Goal: Task Accomplishment & Management: Manage account settings

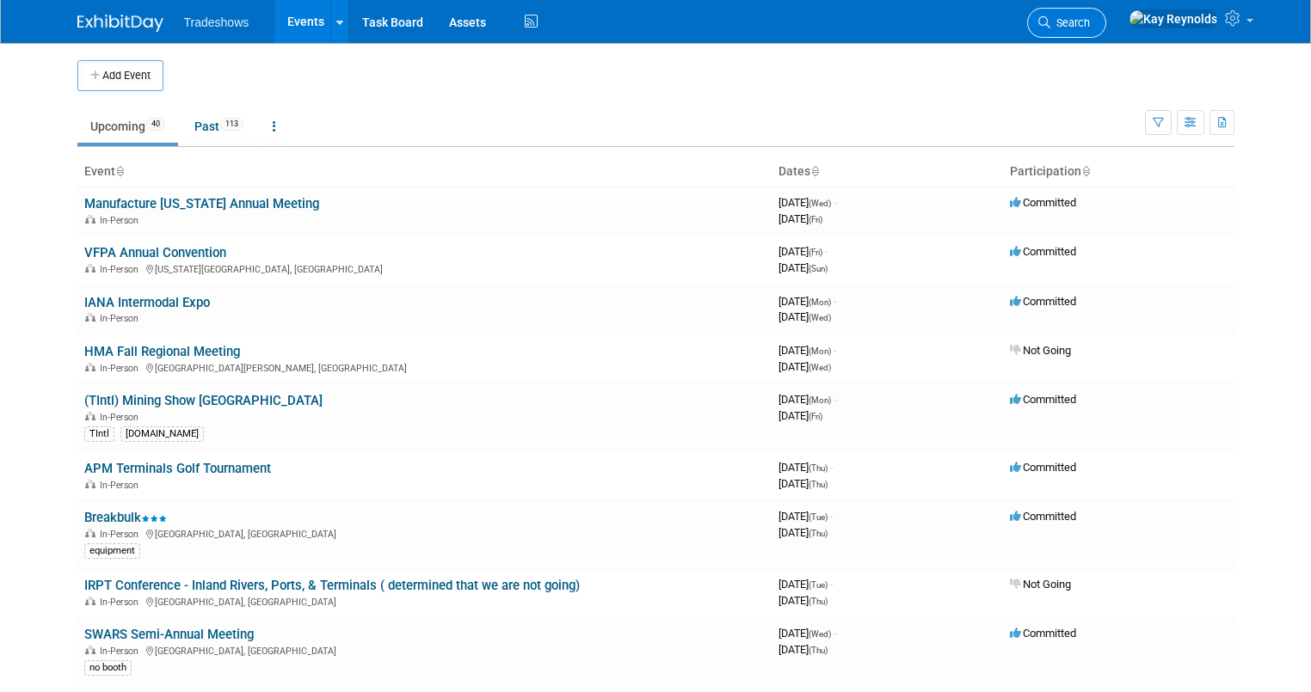
click at [1106, 31] on link "Search" at bounding box center [1066, 23] width 79 height 30
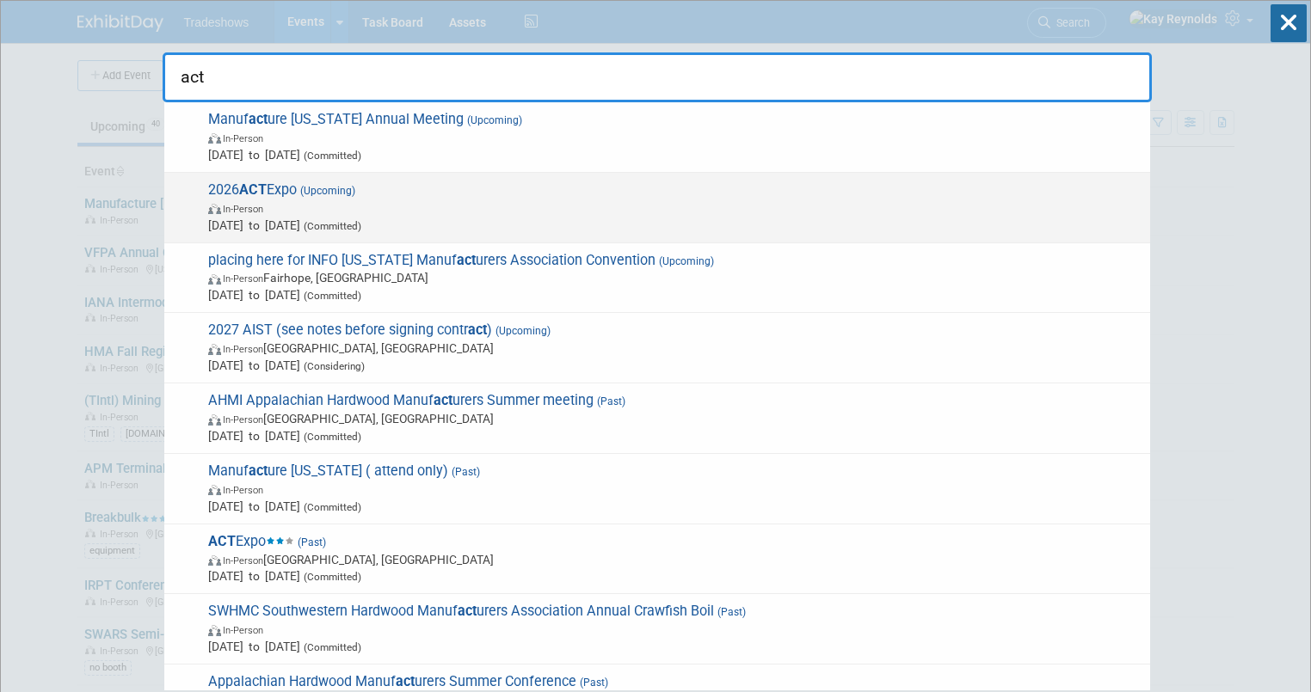
type input "act"
click at [324, 213] on span "In-Person" at bounding box center [674, 208] width 933 height 17
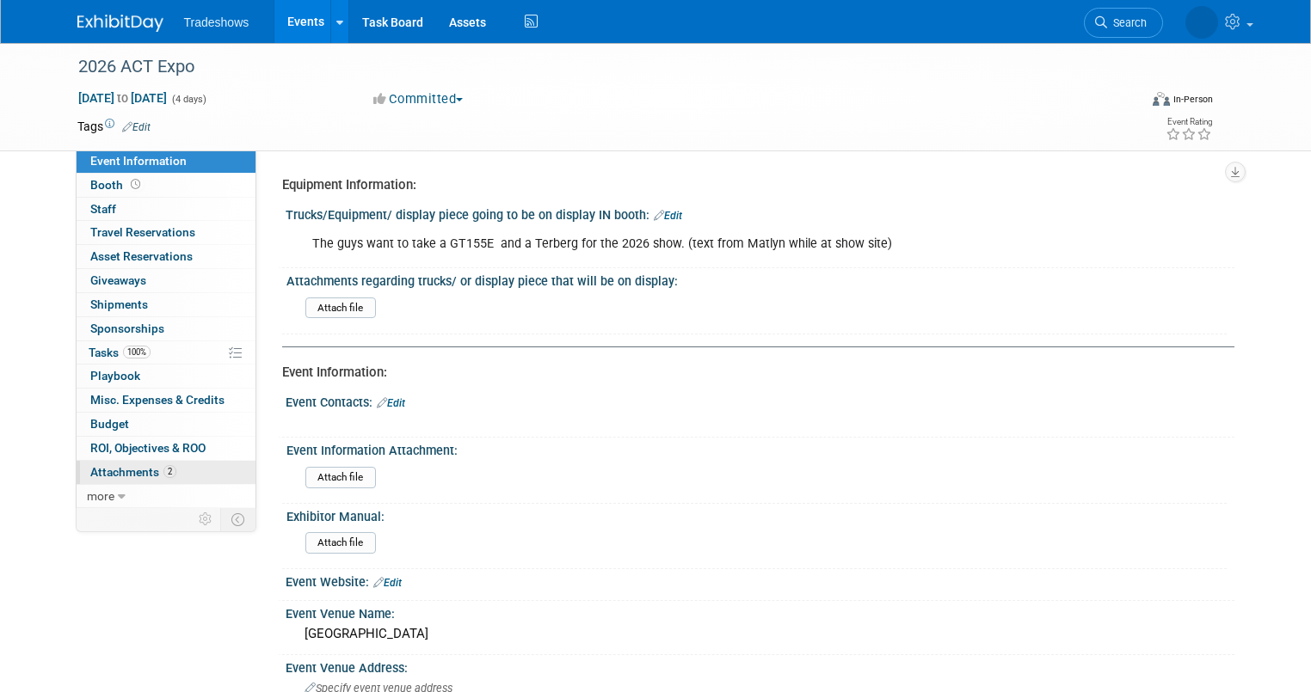
click at [163, 465] on span "2" at bounding box center [169, 471] width 13 height 13
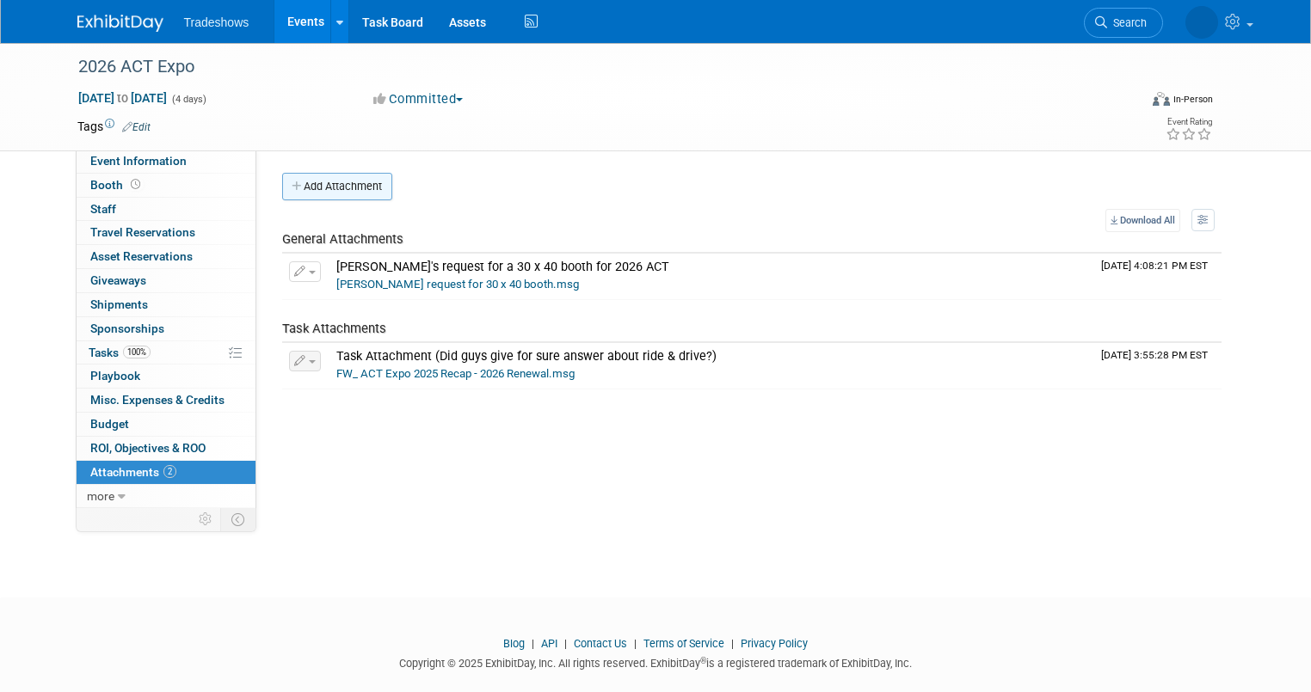
click at [311, 184] on button "Add Attachment" at bounding box center [337, 187] width 110 height 28
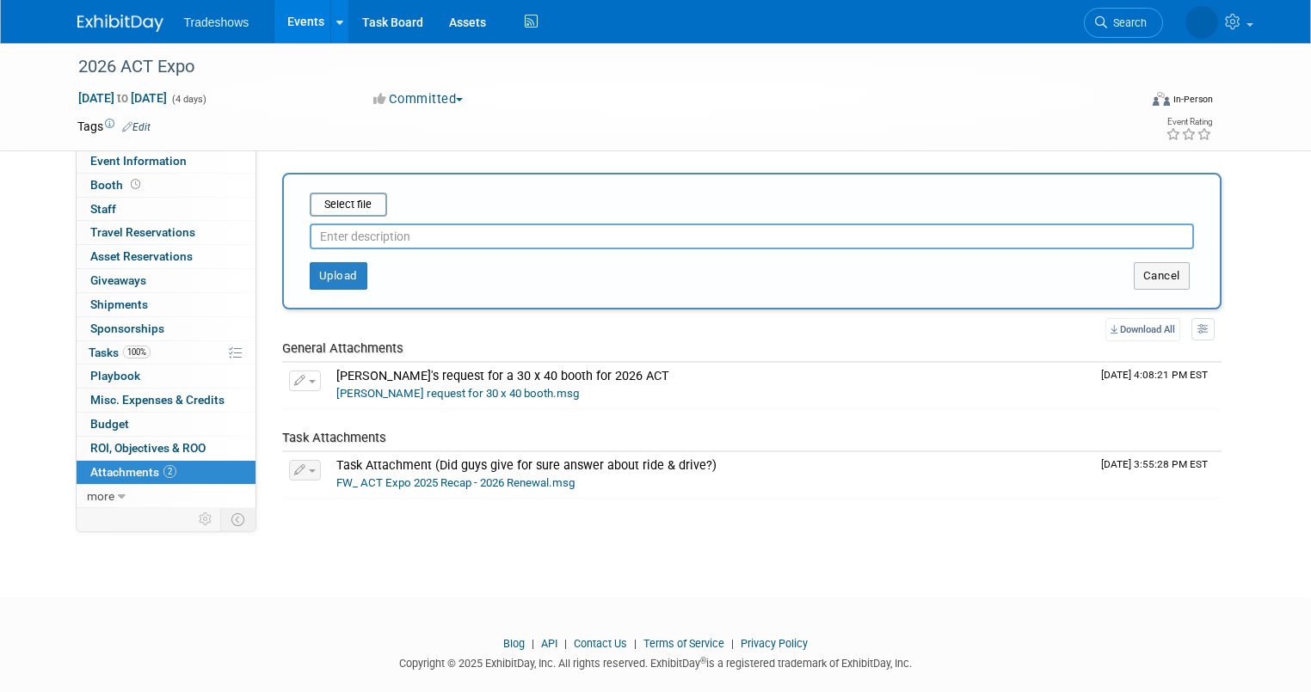
click at [327, 235] on input "text" at bounding box center [752, 237] width 884 height 26
type input "2026 Overall ACT floorplan"
drag, startPoint x: 312, startPoint y: 196, endPoint x: 320, endPoint y: 201, distance: 9.3
click at [320, 201] on input "file" at bounding box center [283, 204] width 205 height 21
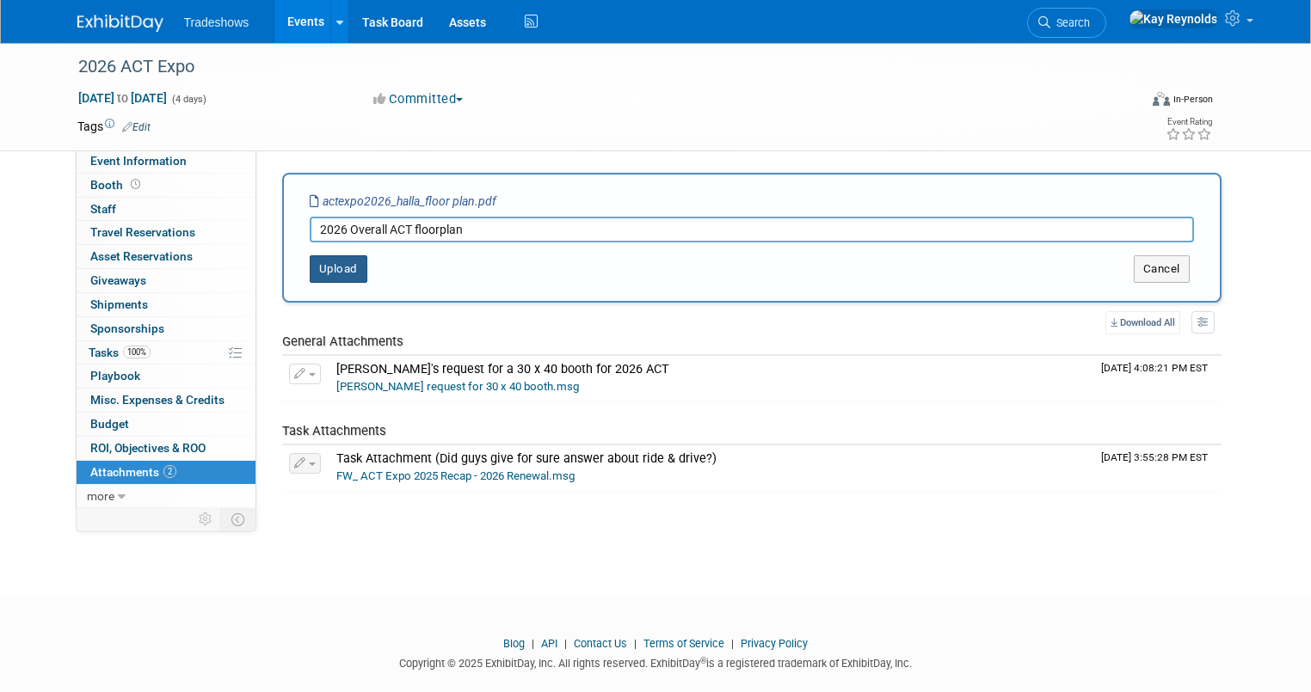
click at [325, 268] on button "Upload" at bounding box center [339, 269] width 58 height 28
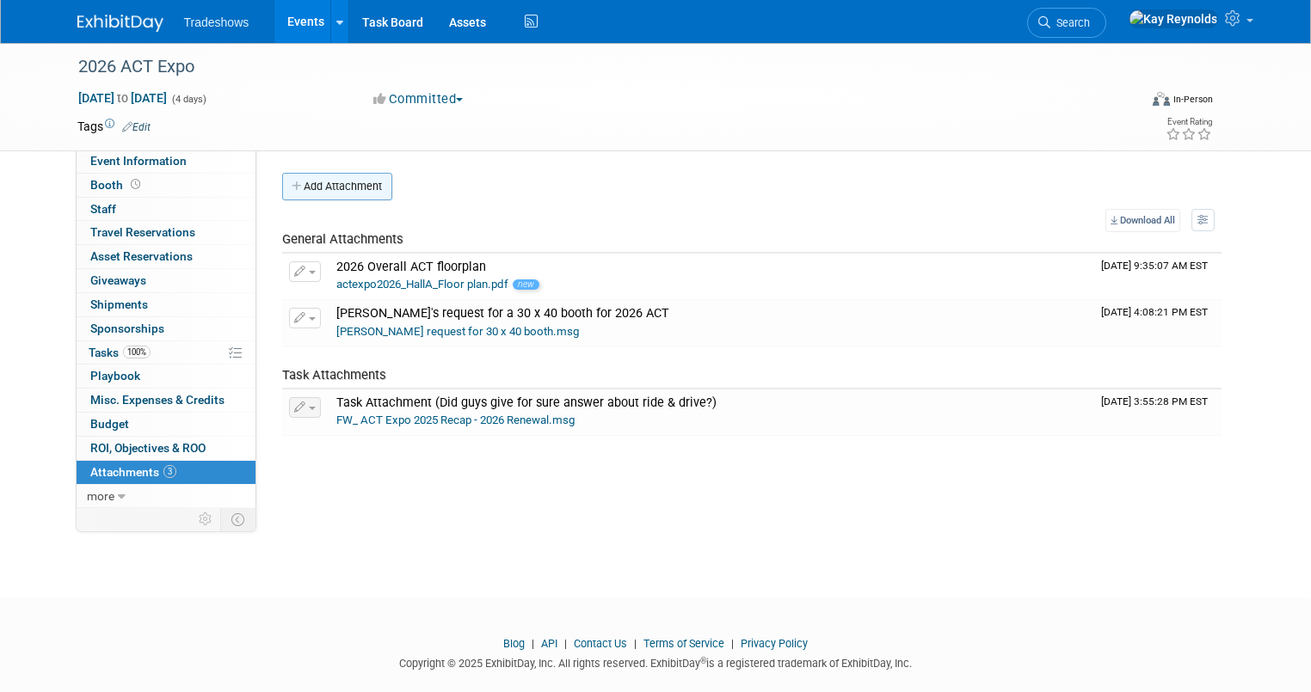
click at [314, 186] on button "Add Attachment" at bounding box center [337, 187] width 110 height 28
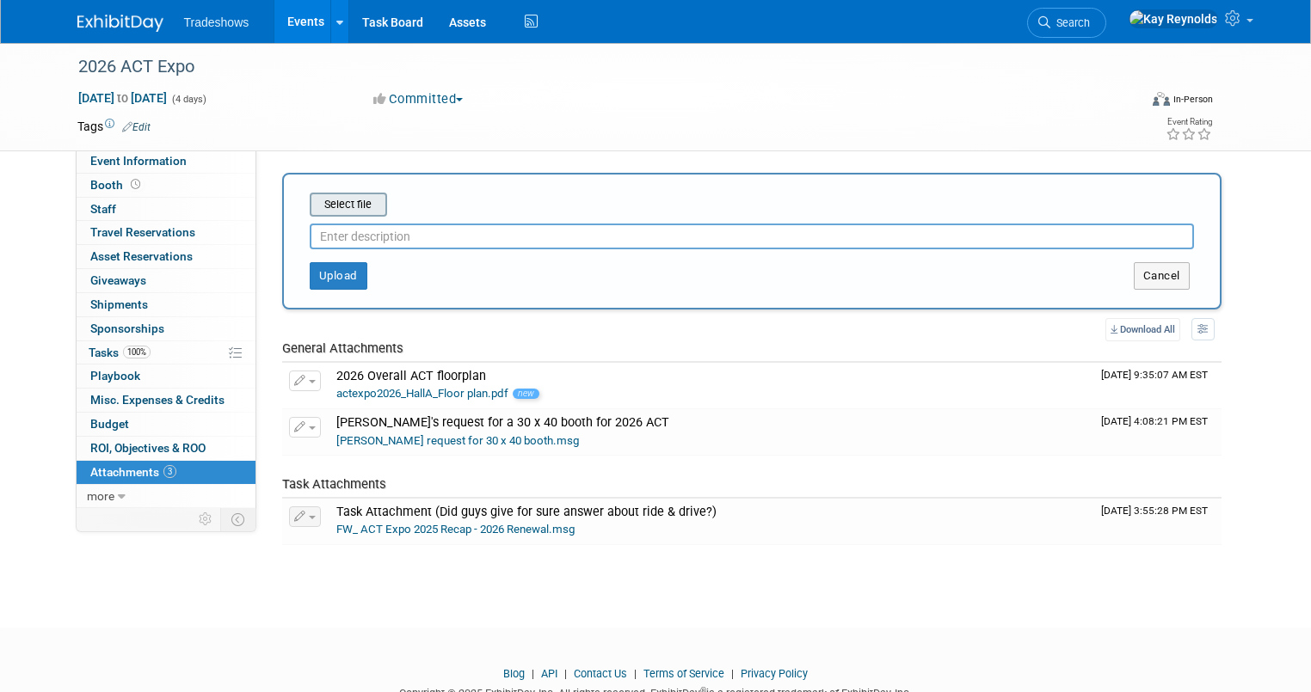
click at [314, 206] on input "file" at bounding box center [283, 204] width 205 height 21
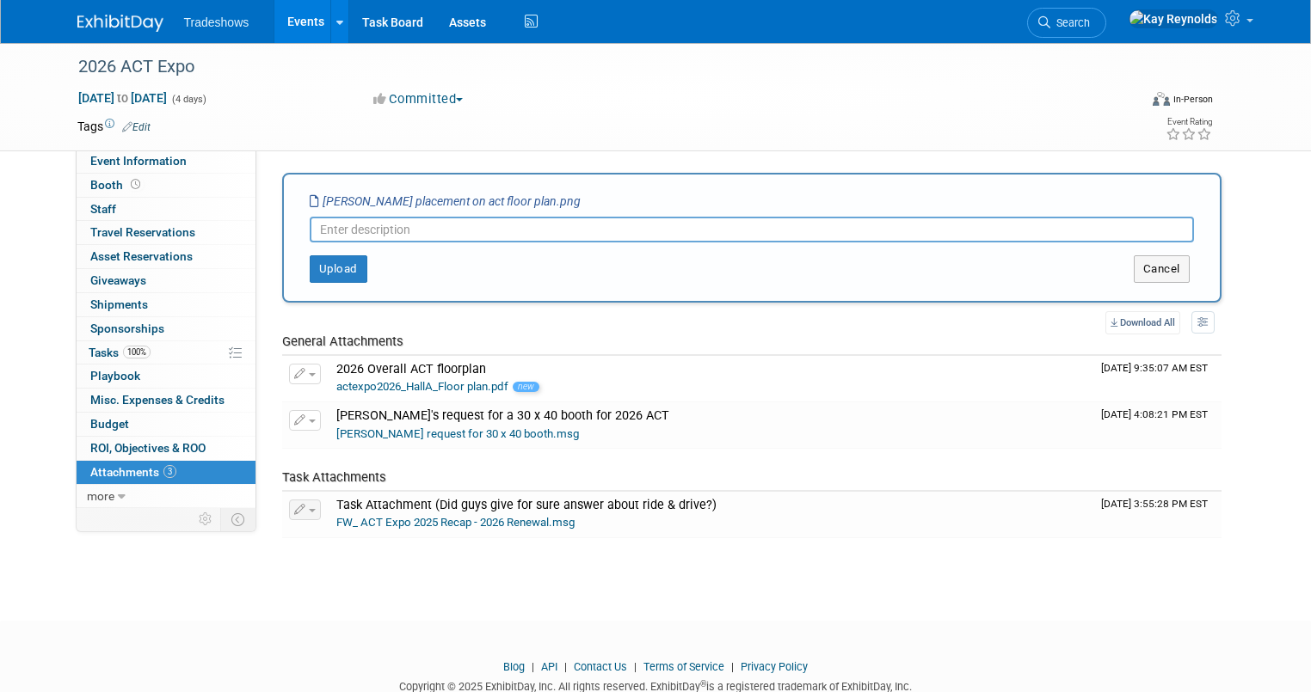
click at [318, 236] on input "text" at bounding box center [752, 230] width 884 height 26
type input "Taylor's location on ACT floorplan"
click at [324, 261] on button "Upload" at bounding box center [339, 269] width 58 height 28
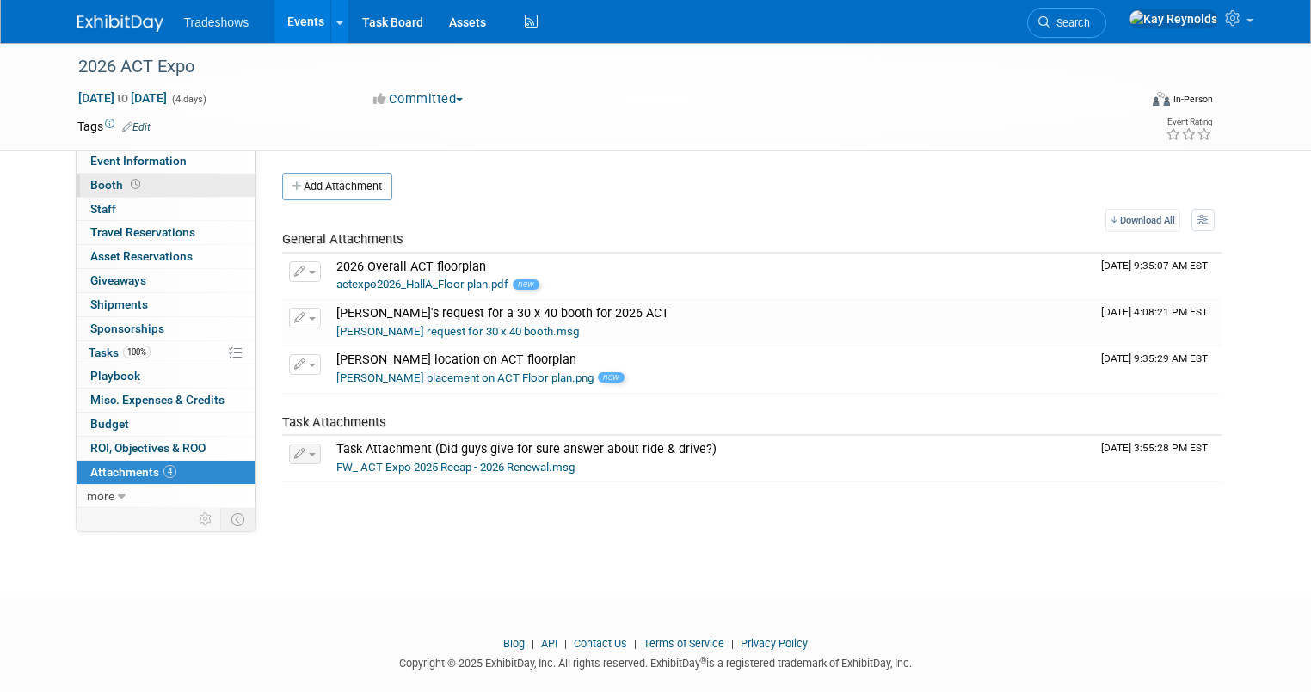
click at [162, 182] on link "Booth" at bounding box center [166, 185] width 179 height 23
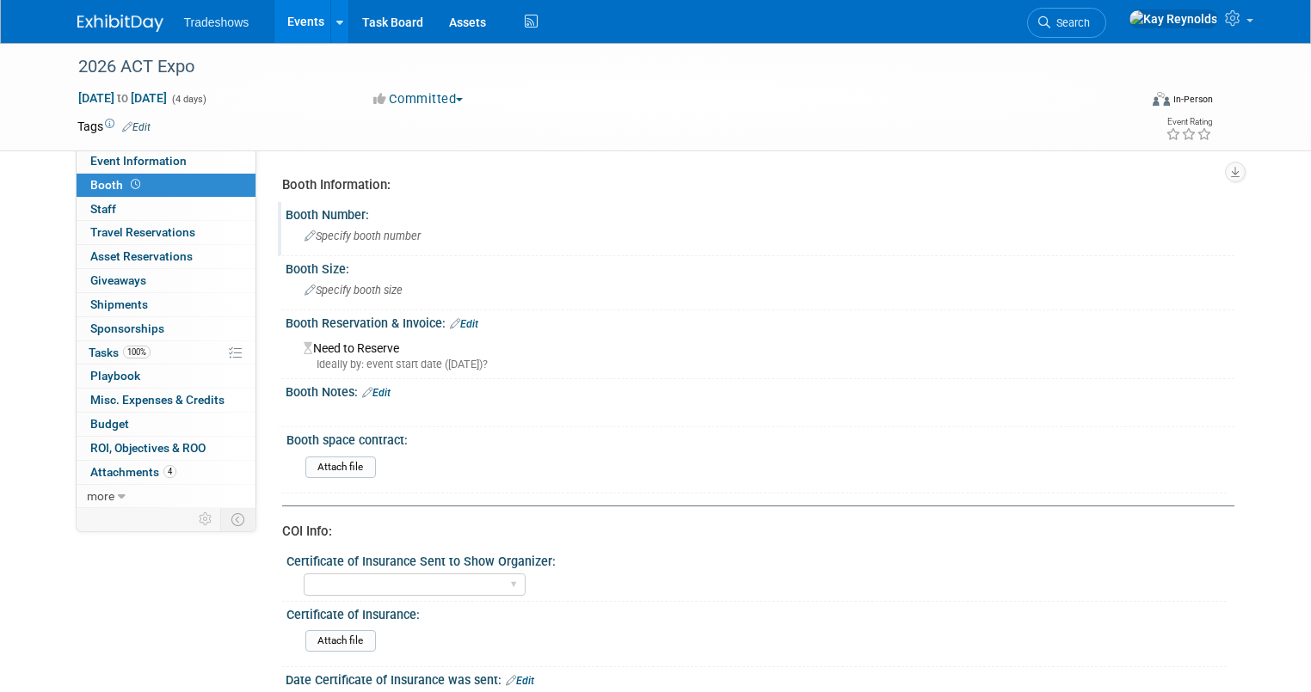
click at [319, 232] on span "Specify booth number" at bounding box center [362, 236] width 116 height 13
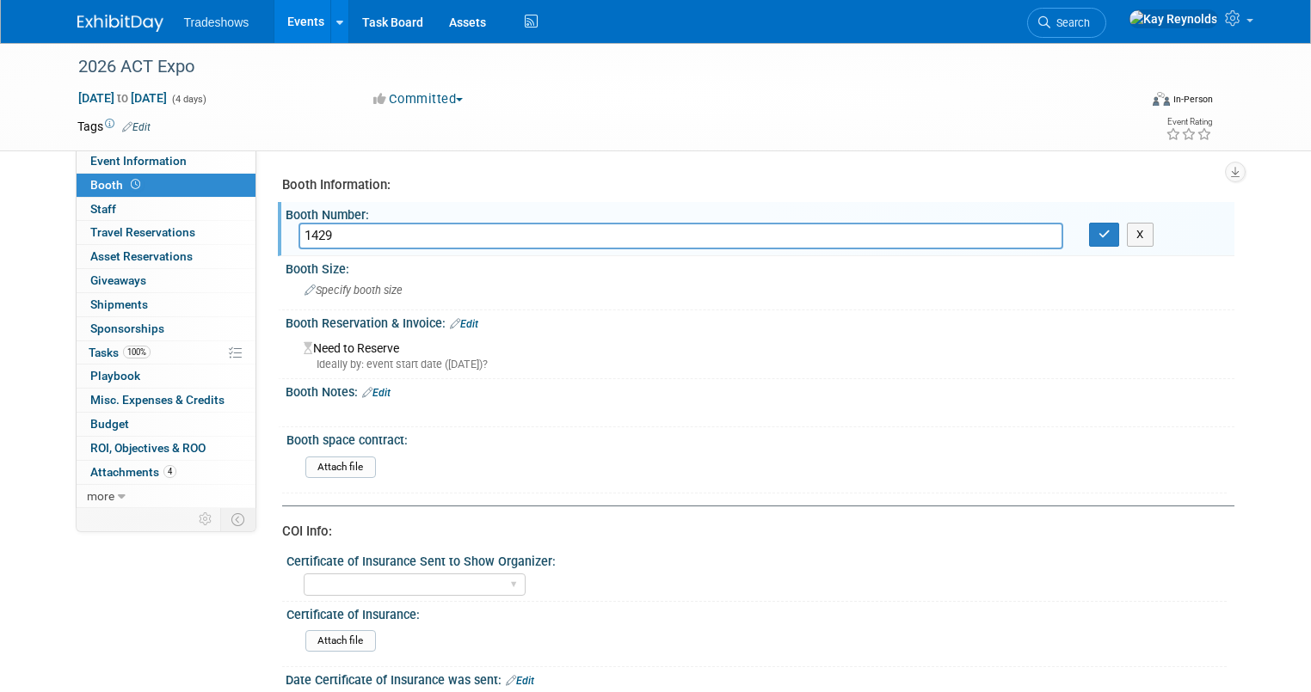
click at [360, 240] on input "1429" at bounding box center [680, 236] width 765 height 27
type input "1429 ( waiting for confirmation from Sean)"
drag, startPoint x: 1109, startPoint y: 232, endPoint x: 833, endPoint y: 447, distance: 350.0
click at [1110, 237] on icon "button" at bounding box center [1104, 234] width 12 height 11
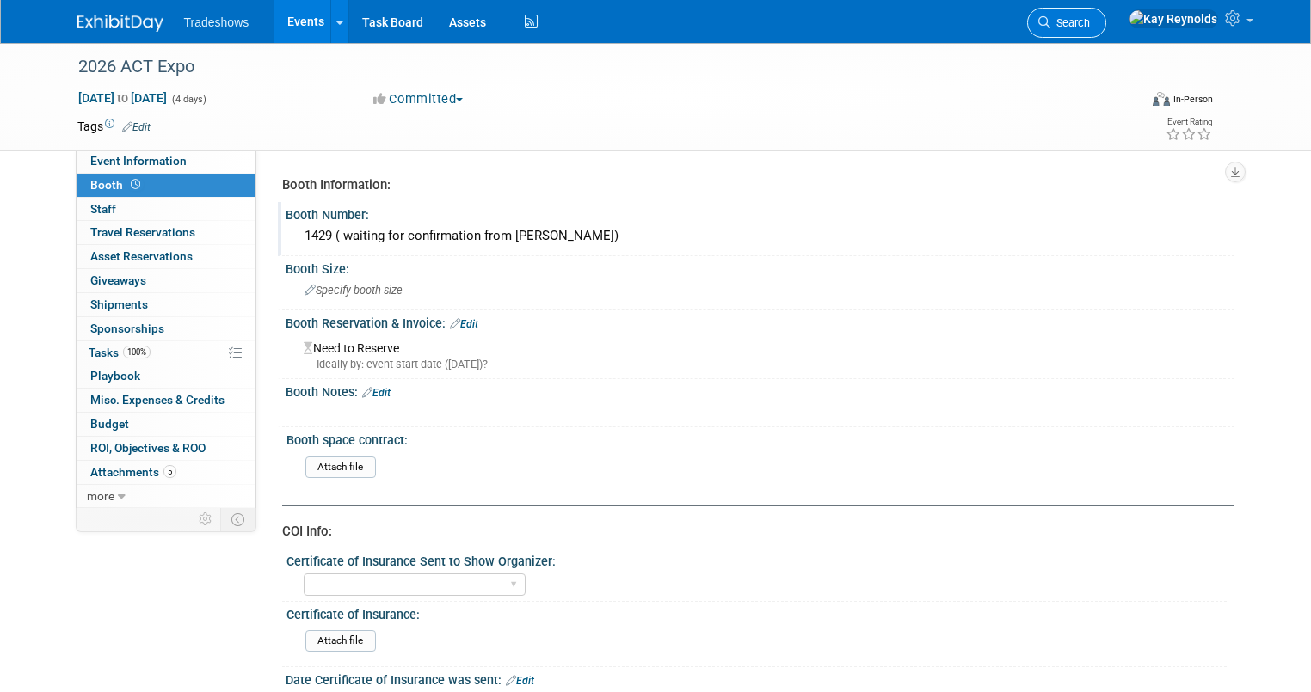
click at [1090, 17] on span "Search" at bounding box center [1070, 22] width 40 height 13
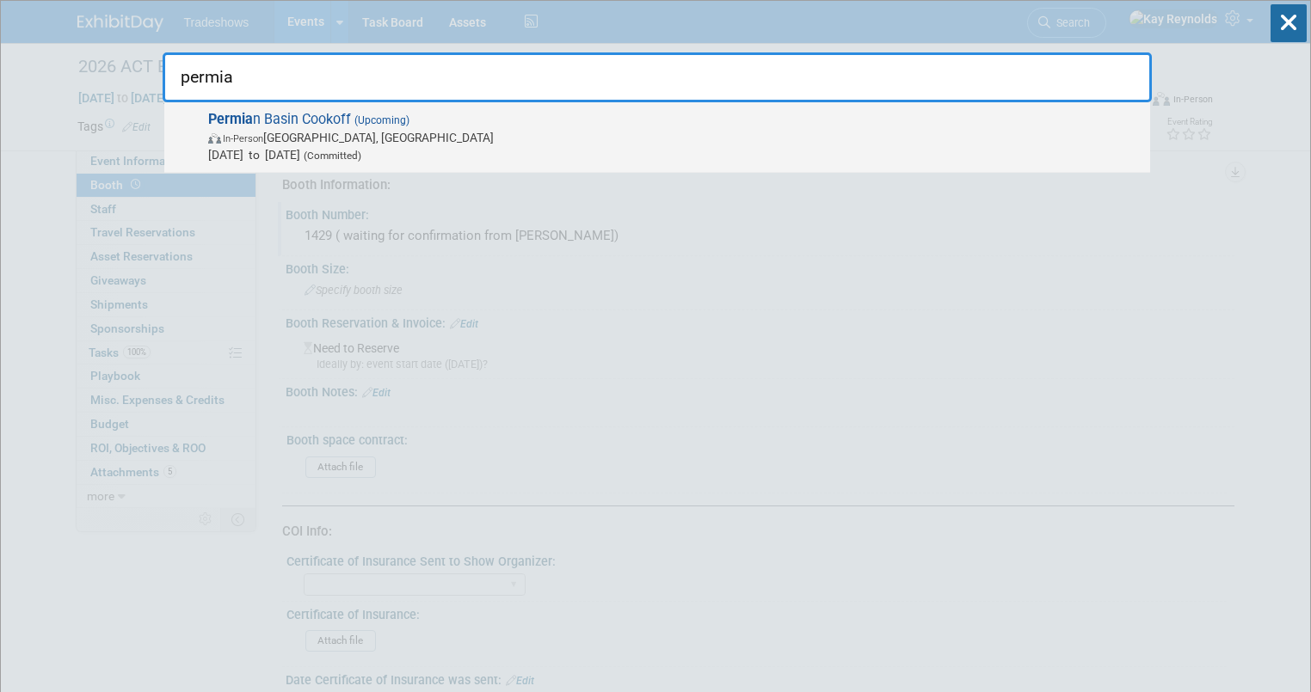
type input "permia"
click at [199, 132] on div "Permia n Basin Cookoff (Upcoming) In-Person Midland, TX Nov 11, 2025 to Nov 12,…" at bounding box center [657, 137] width 986 height 71
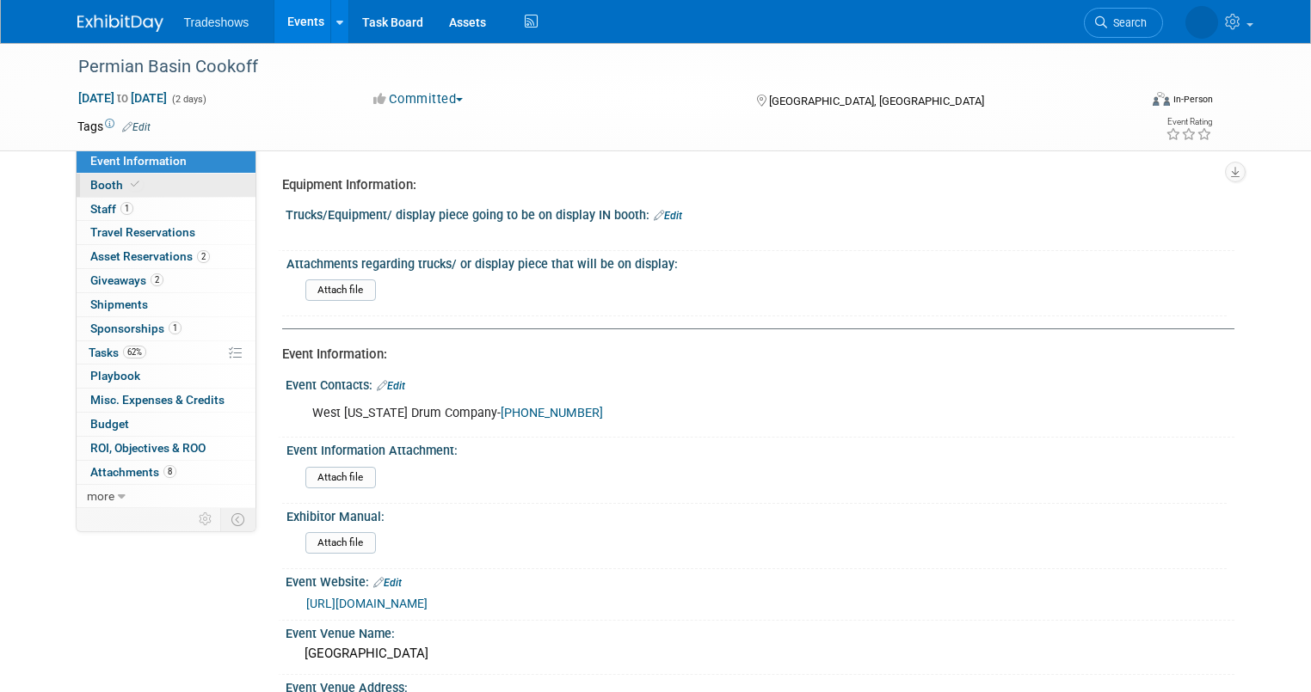
click at [153, 180] on link "Booth" at bounding box center [166, 185] width 179 height 23
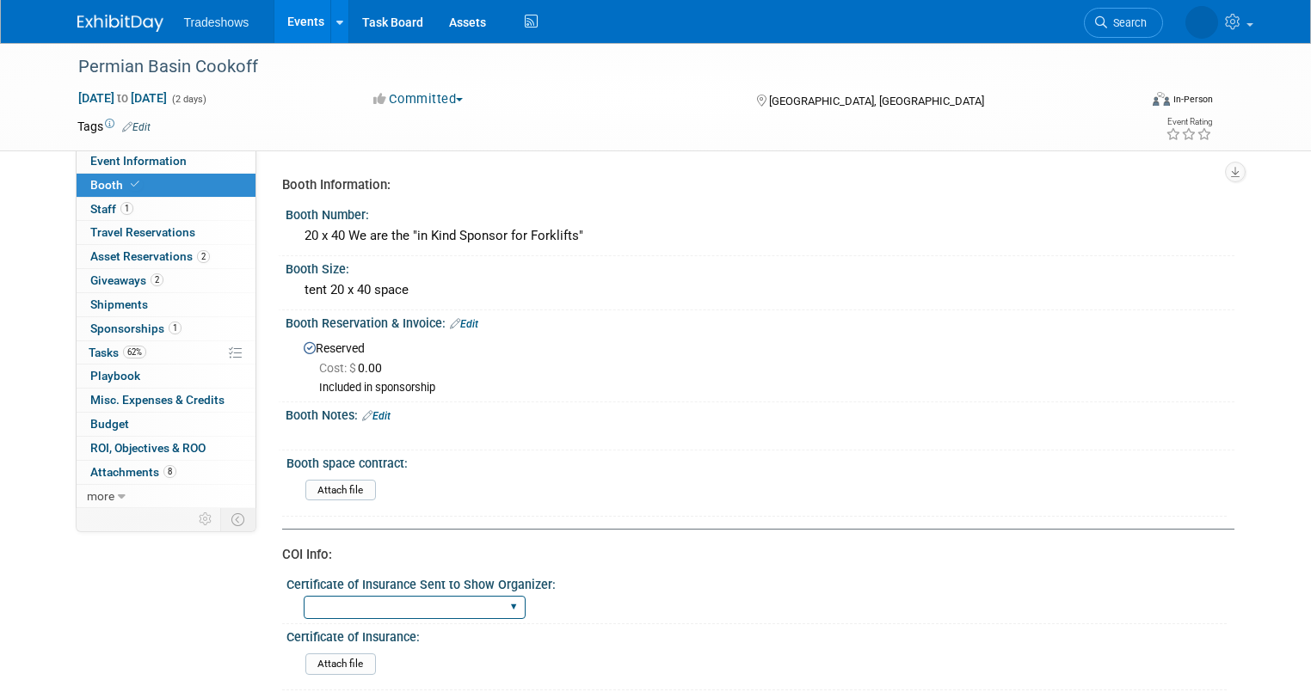
click at [313, 611] on select "Certificate of insurance not needed Certificate of insurance sent" at bounding box center [415, 607] width 222 height 23
select select "Certificate of insurance sent"
click at [304, 596] on select "Certificate of insurance not needed Certificate of insurance sent" at bounding box center [415, 607] width 222 height 23
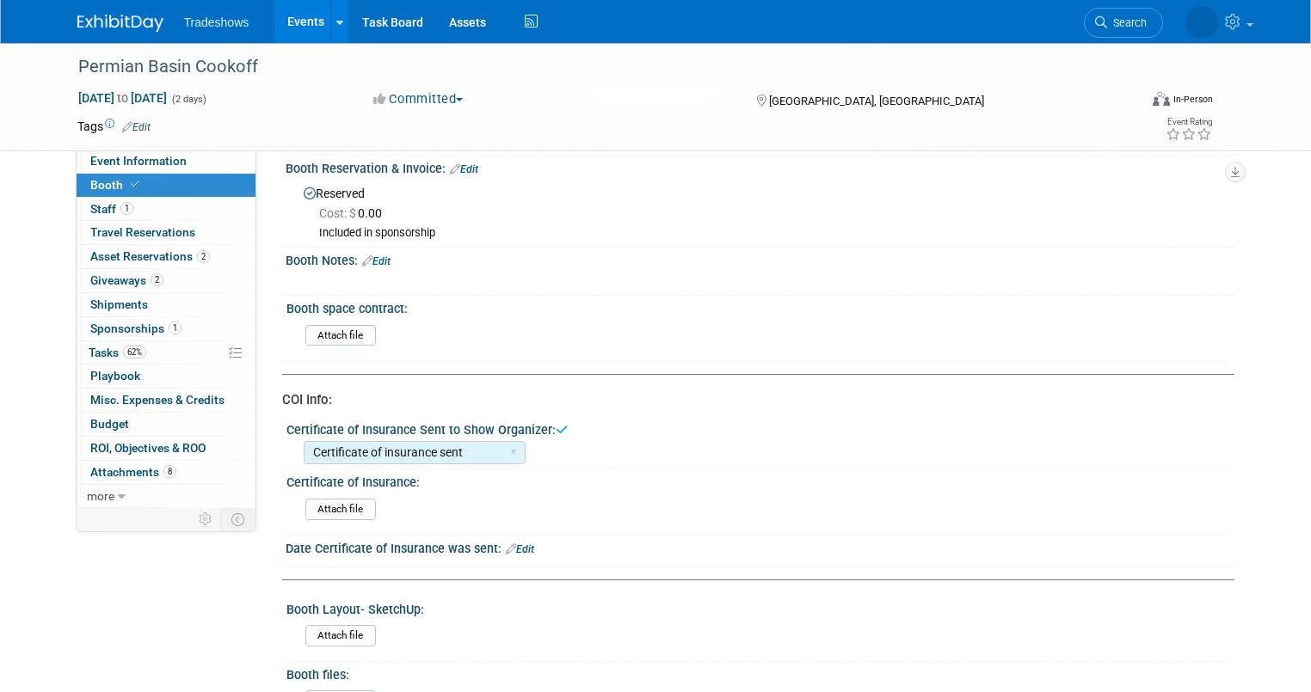
scroll to position [206, 0]
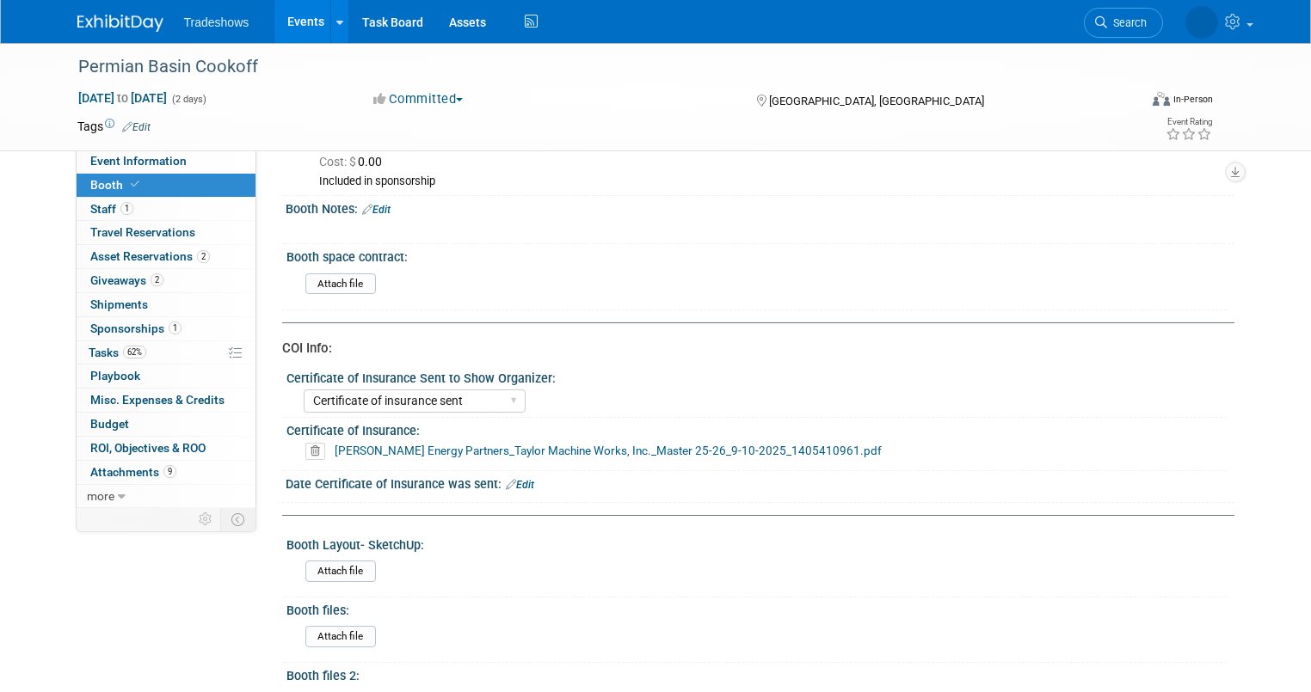
click at [513, 479] on link "Edit" at bounding box center [520, 485] width 28 height 12
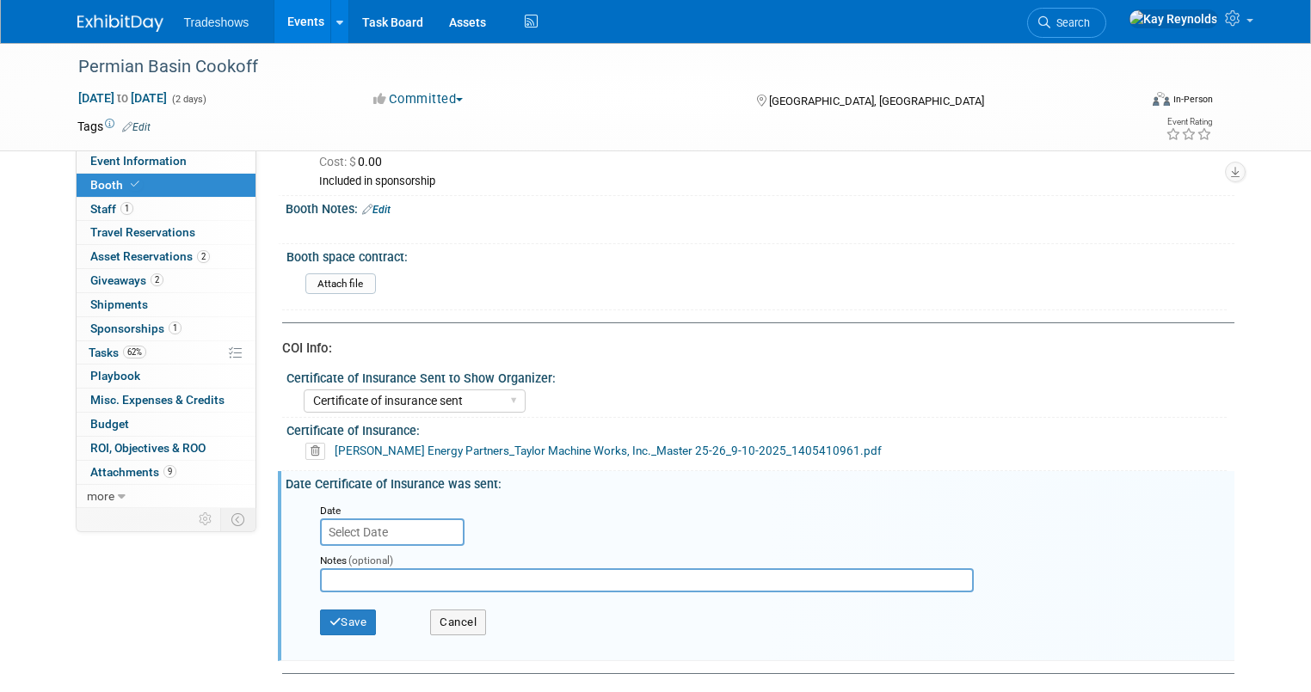
click at [348, 528] on input "text" at bounding box center [392, 533] width 145 height 28
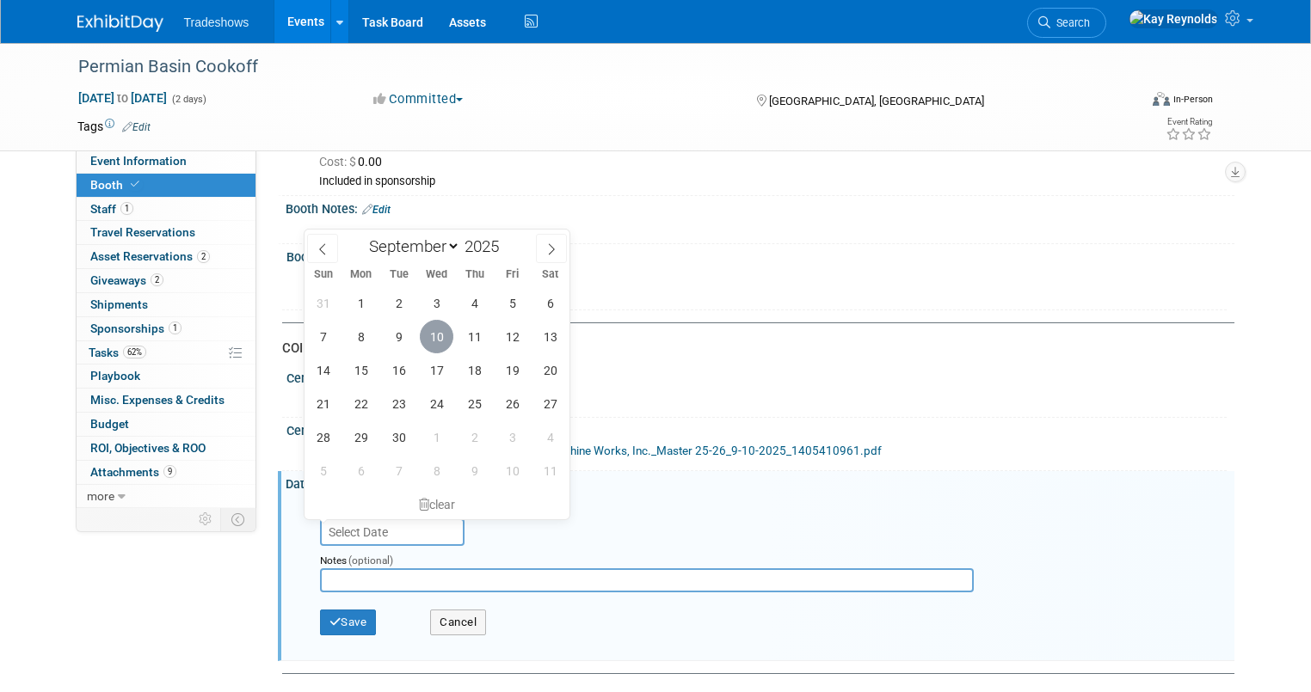
click at [433, 332] on span "10" at bounding box center [437, 337] width 34 height 34
type input "Sep 10, 2025"
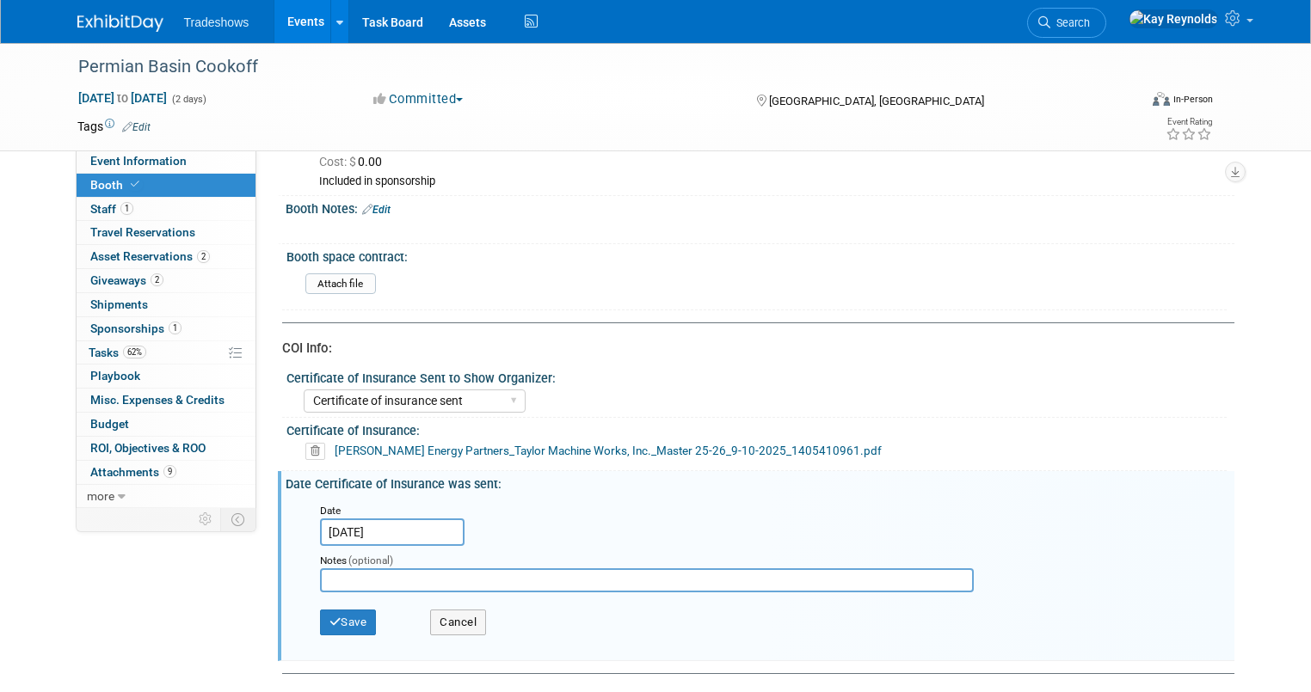
click at [320, 576] on input "text" at bounding box center [647, 581] width 654 height 24
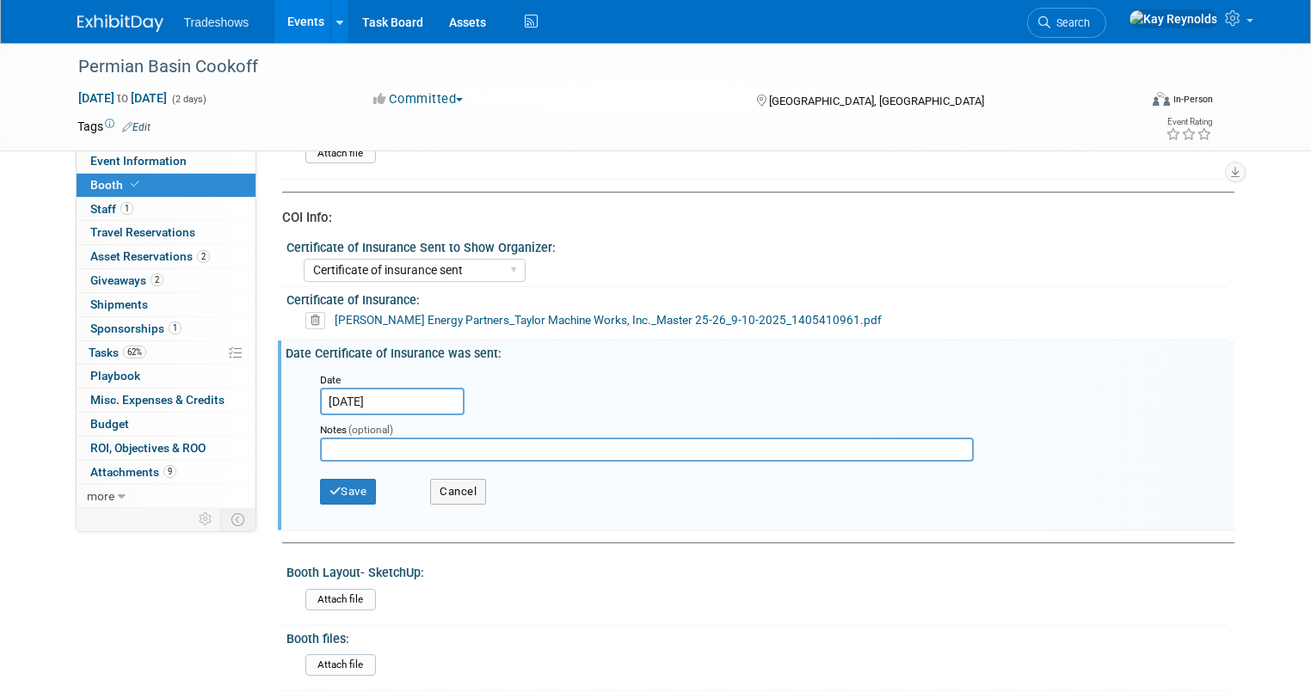
scroll to position [344, 0]
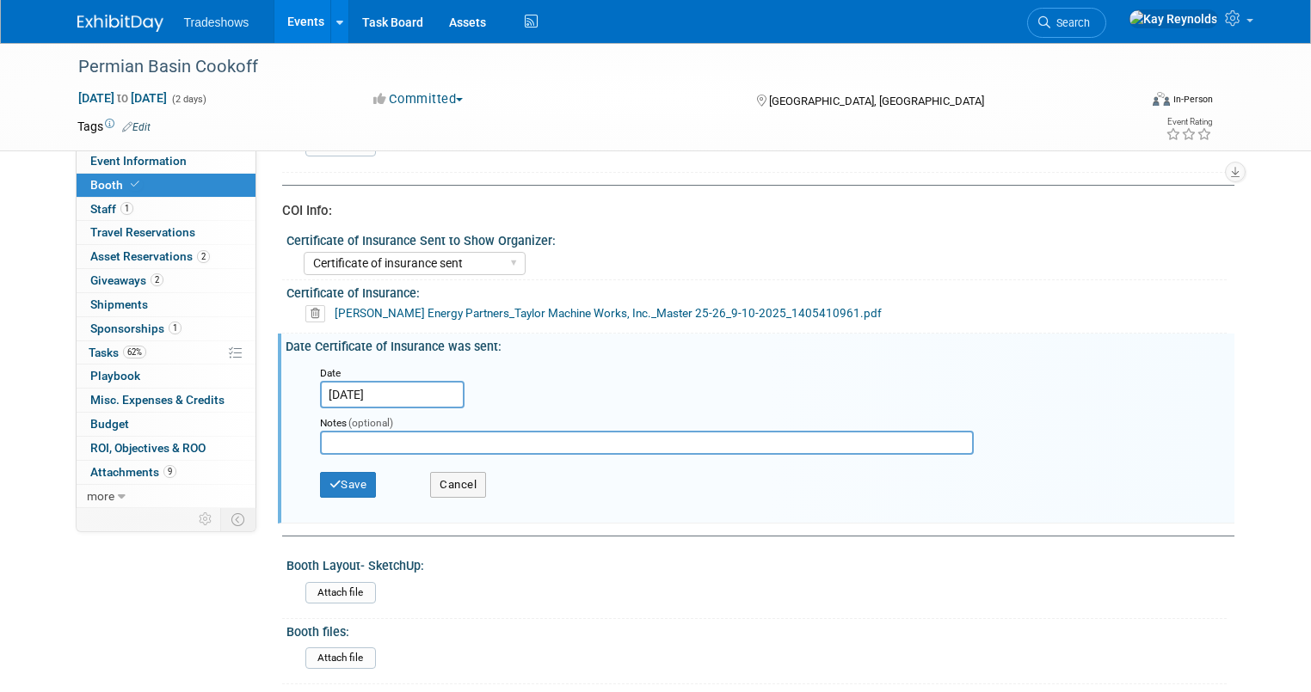
click at [330, 436] on input "text" at bounding box center [647, 443] width 654 height 24
click at [475, 437] on input "see attachments for email sent." at bounding box center [647, 443] width 654 height 24
click at [461, 437] on input "see attachments for email sent 09 10 25" at bounding box center [647, 443] width 654 height 24
click at [605, 442] on input "see attachments for email sent to Stan Stratton 09 10 25" at bounding box center [647, 443] width 654 height 24
paste input "stan@danielep.com"
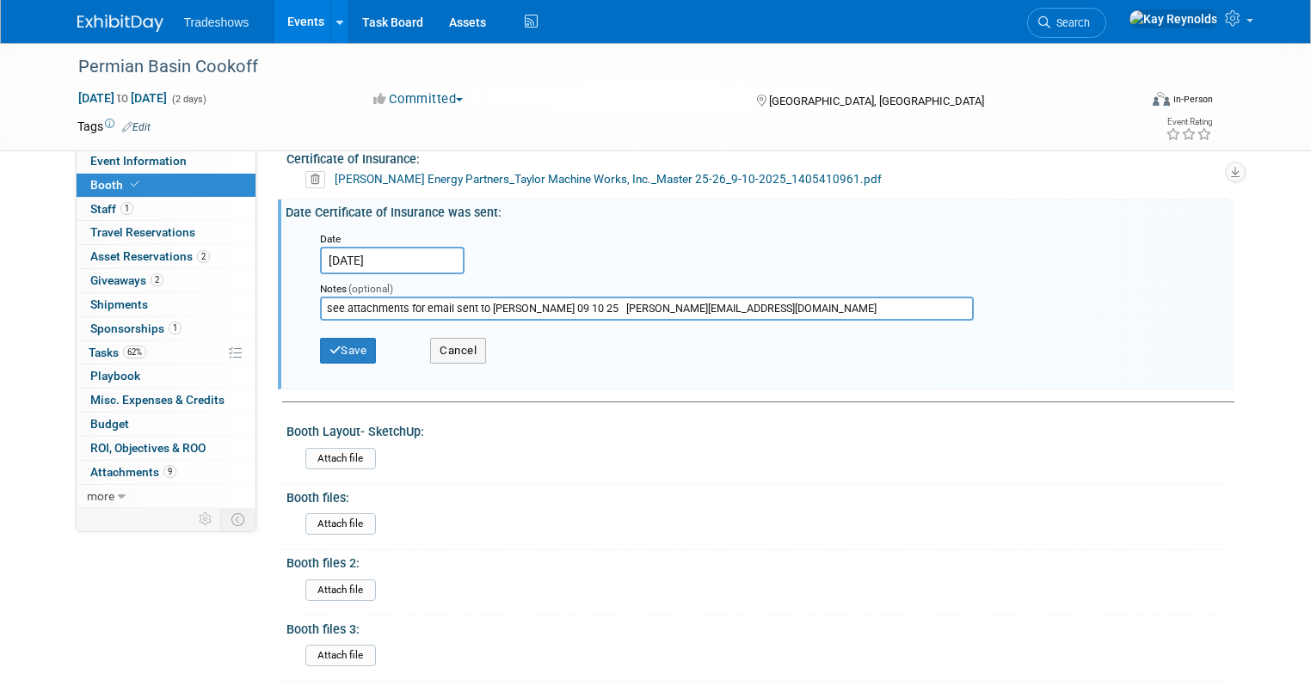
scroll to position [482, 0]
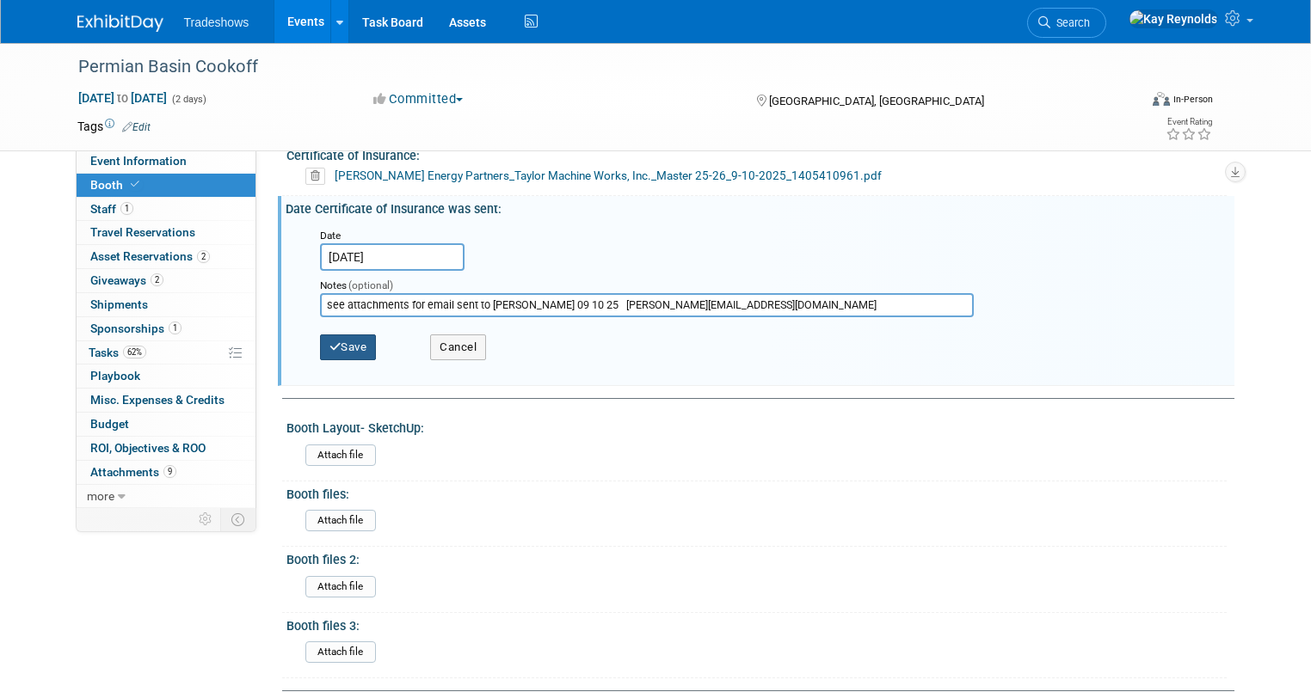
type input "see attachments for email sent to Stan Stratton 09 10 25 stan@danielep.com"
click at [337, 337] on button "Save" at bounding box center [348, 348] width 57 height 26
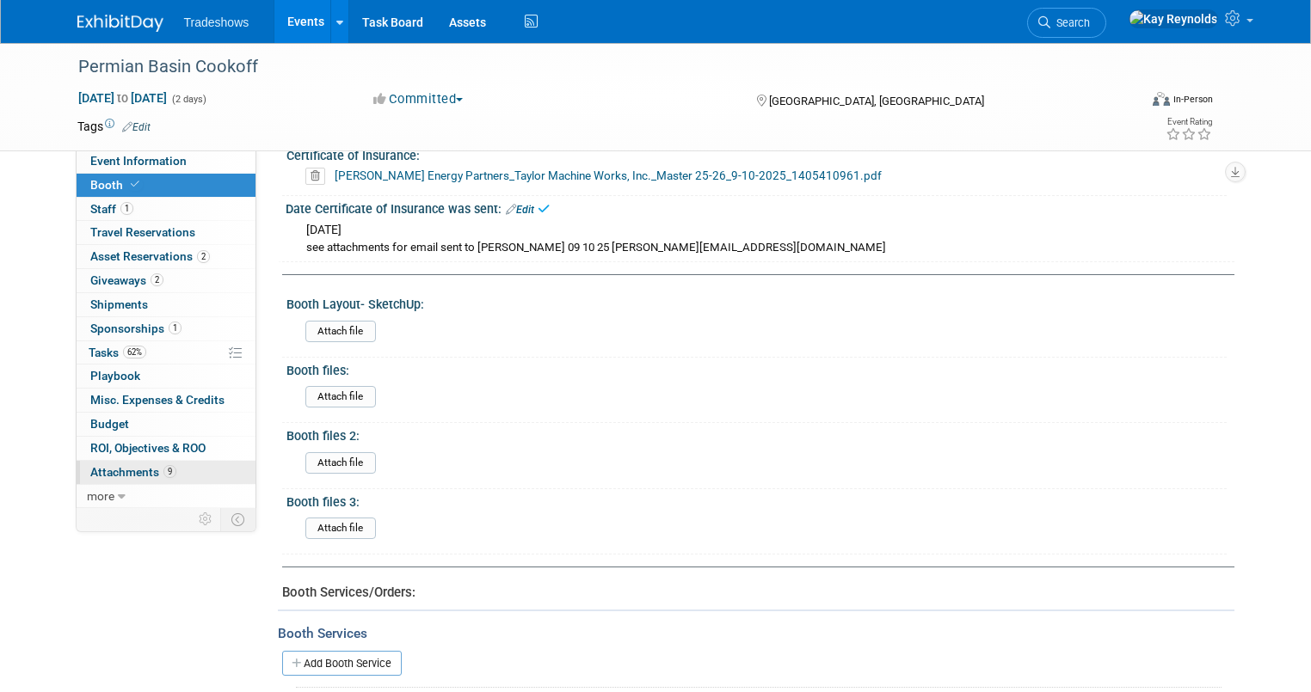
click at [123, 471] on span "Attachments 9" at bounding box center [133, 472] width 86 height 14
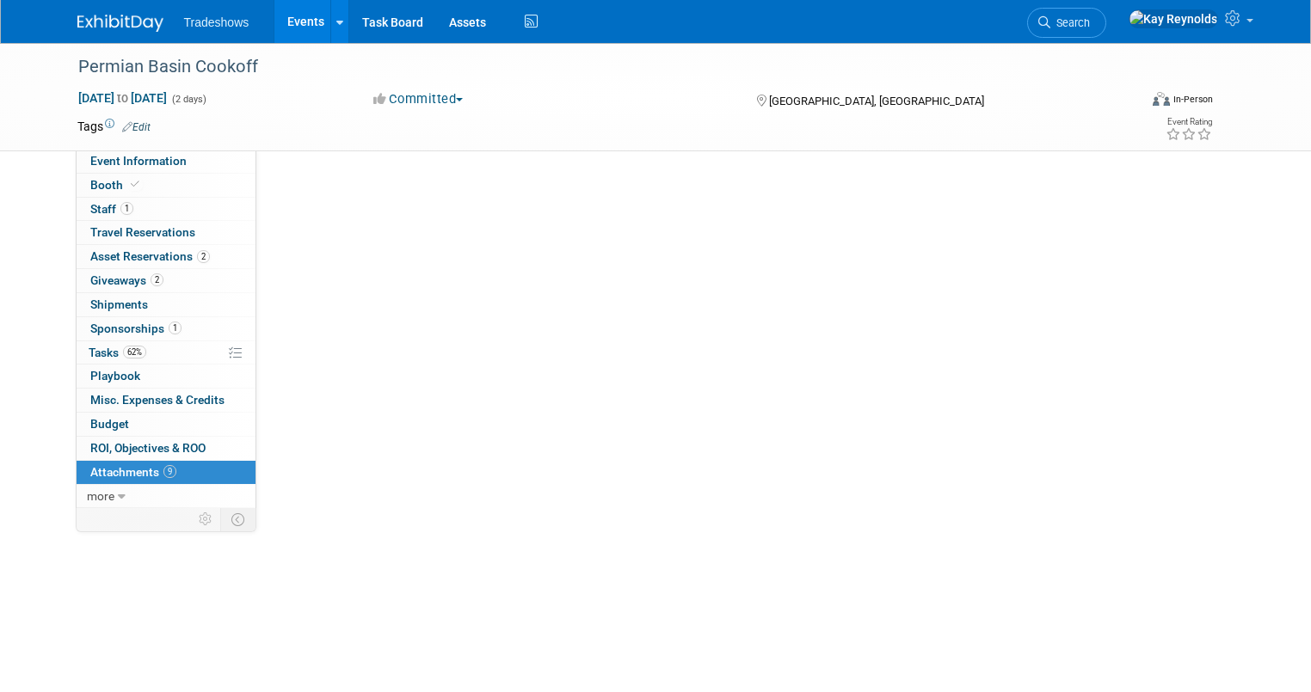
scroll to position [0, 0]
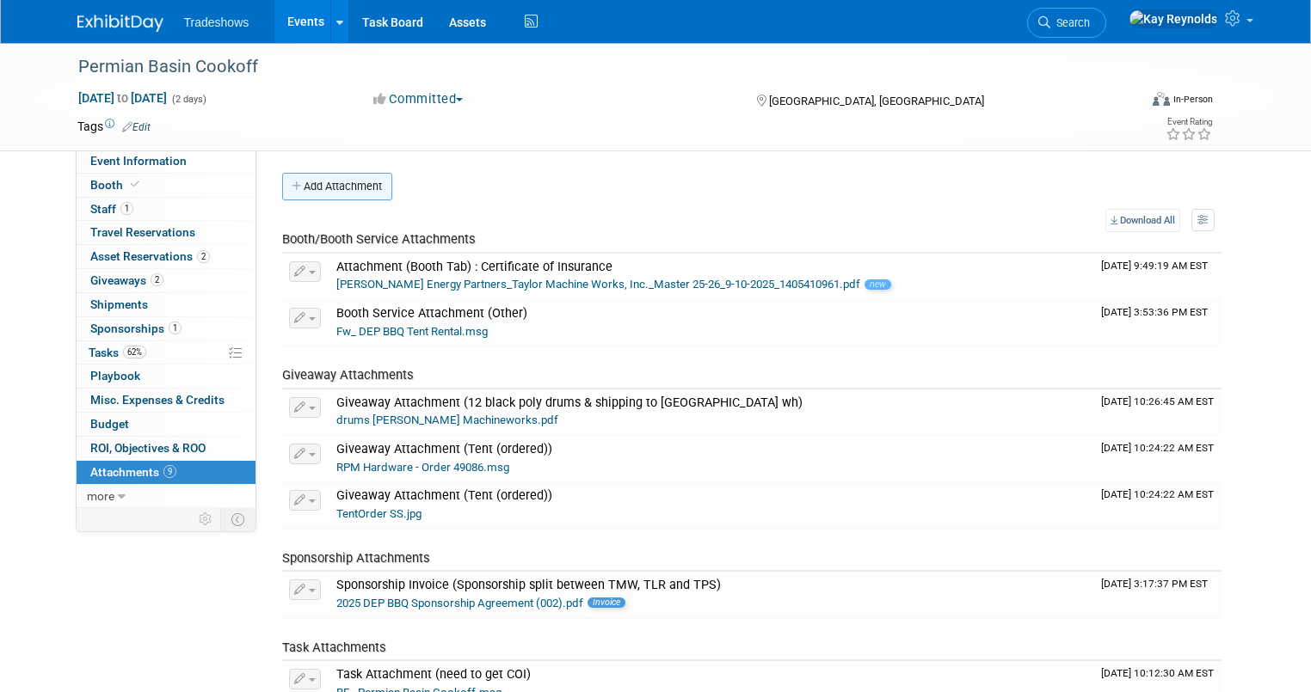
click at [315, 186] on button "Add Attachment" at bounding box center [337, 187] width 110 height 28
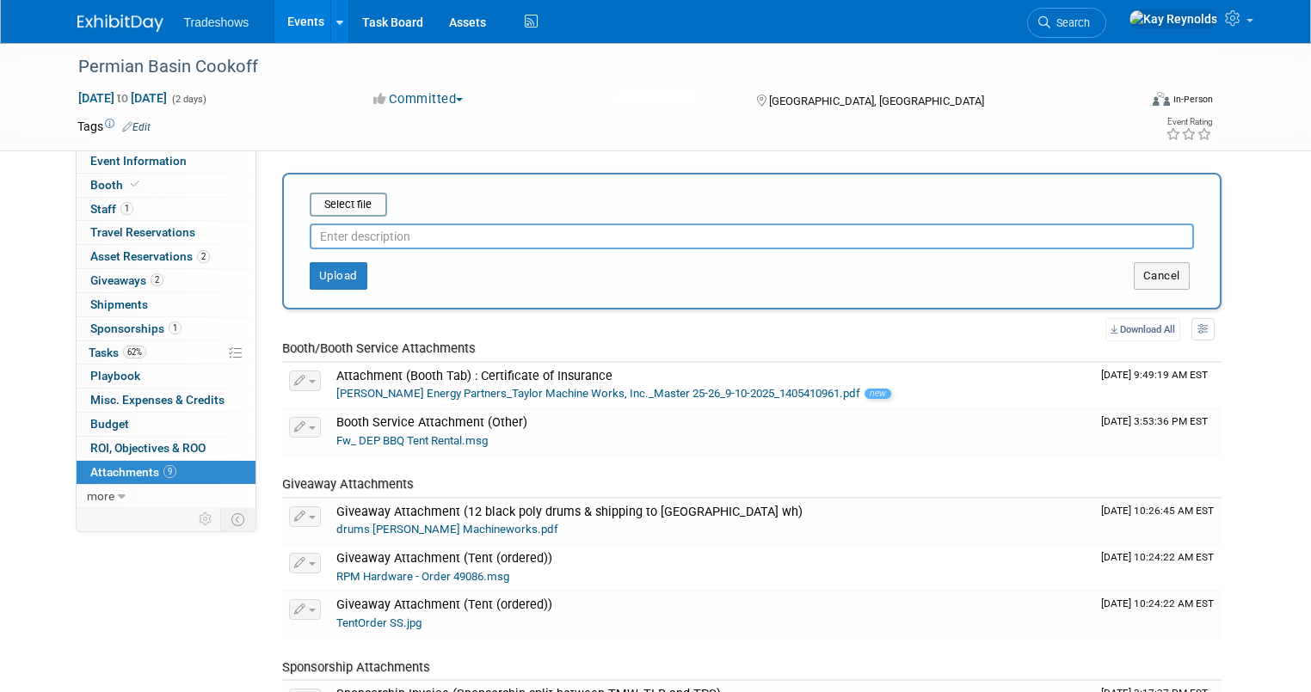
click at [310, 234] on input "text" at bounding box center [752, 237] width 884 height 26
type input "COI sent to Stan Stratton"
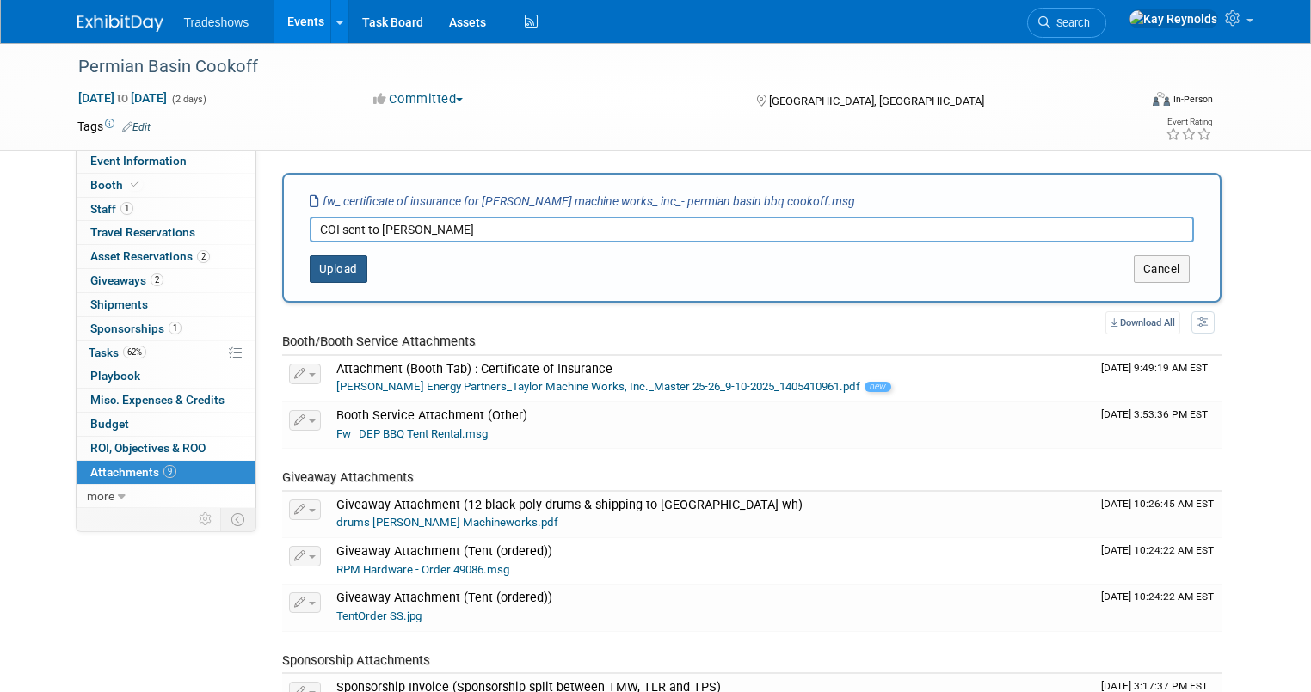
click at [323, 270] on button "Upload" at bounding box center [339, 269] width 58 height 28
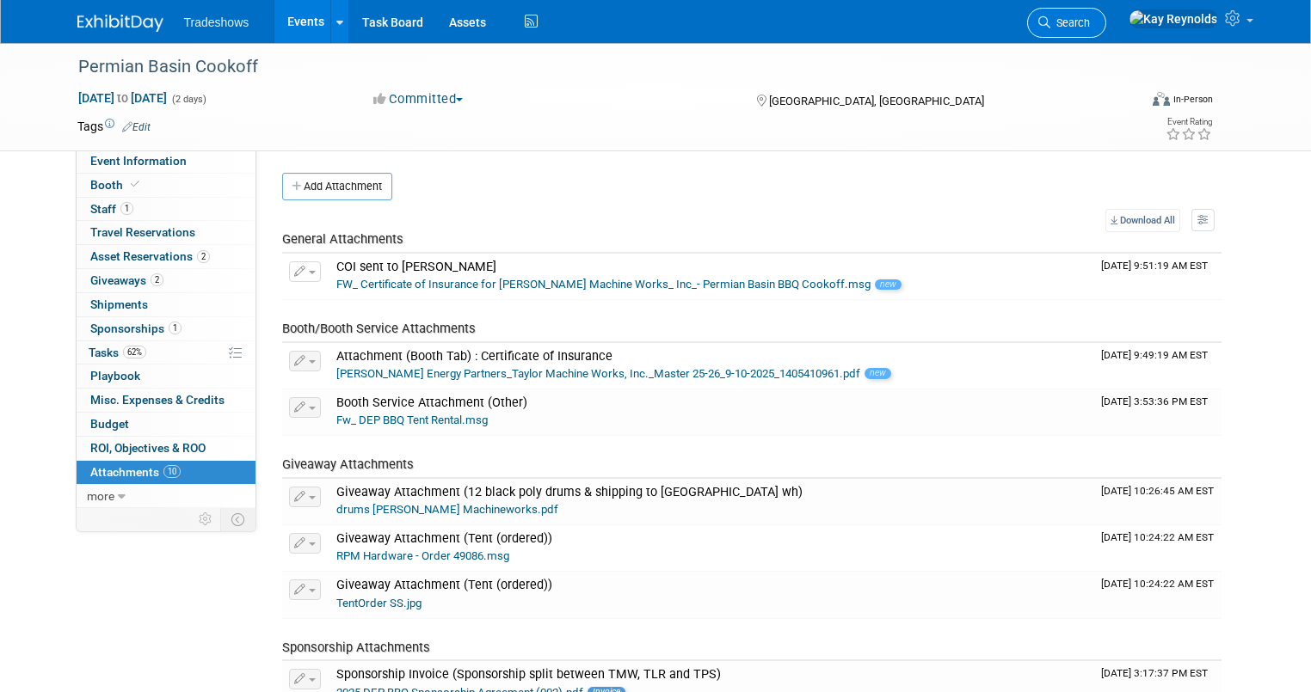
click at [1090, 22] on span "Search" at bounding box center [1070, 22] width 40 height 13
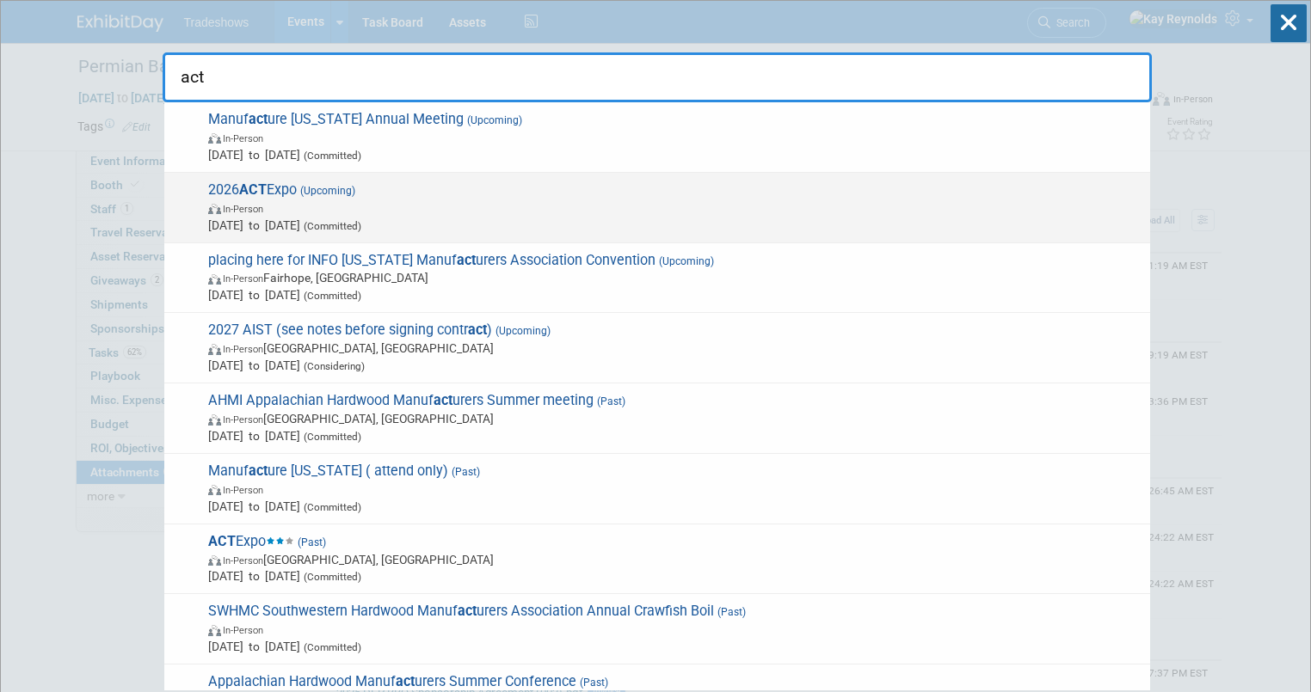
type input "act"
click at [252, 219] on span "May 4, 2026 to May 7, 2026 (Committed)" at bounding box center [674, 225] width 933 height 17
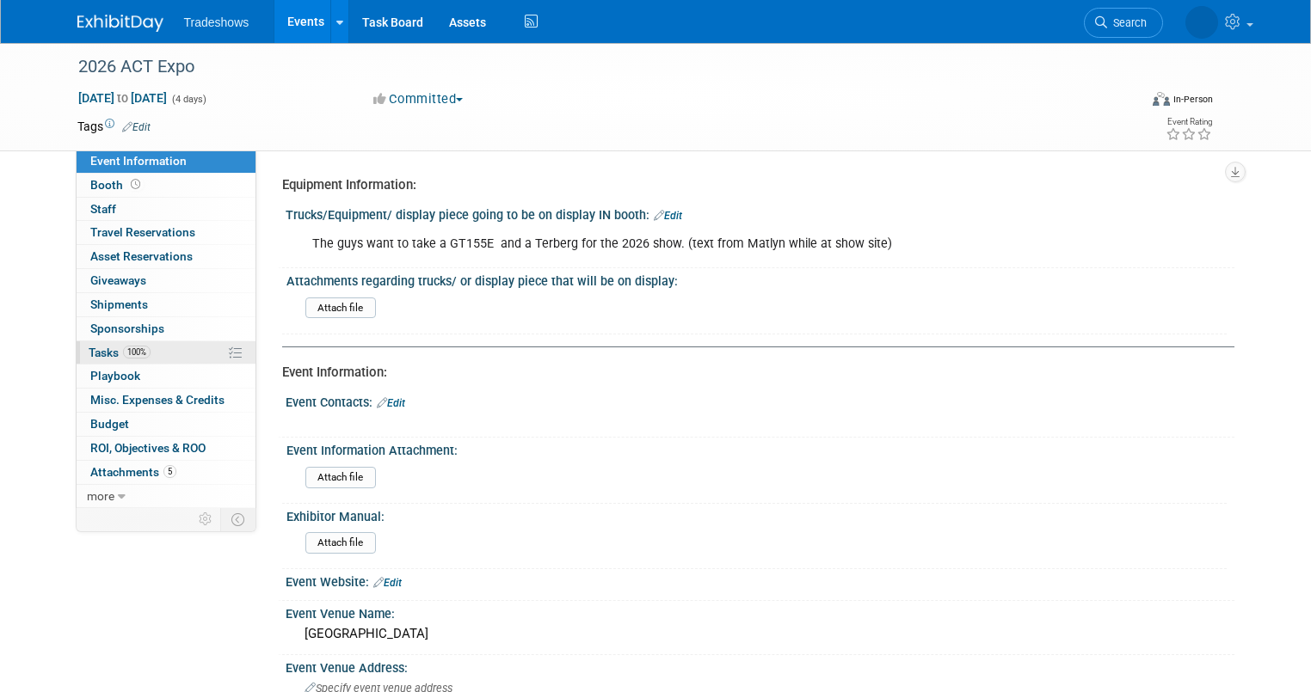
click at [169, 352] on link "100% Tasks 100%" at bounding box center [166, 352] width 179 height 23
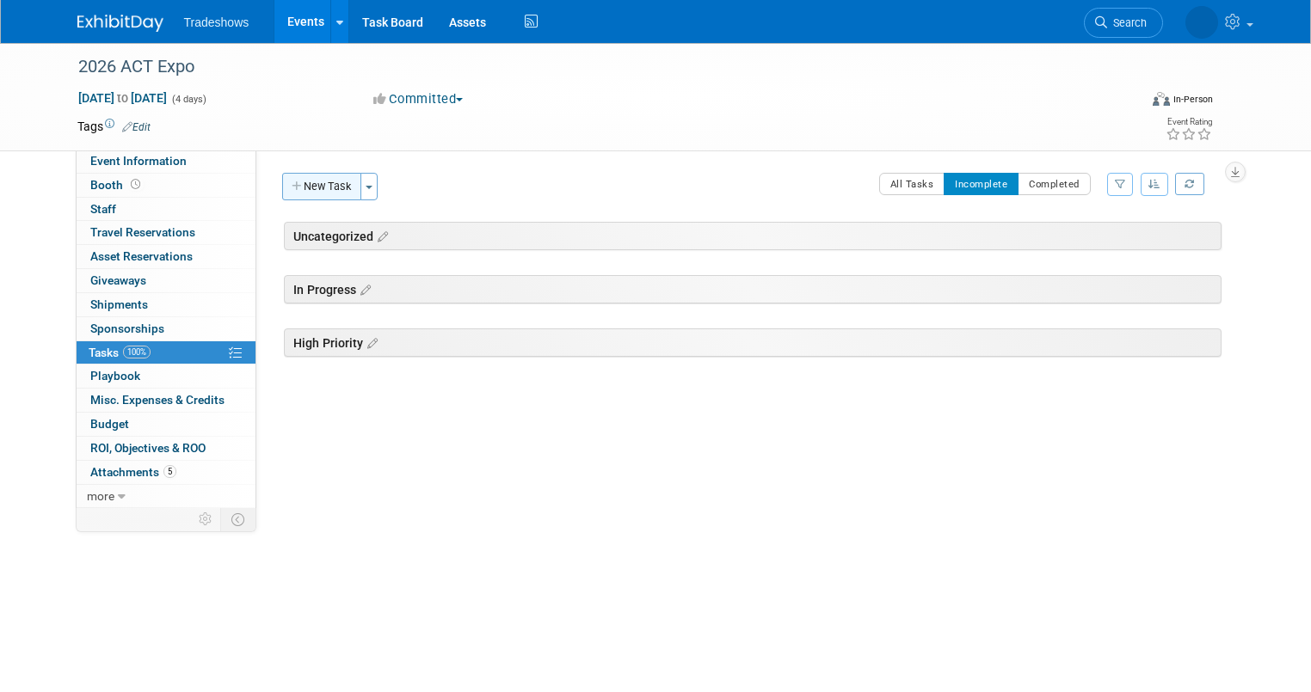
click at [306, 188] on button "New Task" at bounding box center [321, 187] width 79 height 28
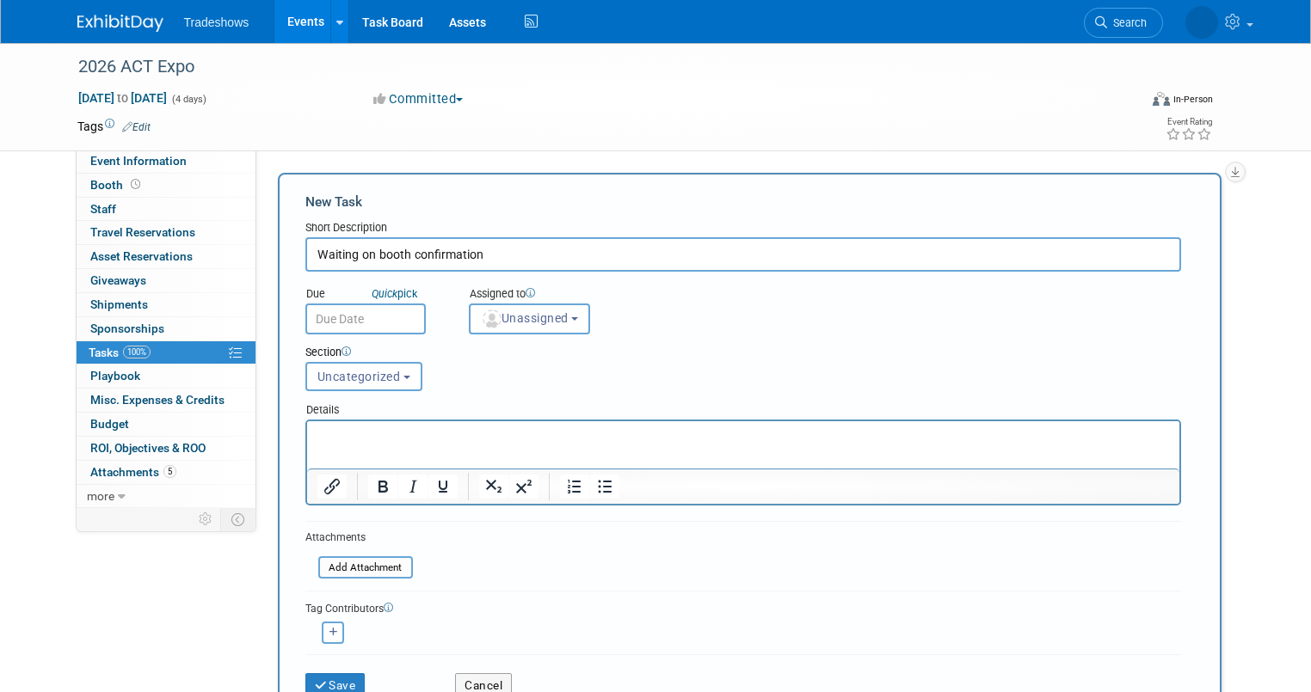
click at [492, 248] on input "Waiting on booth confirmation" at bounding box center [743, 254] width 876 height 34
type input "Waiting on booth confirmation from Sean"
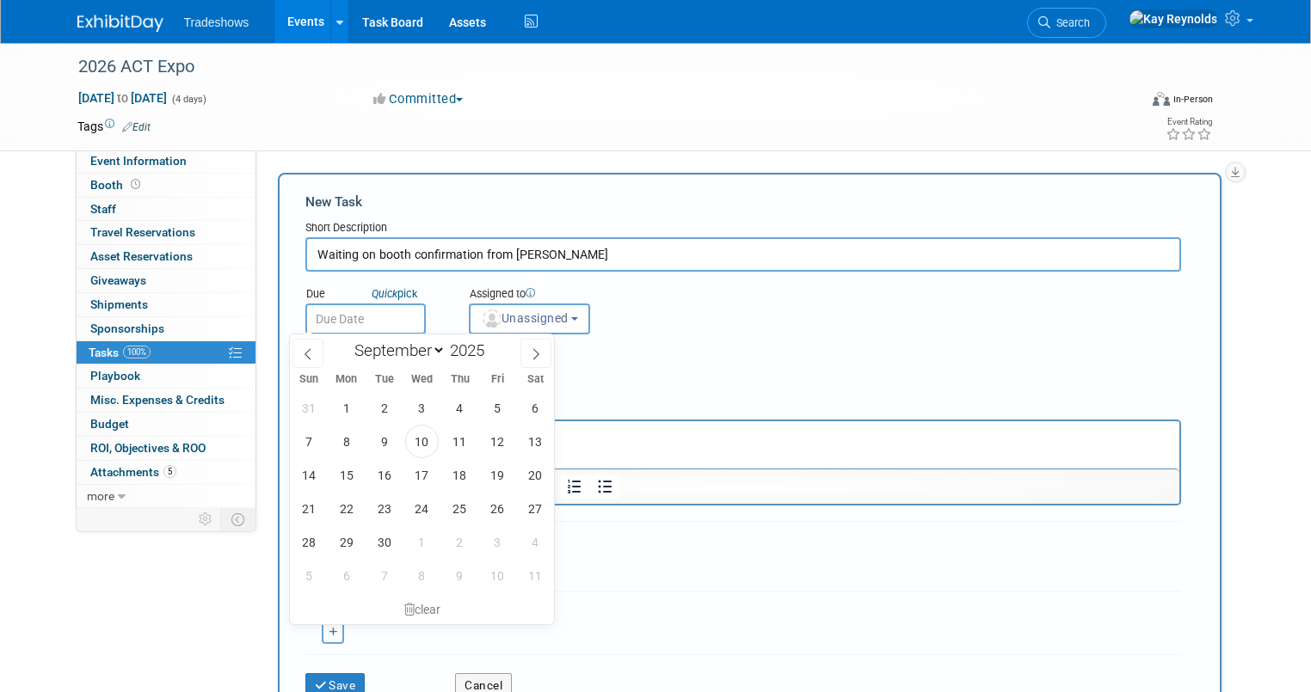
click at [377, 321] on input "text" at bounding box center [365, 319] width 120 height 31
click at [459, 438] on span "11" at bounding box center [460, 442] width 34 height 34
type input "Sep 11, 2025"
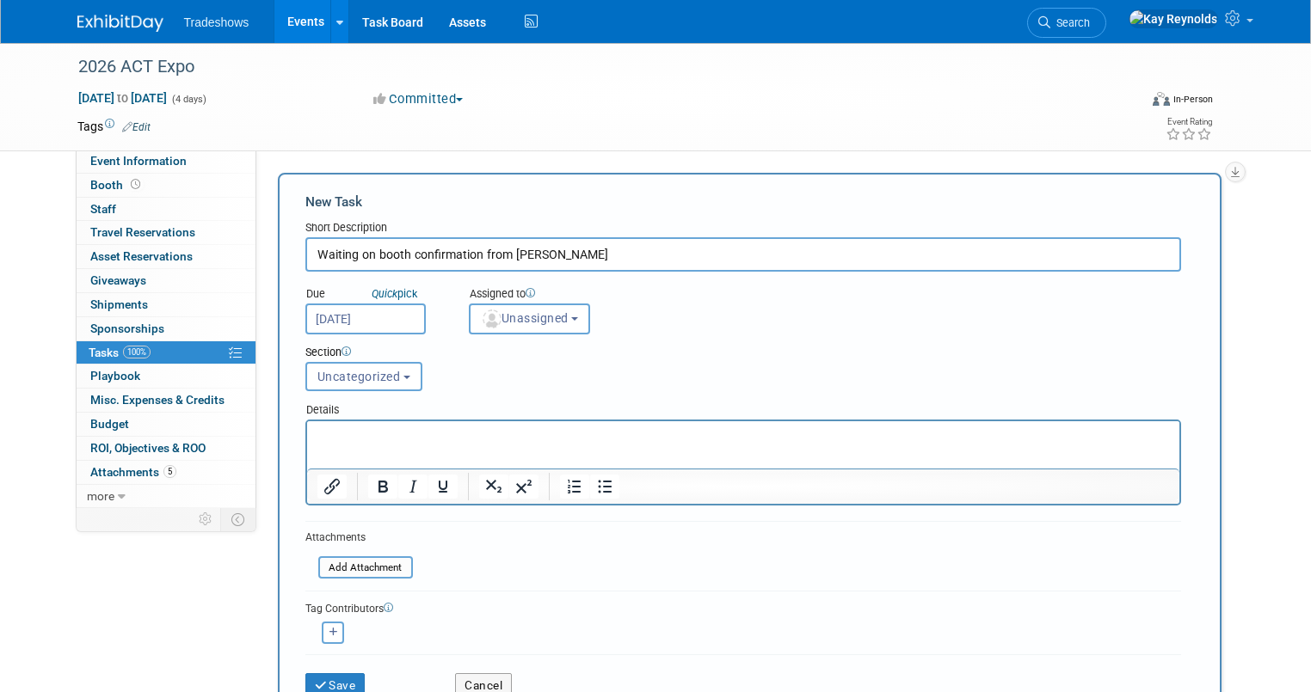
click at [562, 255] on input "Waiting on booth confirmation from Sean" at bounding box center [743, 254] width 876 height 34
click at [325, 432] on p "Rich Text Area. Press ALT-0 for help." at bounding box center [743, 436] width 852 height 17
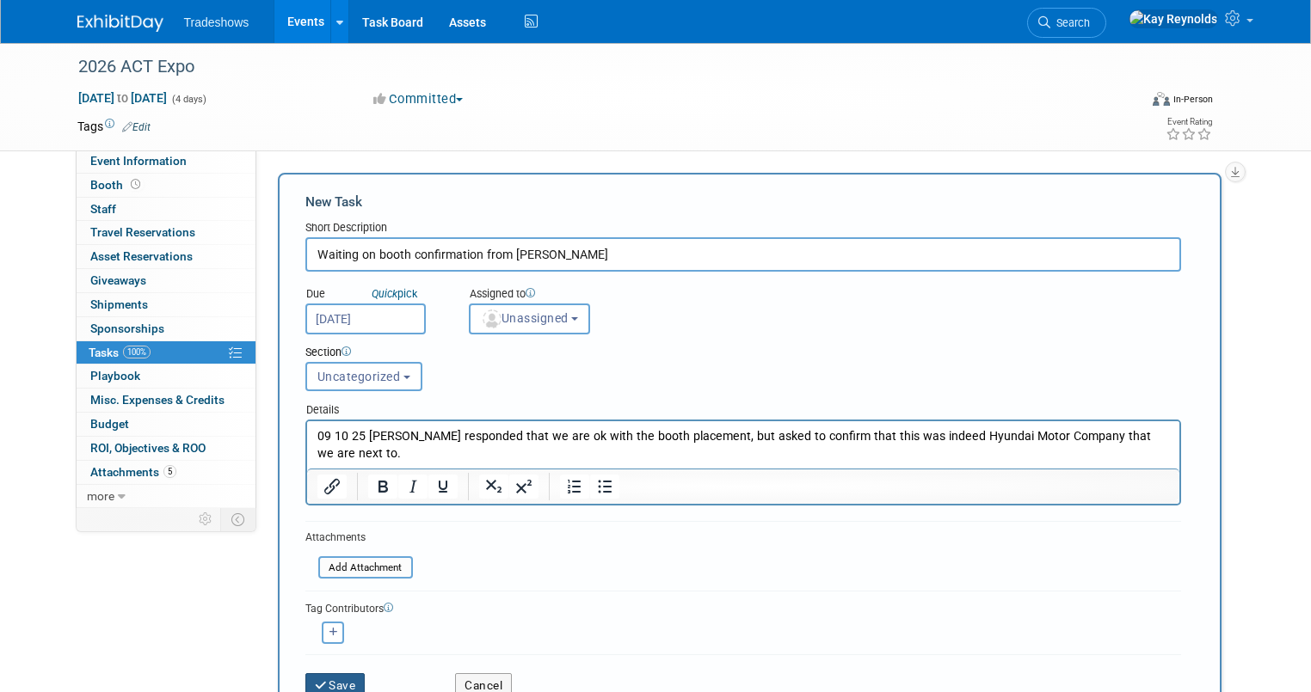
click at [312, 678] on button "Save" at bounding box center [335, 685] width 60 height 24
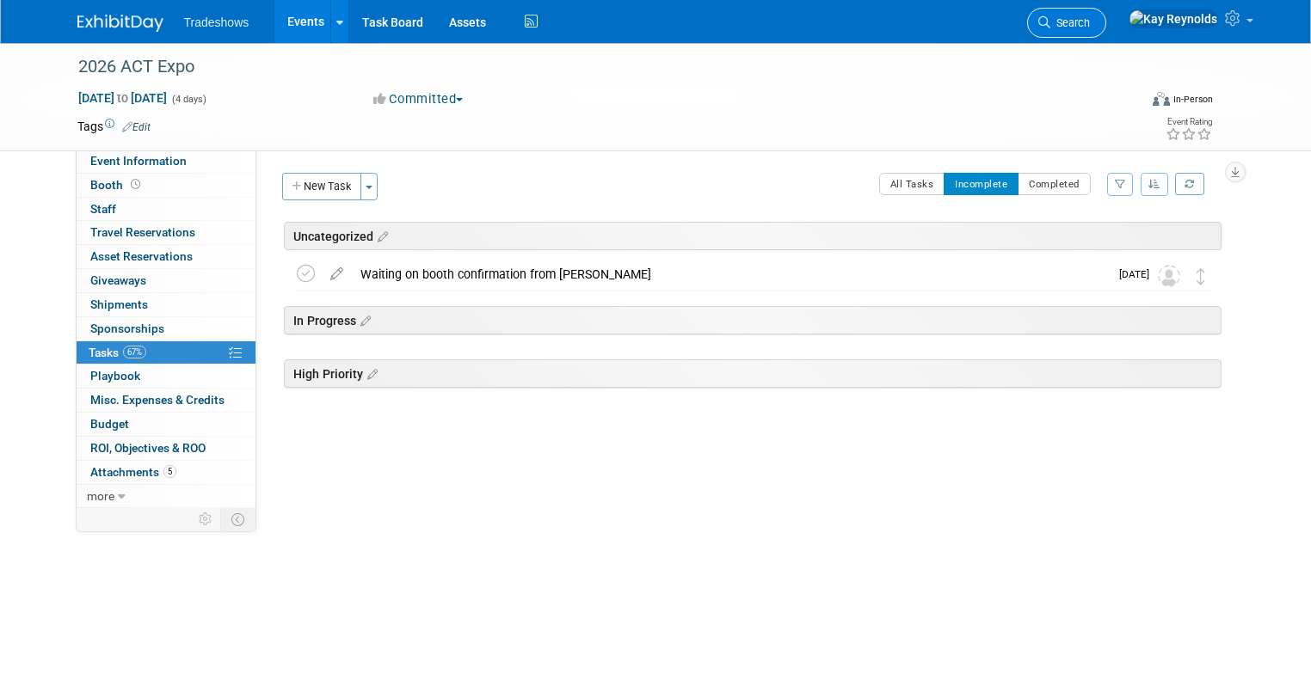
click at [1050, 17] on icon at bounding box center [1044, 22] width 12 height 12
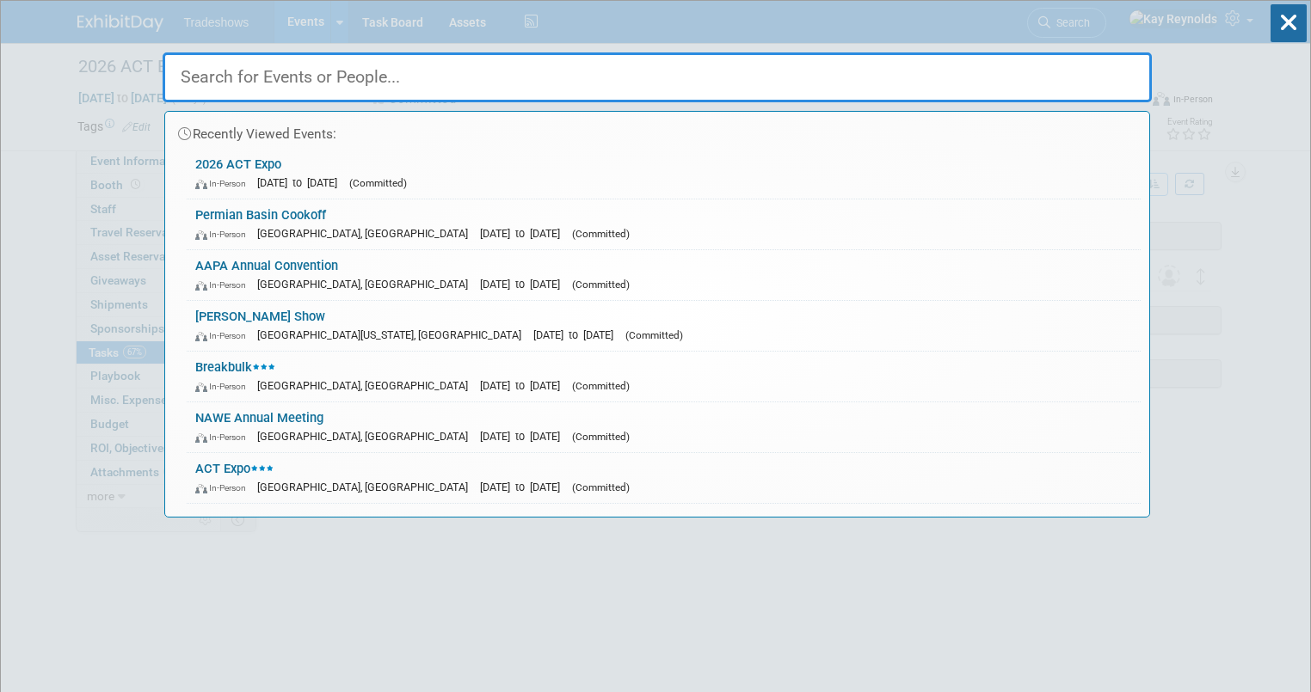
click at [213, 76] on input "text" at bounding box center [657, 77] width 989 height 50
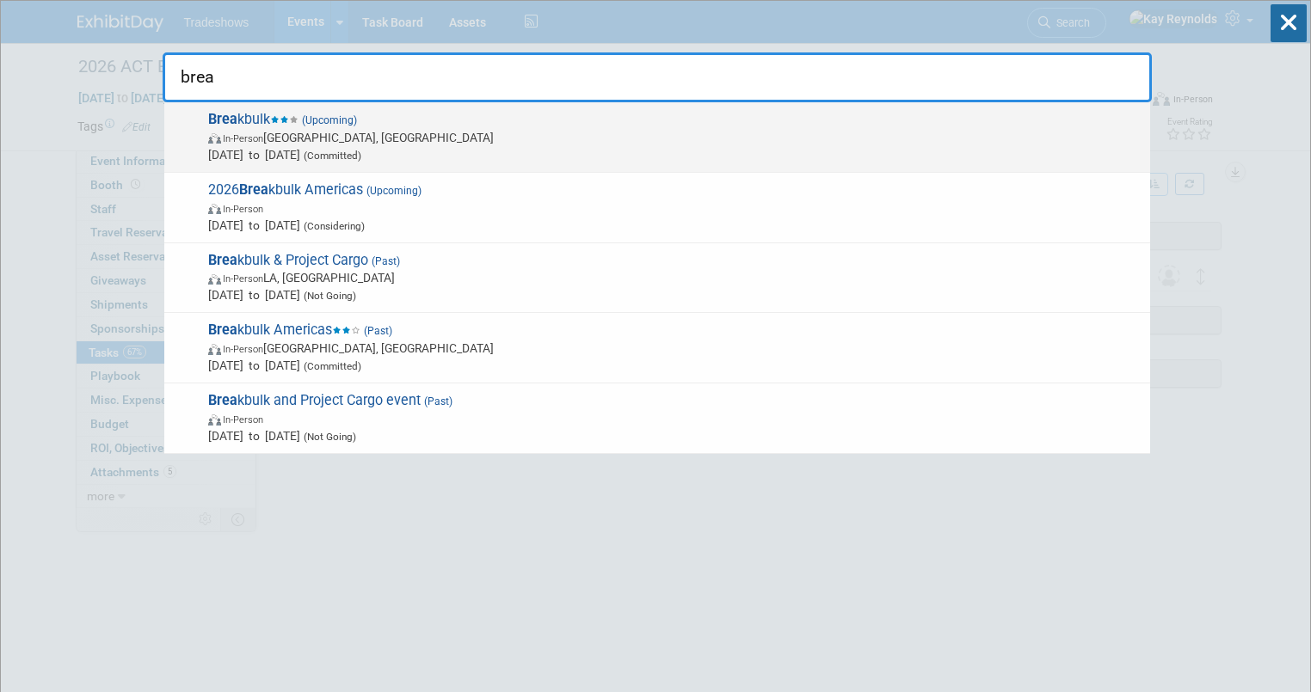
type input "brea"
click at [227, 113] on strong "Brea" at bounding box center [222, 119] width 29 height 16
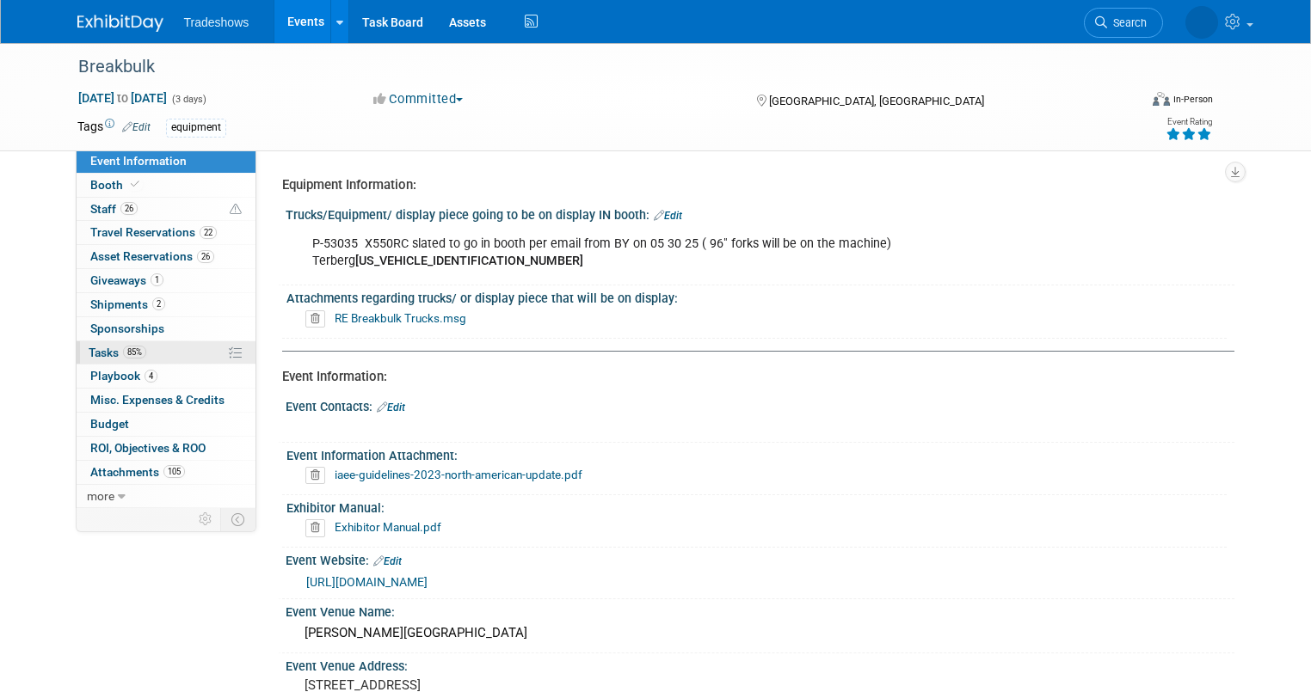
click at [170, 349] on link "85% Tasks 85%" at bounding box center [166, 352] width 179 height 23
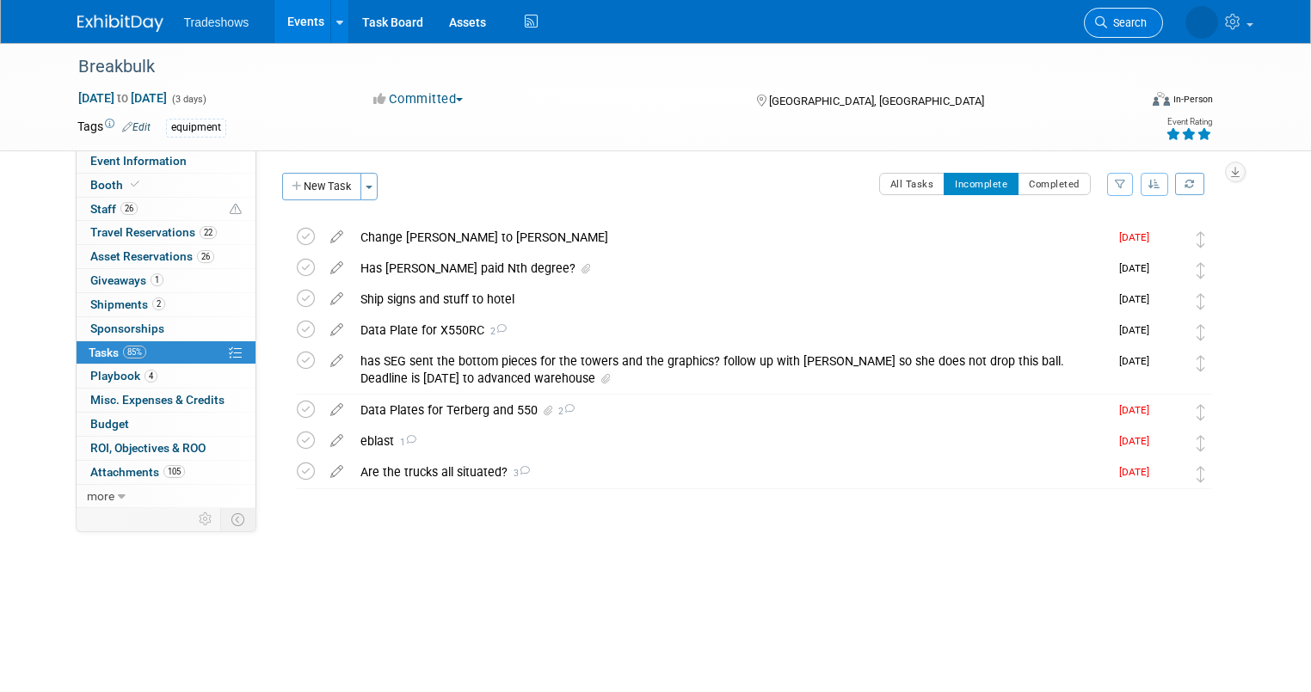
click at [1147, 21] on span "Search" at bounding box center [1127, 22] width 40 height 13
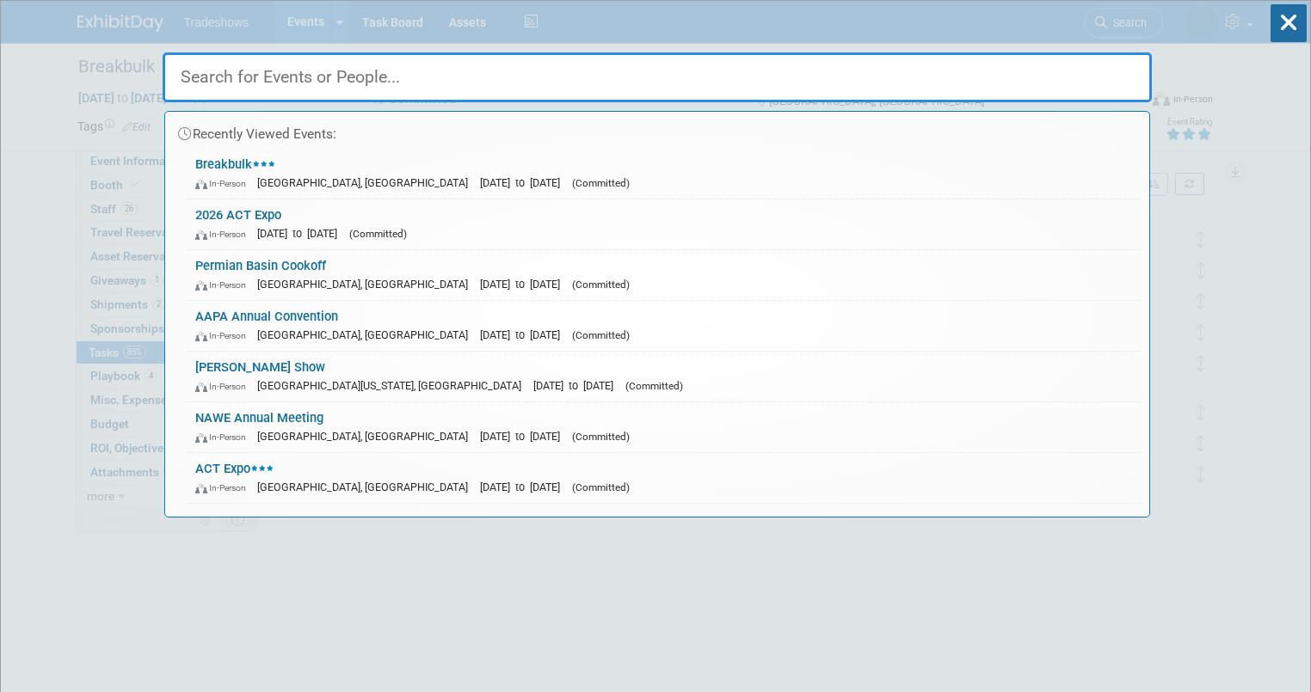
click at [285, 74] on input "text" at bounding box center [657, 77] width 989 height 50
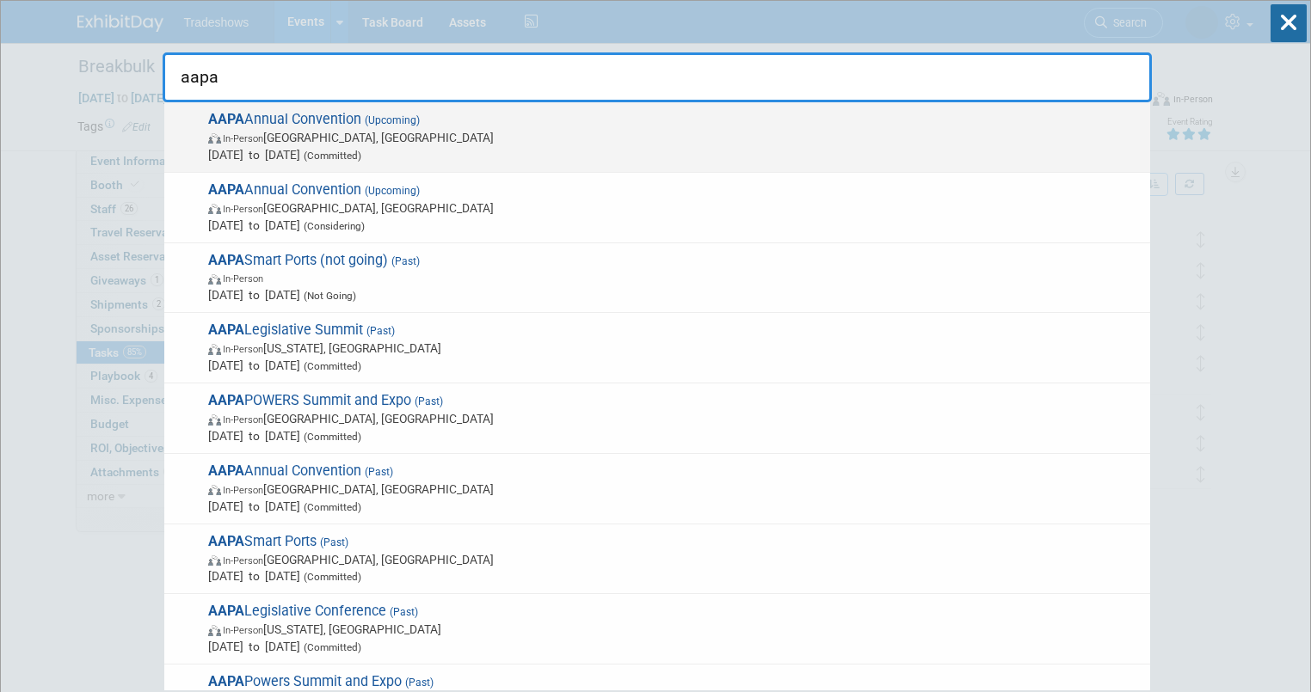
type input "aapa"
click at [268, 124] on span "AAPA Annual Convention (Upcoming) In-Person Québec City, Canada Oct 6, 2025 to …" at bounding box center [672, 137] width 938 height 52
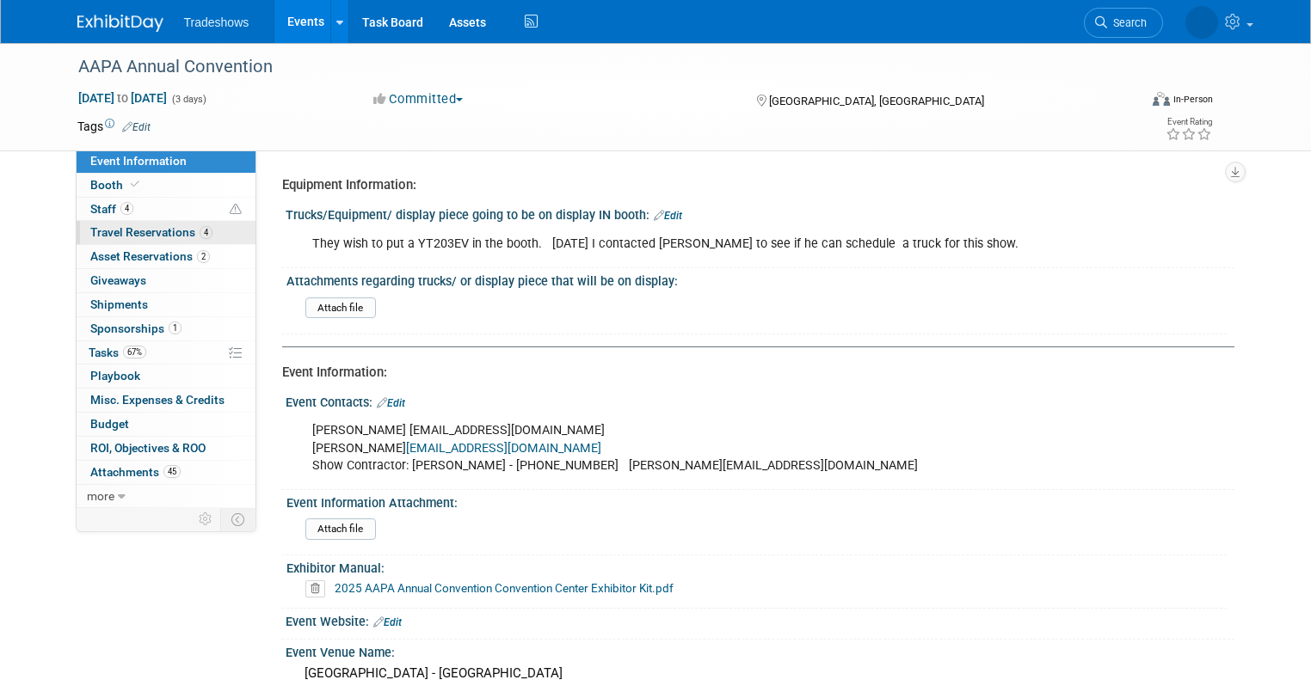
click at [163, 233] on span "Travel Reservations 4" at bounding box center [151, 232] width 122 height 14
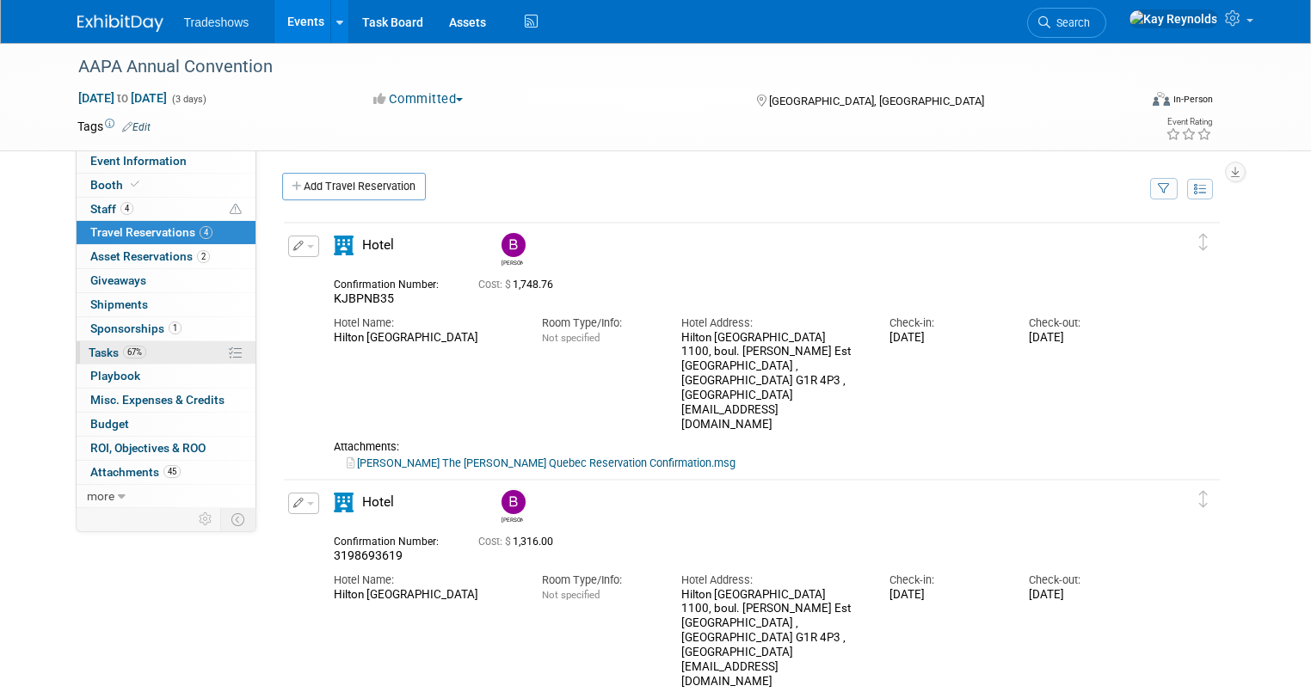
click at [93, 350] on span "Tasks 67%" at bounding box center [118, 353] width 58 height 14
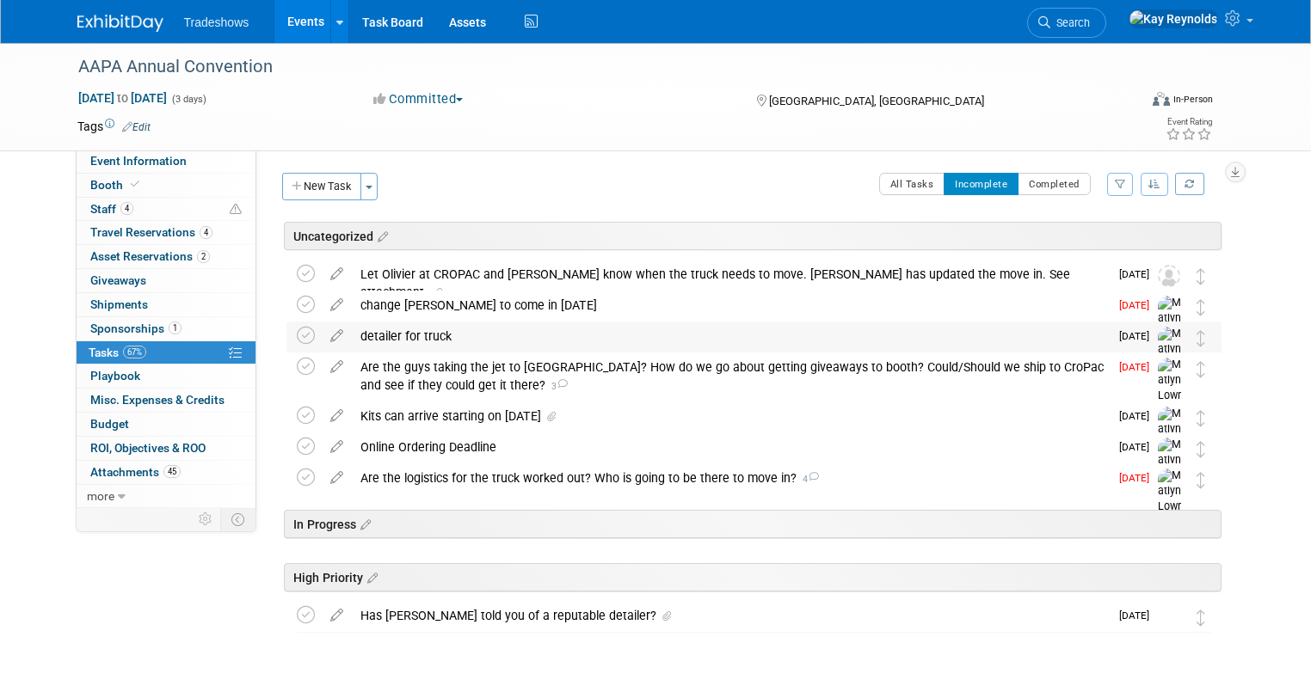
click at [399, 334] on div "detailer for truck" at bounding box center [730, 336] width 757 height 29
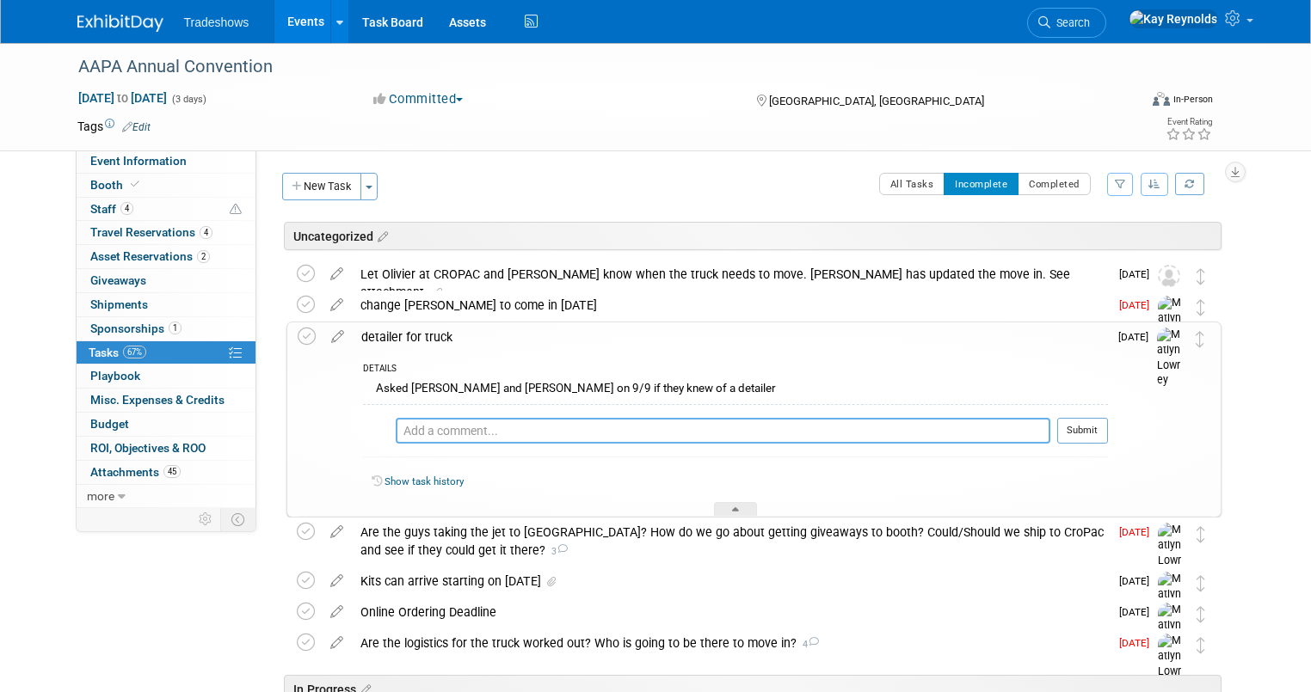
click at [397, 429] on textarea at bounding box center [723, 431] width 655 height 26
type textarea "D"
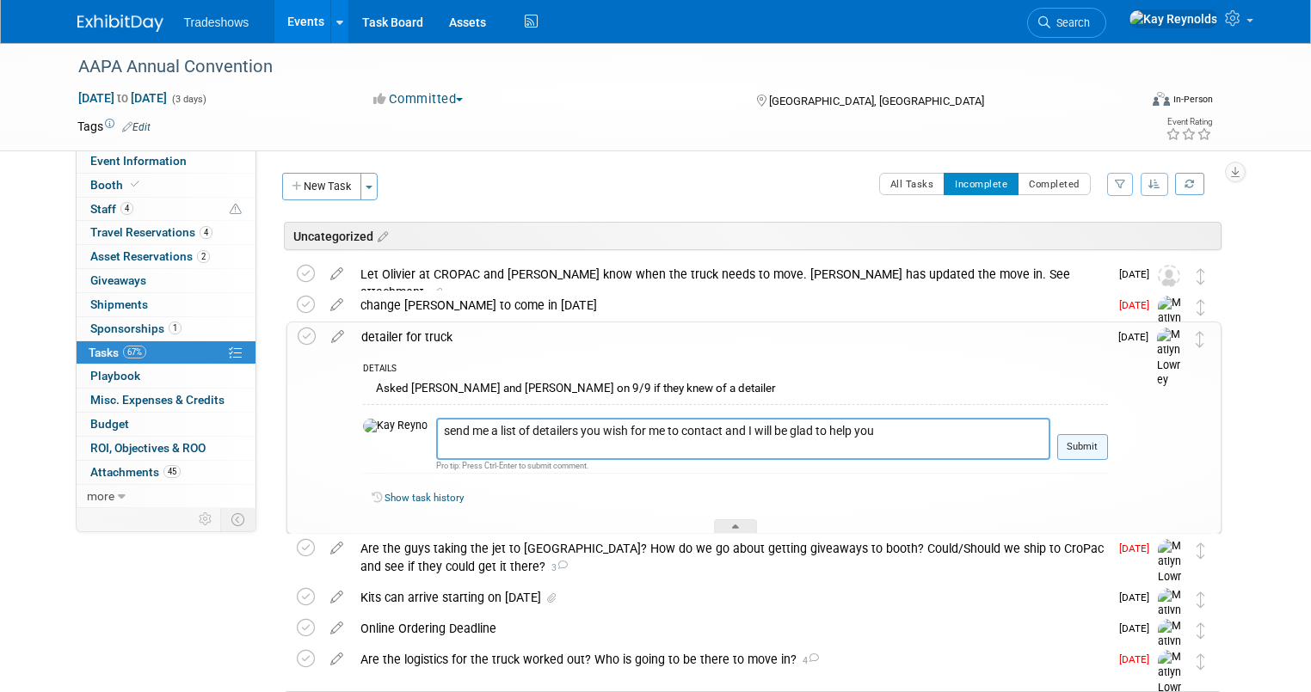
type textarea "send me a list of detailers you wish for me to contact and I will be glad to he…"
click at [1084, 438] on button "Submit" at bounding box center [1082, 447] width 51 height 26
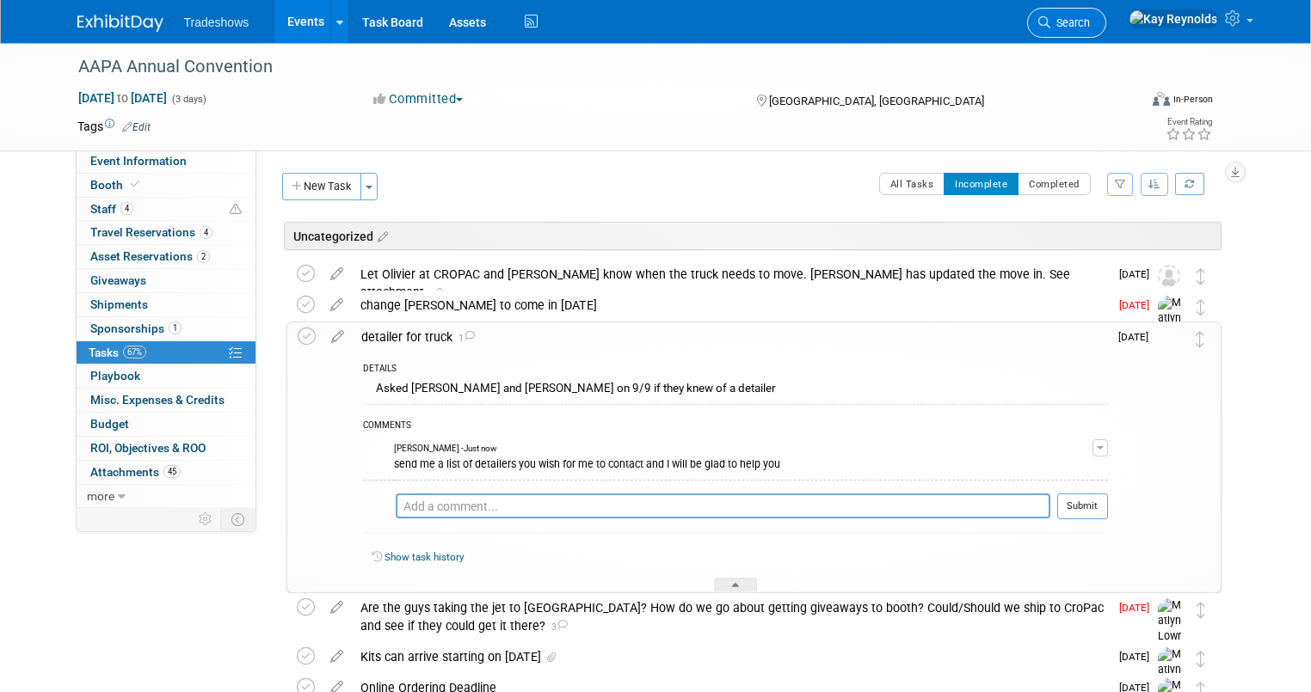
click at [1090, 17] on span "Search" at bounding box center [1070, 22] width 40 height 13
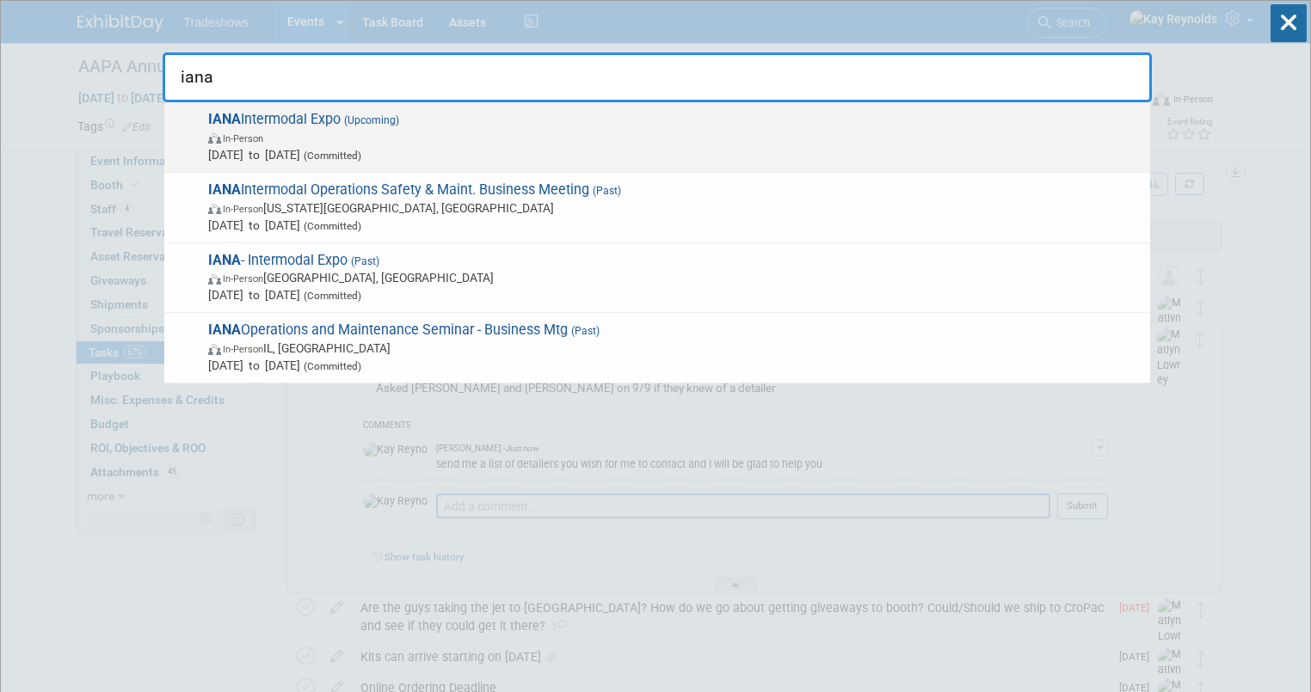
type input "iana"
click at [292, 141] on span "In-Person" at bounding box center [674, 137] width 933 height 17
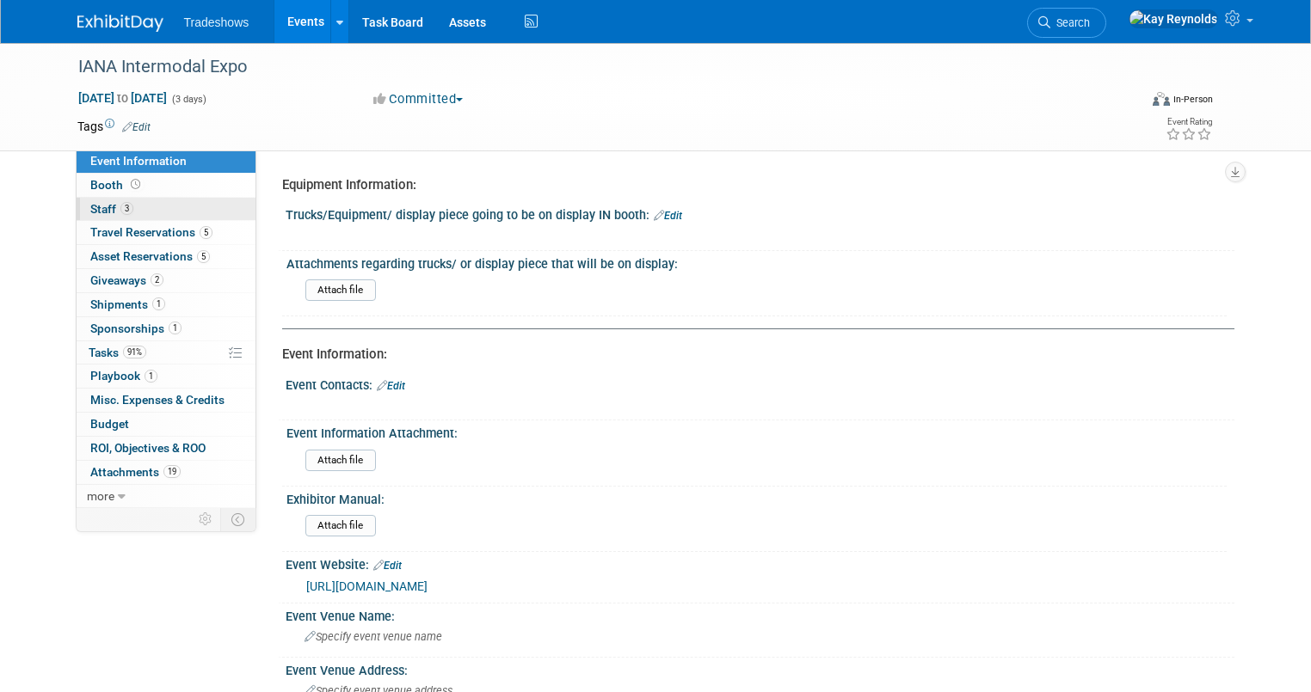
click at [162, 208] on link "3 Staff 3" at bounding box center [166, 209] width 179 height 23
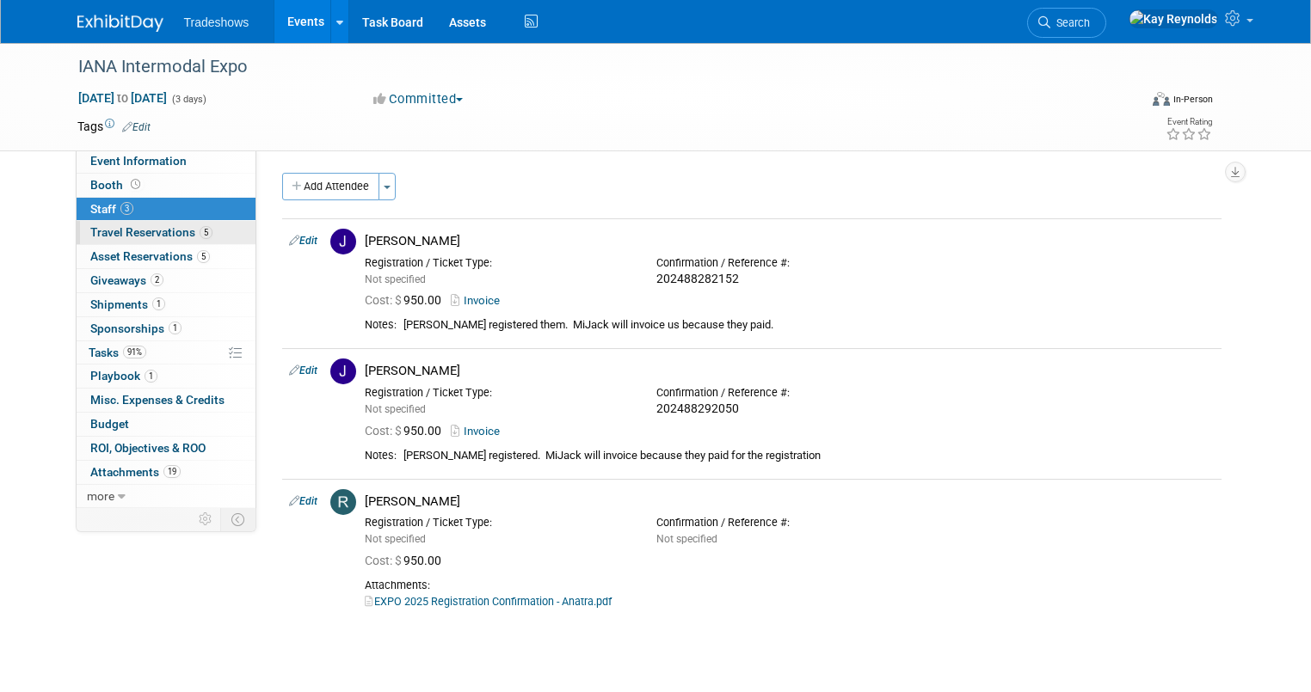
click at [169, 228] on span "Travel Reservations 5" at bounding box center [151, 232] width 122 height 14
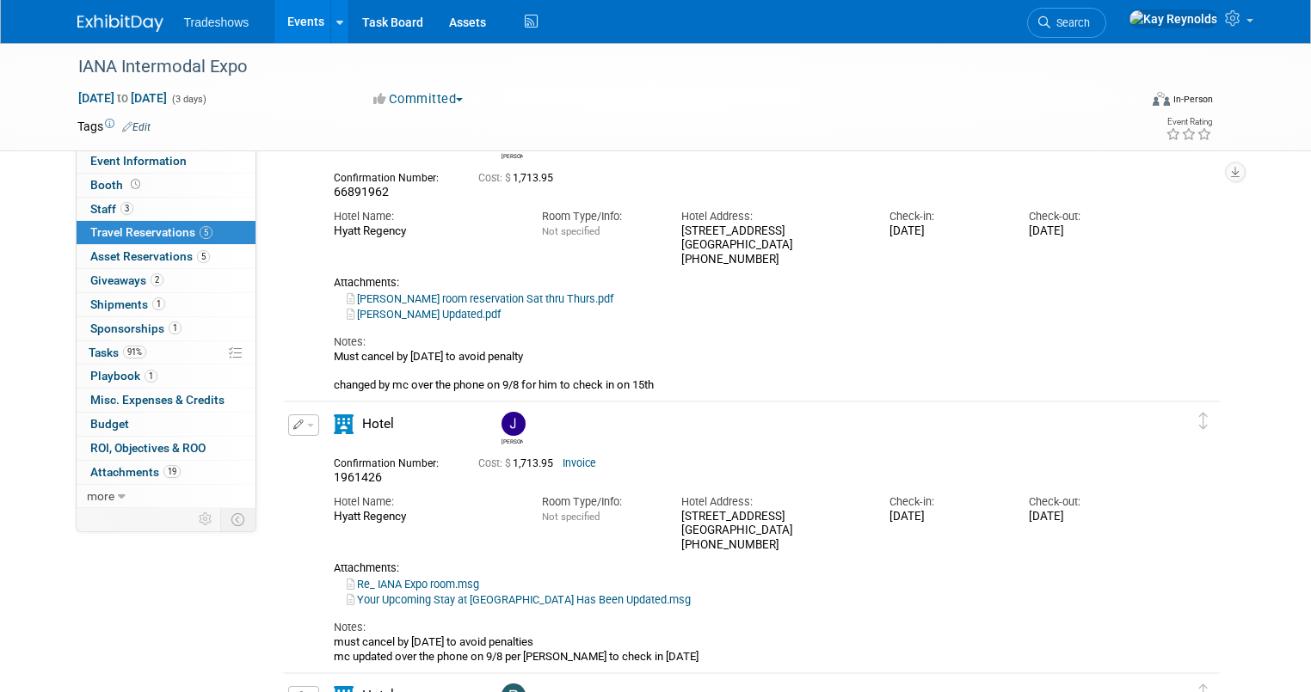
scroll to position [206, 0]
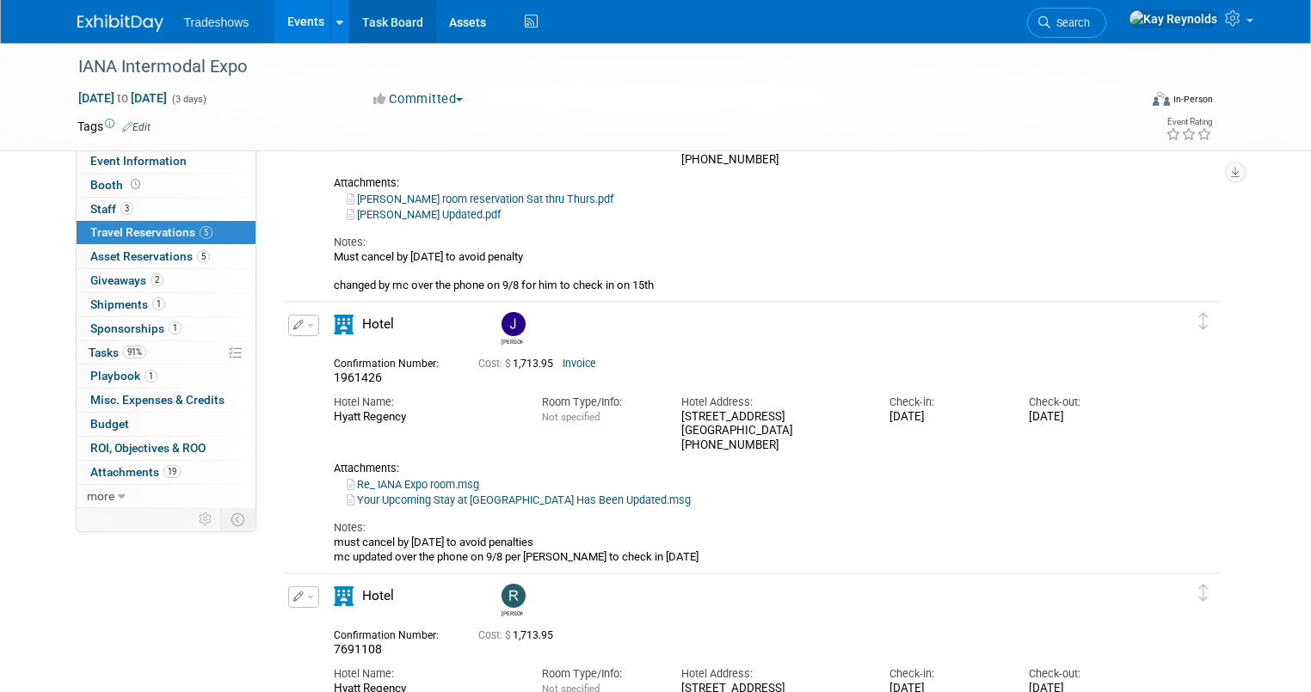
click at [384, 25] on link "Task Board" at bounding box center [392, 21] width 87 height 43
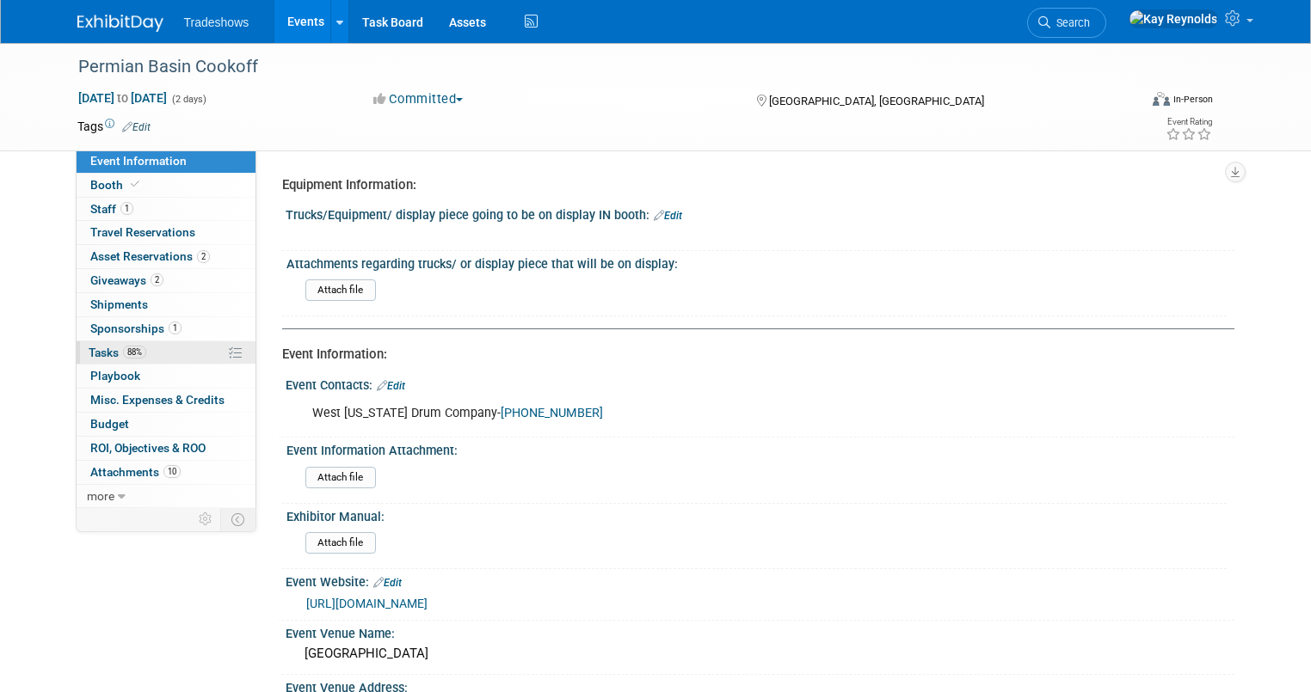
click at [173, 356] on link "88% Tasks 88%" at bounding box center [166, 352] width 179 height 23
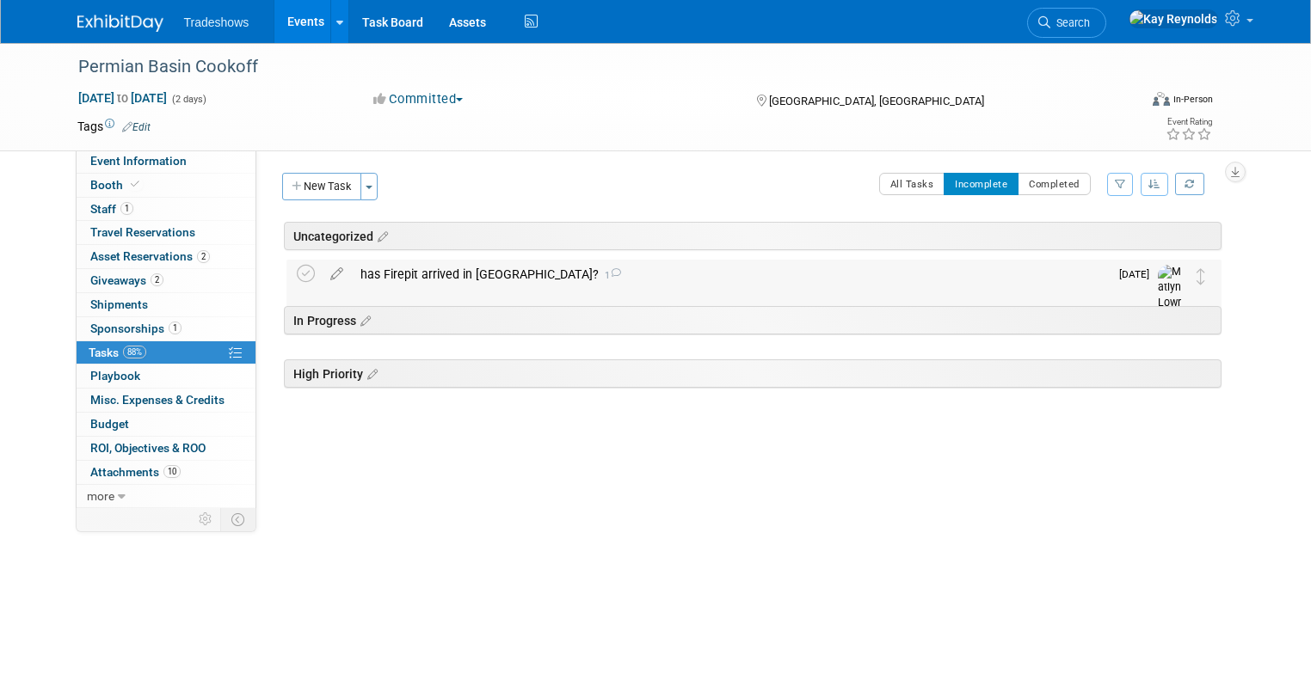
click at [434, 274] on div "has Firepit arrived in [GEOGRAPHIC_DATA]? 1" at bounding box center [730, 274] width 757 height 29
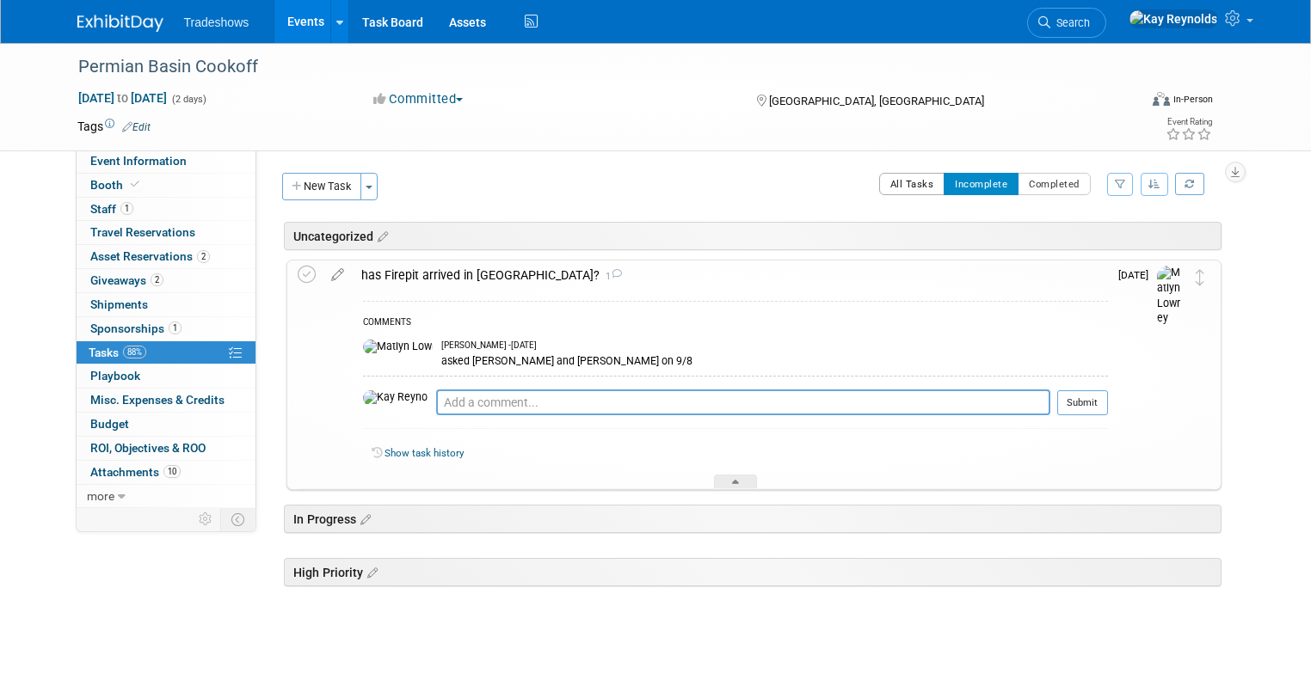
click at [925, 181] on button "All Tasks" at bounding box center [912, 184] width 66 height 22
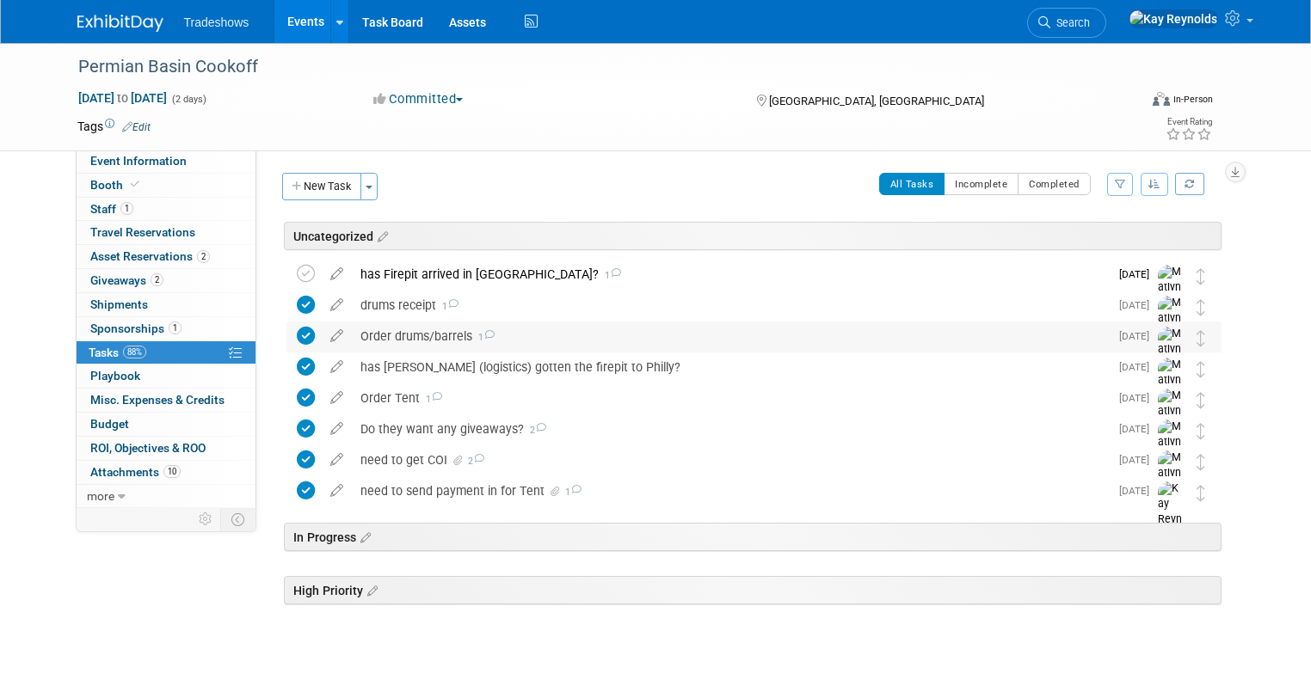
click at [384, 333] on div "Order drums/barrels 1" at bounding box center [730, 336] width 757 height 29
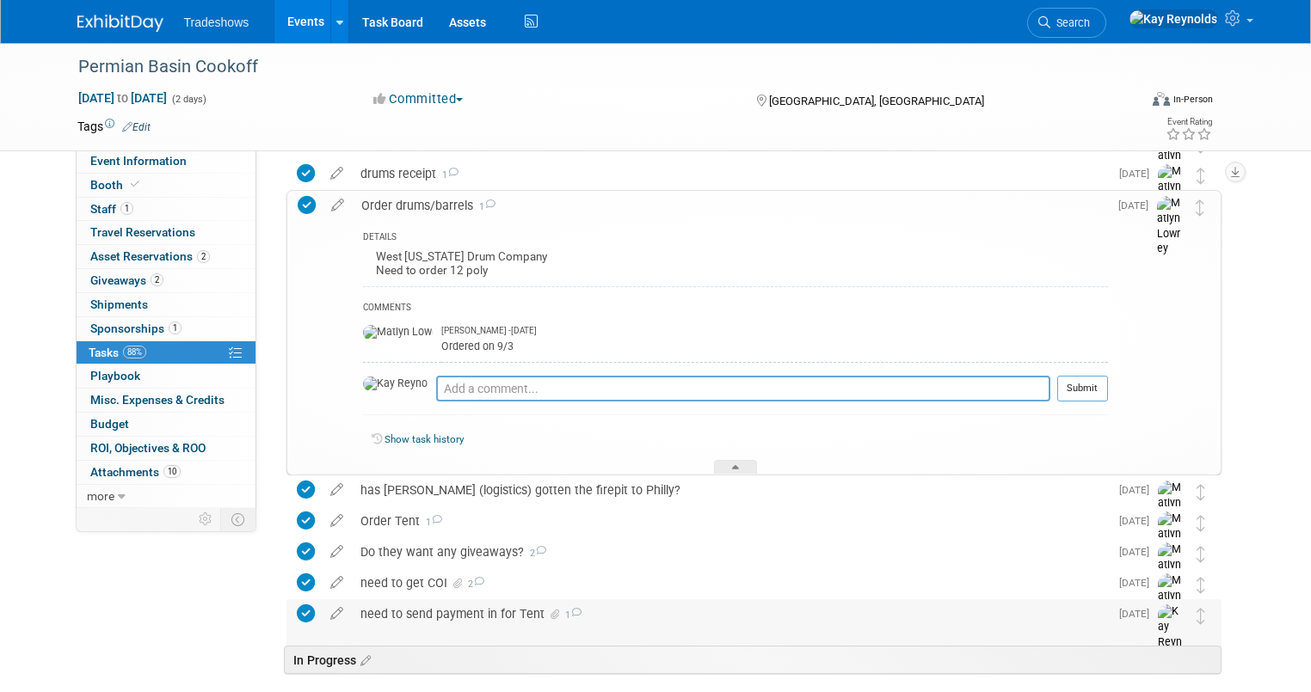
scroll to position [138, 0]
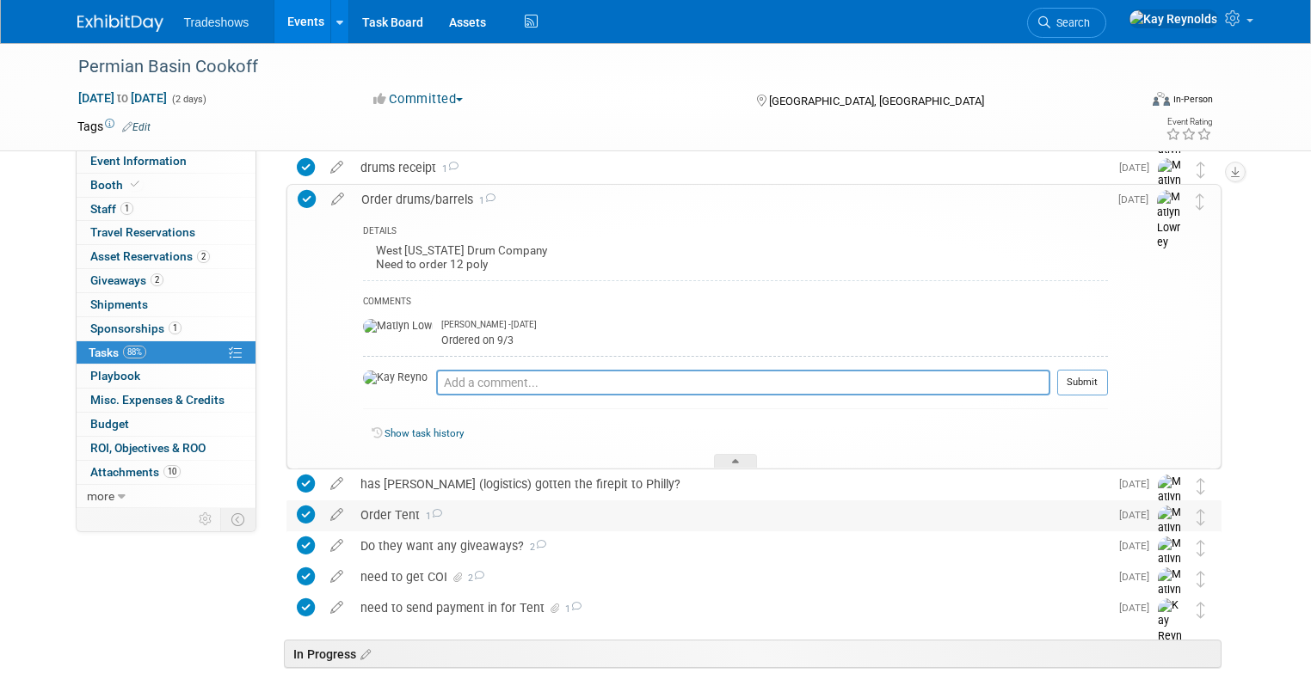
click at [368, 515] on div "Order Tent 1" at bounding box center [730, 515] width 757 height 29
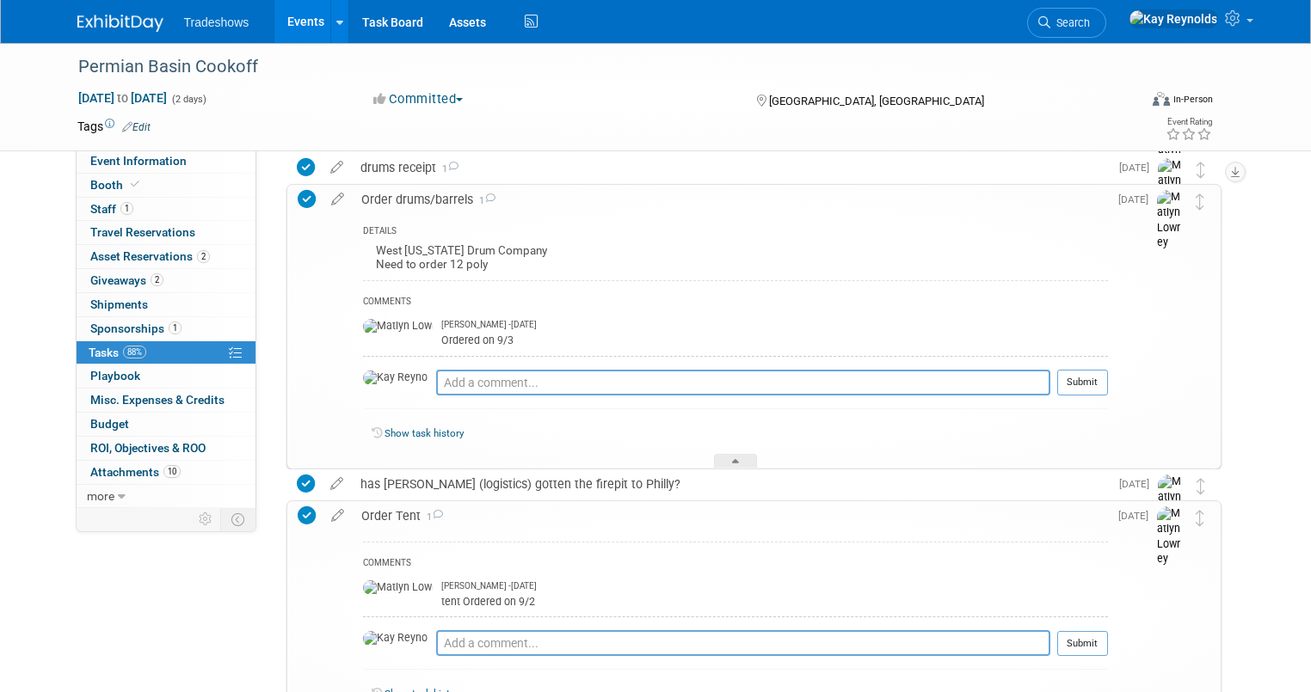
click at [441, 597] on div "tent Ordered on 9/2" at bounding box center [774, 601] width 667 height 16
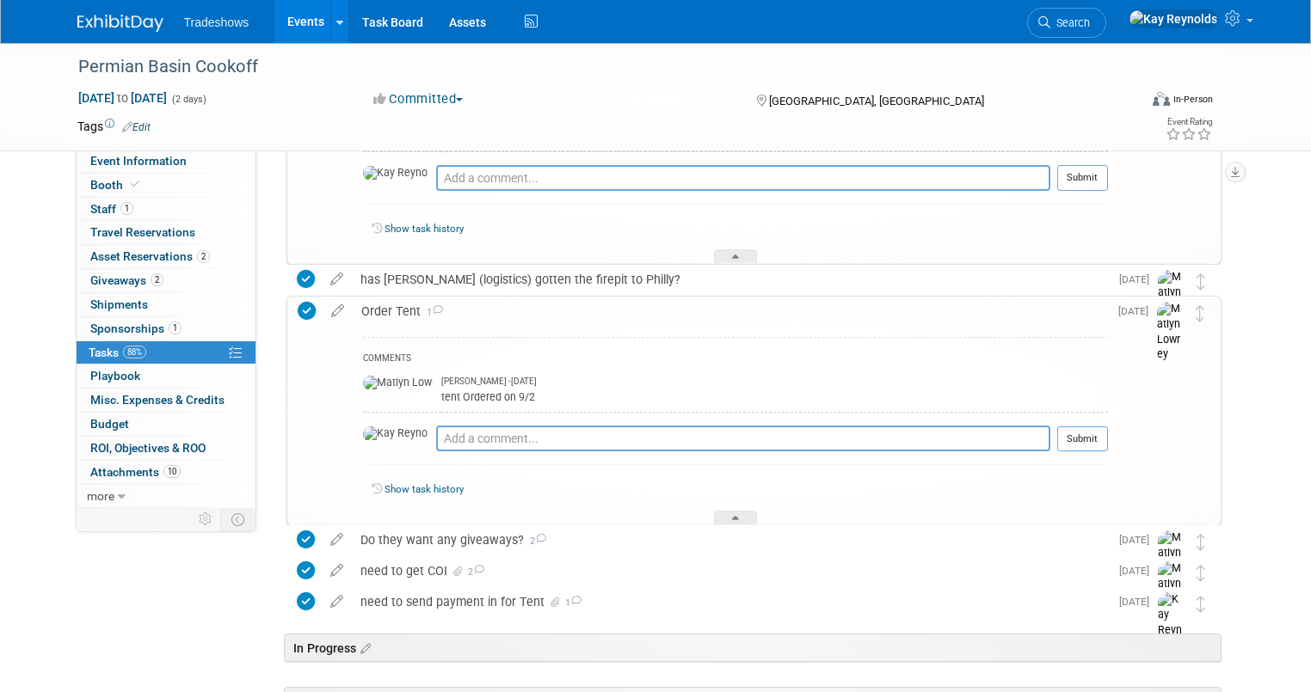
scroll to position [344, 0]
click at [137, 418] on link "Budget" at bounding box center [166, 424] width 179 height 23
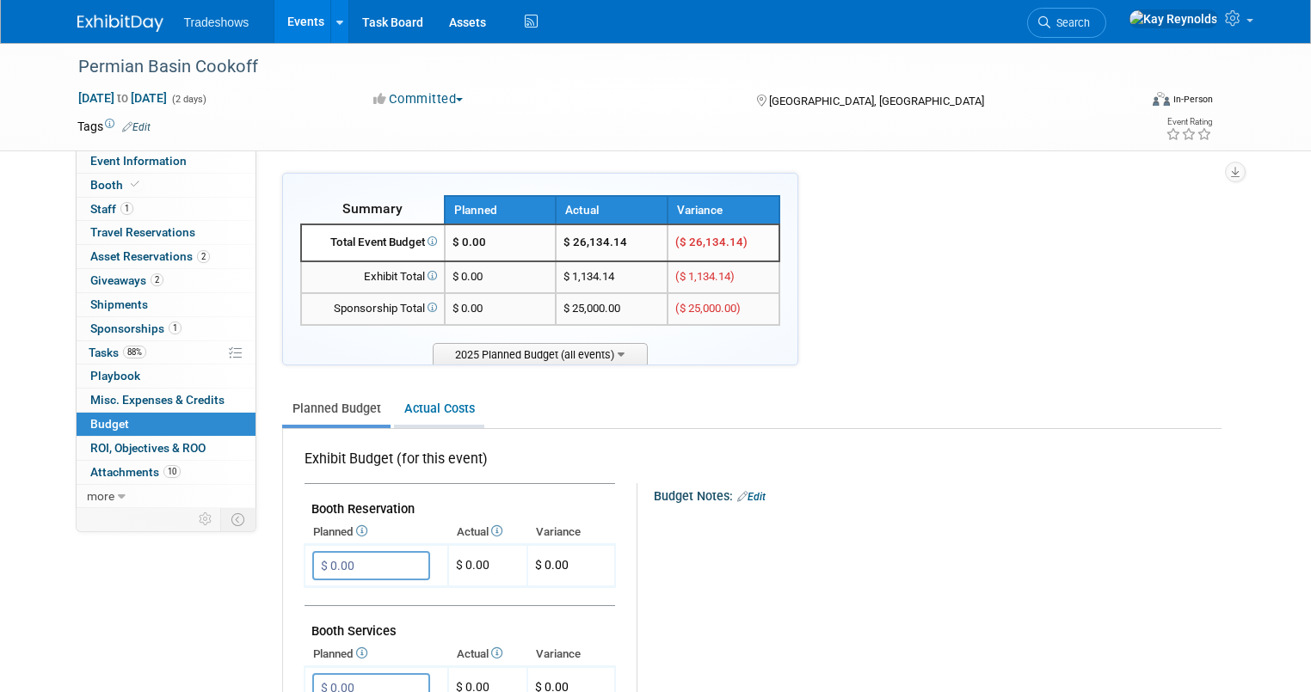
click at [413, 406] on link "Actual Costs" at bounding box center [439, 409] width 90 height 32
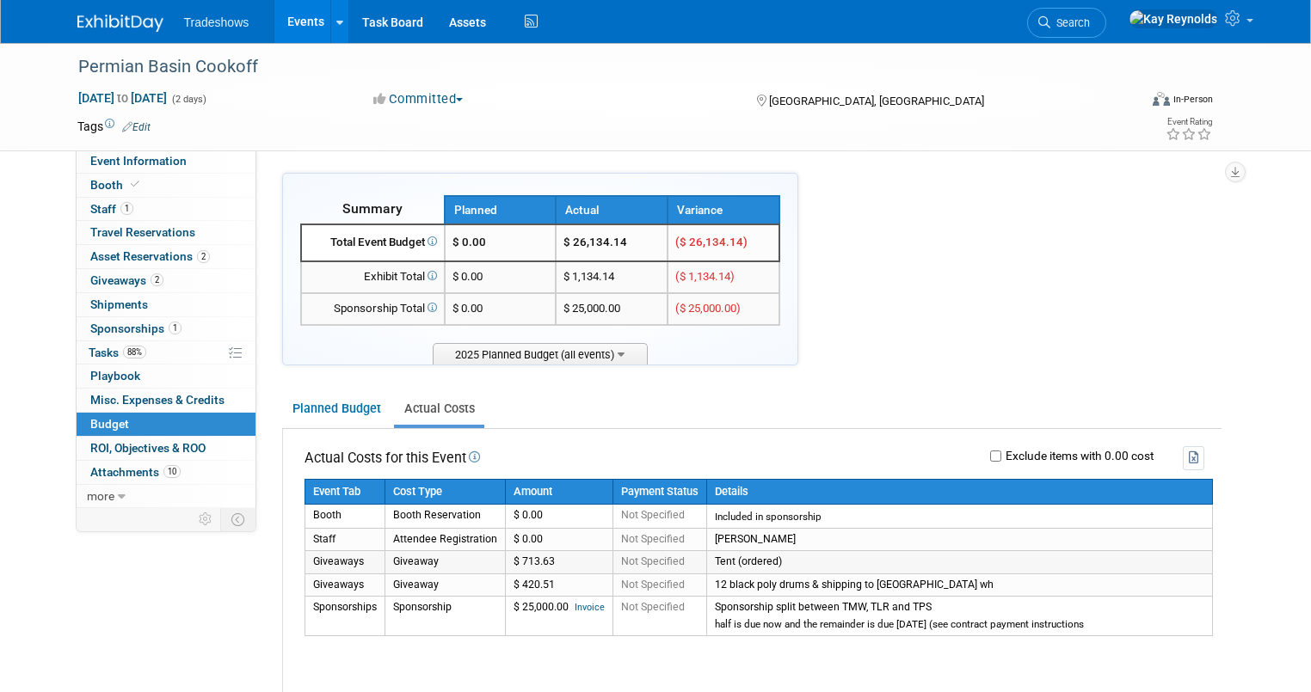
click at [396, 564] on td "Giveaway" at bounding box center [444, 562] width 120 height 22
click at [138, 187] on link "Booth" at bounding box center [166, 185] width 179 height 23
select select "Certificate of insurance sent"
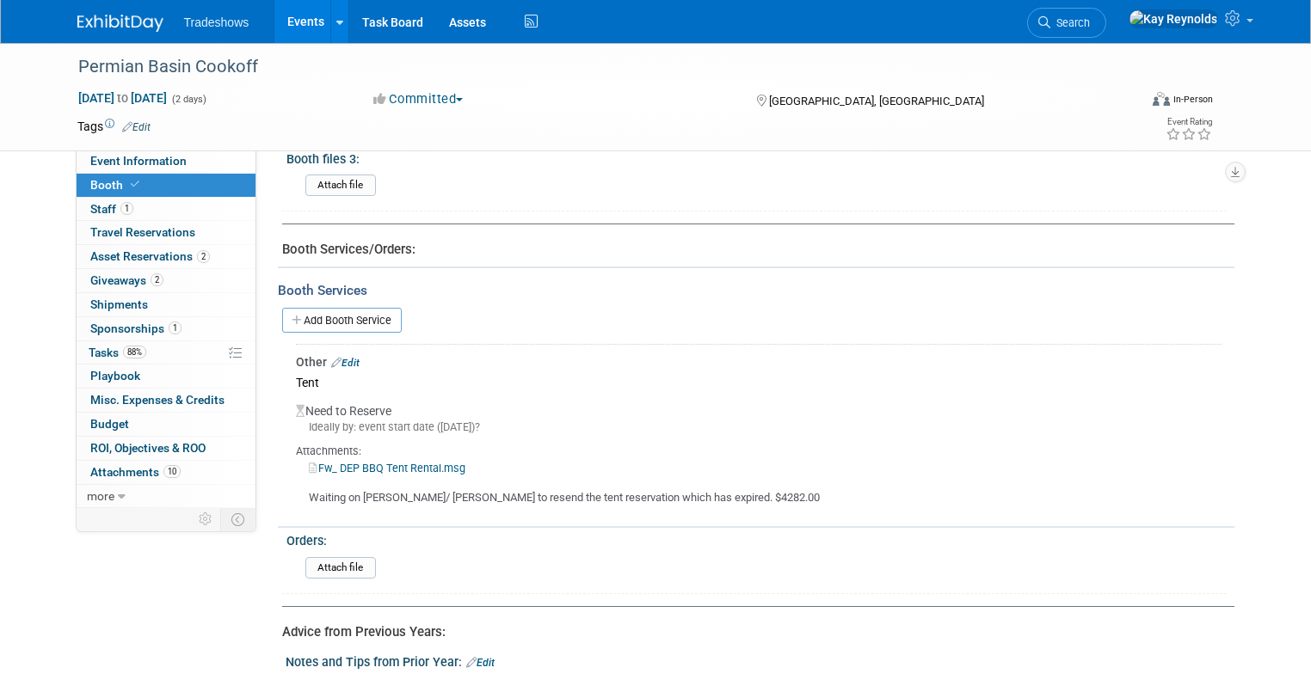
scroll to position [797, 0]
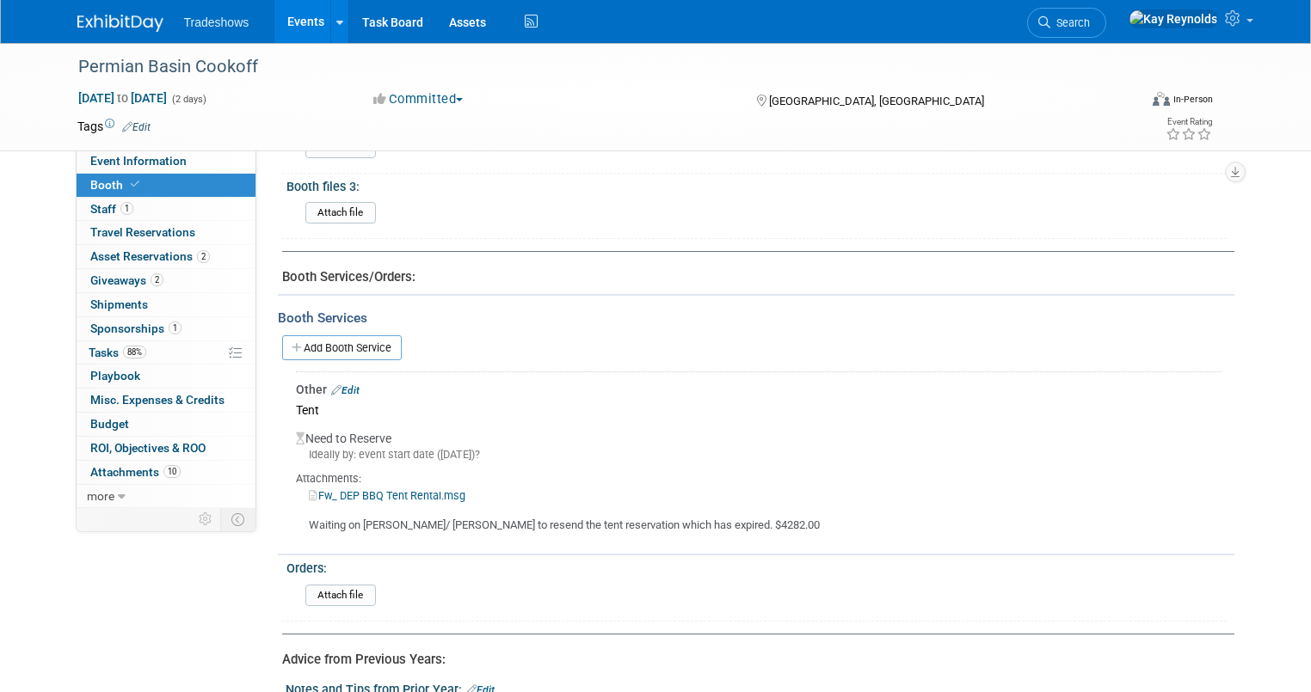
click at [346, 489] on link "Fw_ DEP BBQ Tent Rental.msg" at bounding box center [387, 495] width 157 height 13
click at [332, 384] on link "Edit" at bounding box center [345, 390] width 28 height 12
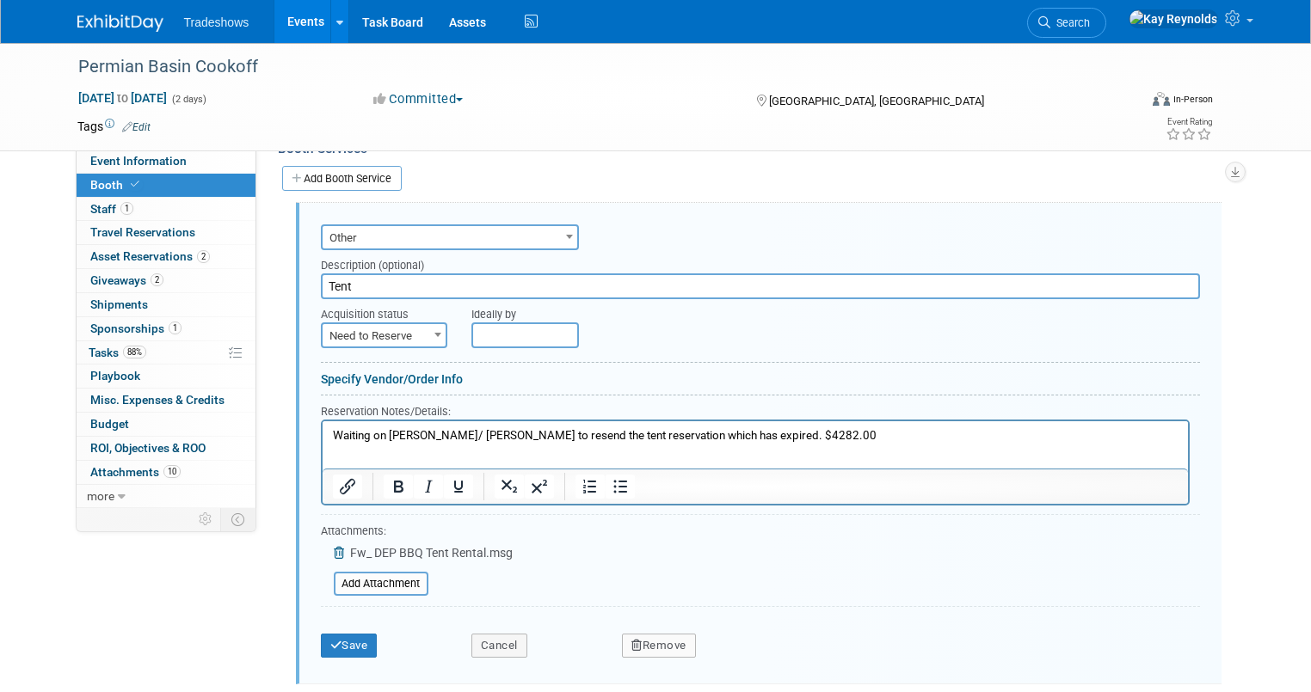
scroll to position [0, 0]
drag, startPoint x: 346, startPoint y: 268, endPoint x: 260, endPoint y: 274, distance: 86.2
click at [260, 274] on div "Event Information Event Info Booth Booth 1 Staff 1 Staff 0 Travel Reservations …" at bounding box center [656, 6] width 1183 height 1860
type input "WE did not RENT a tent."
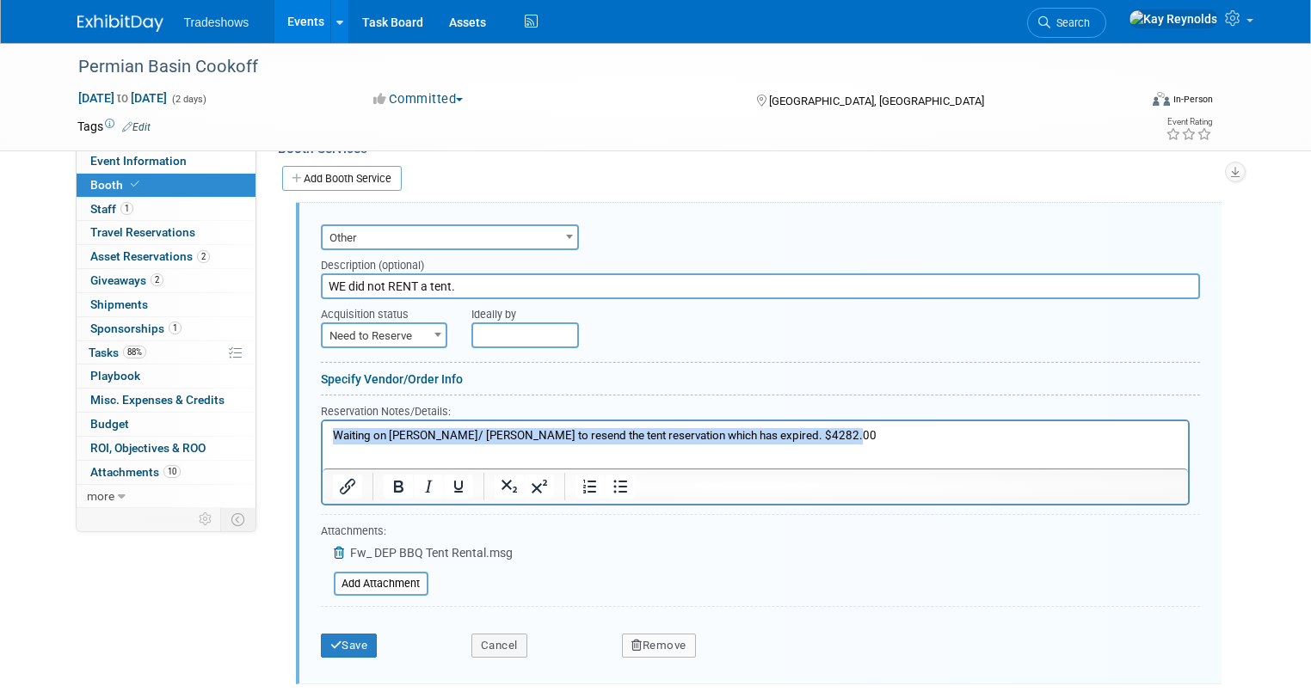
drag, startPoint x: 842, startPoint y: 432, endPoint x: 136, endPoint y: 455, distance: 706.6
click at [322, 444] on html "Waiting on [PERSON_NAME]/ [PERSON_NAME] to resend the tent reservation which ha…" at bounding box center [754, 432] width 865 height 23
click at [333, 434] on p "Waiting on [PERSON_NAME]/ [PERSON_NAME] to resend the tent reservation which ha…" at bounding box center [755, 435] width 846 height 16
drag, startPoint x: 963, startPoint y: 436, endPoint x: 449, endPoint y: 437, distance: 514.4
click at [449, 437] on p "We did not rent a tent. Waiting on [PERSON_NAME]/ [PERSON_NAME] to resend the t…" at bounding box center [755, 435] width 846 height 16
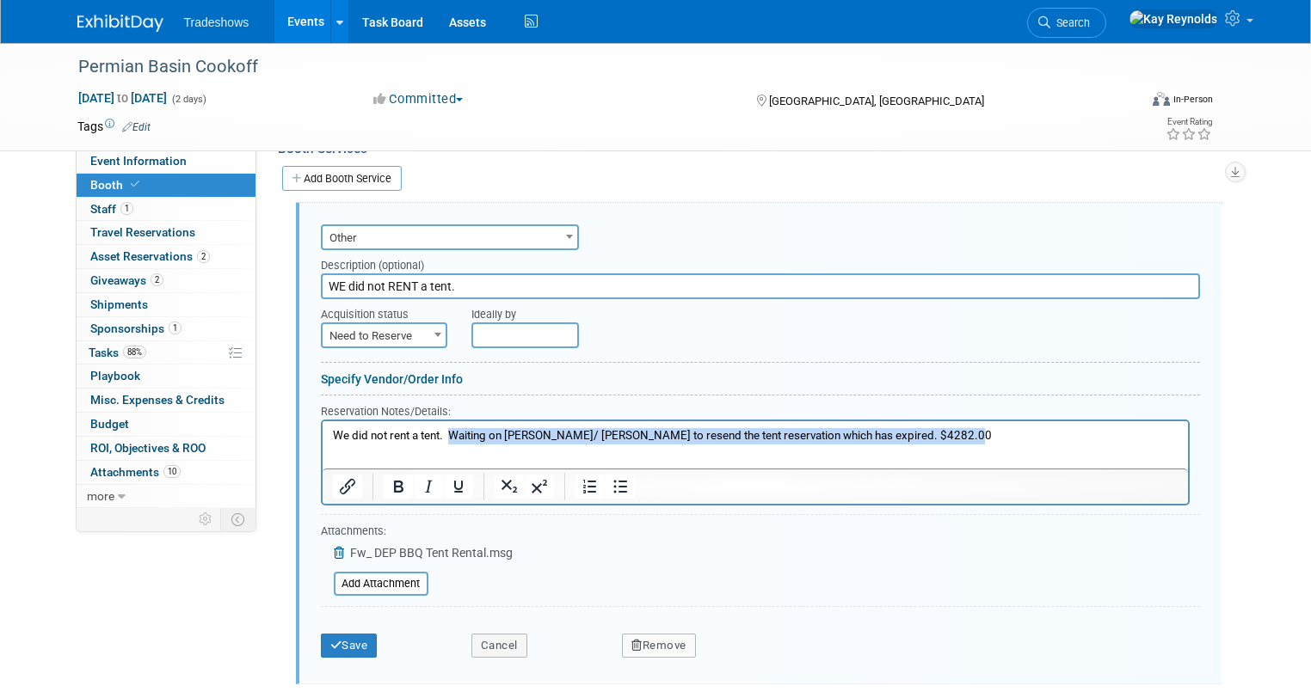
click at [449, 437] on p "We did not rent a tent. Waiting on [PERSON_NAME]/ [PERSON_NAME] to resend the t…" at bounding box center [755, 435] width 846 height 16
drag, startPoint x: 449, startPoint y: 437, endPoint x: 1068, endPoint y: 434, distance: 619.3
click at [1068, 434] on p "We did not rent a tent. Waiting on [PERSON_NAME]/ [PERSON_NAME] to resend the t…" at bounding box center [755, 435] width 846 height 16
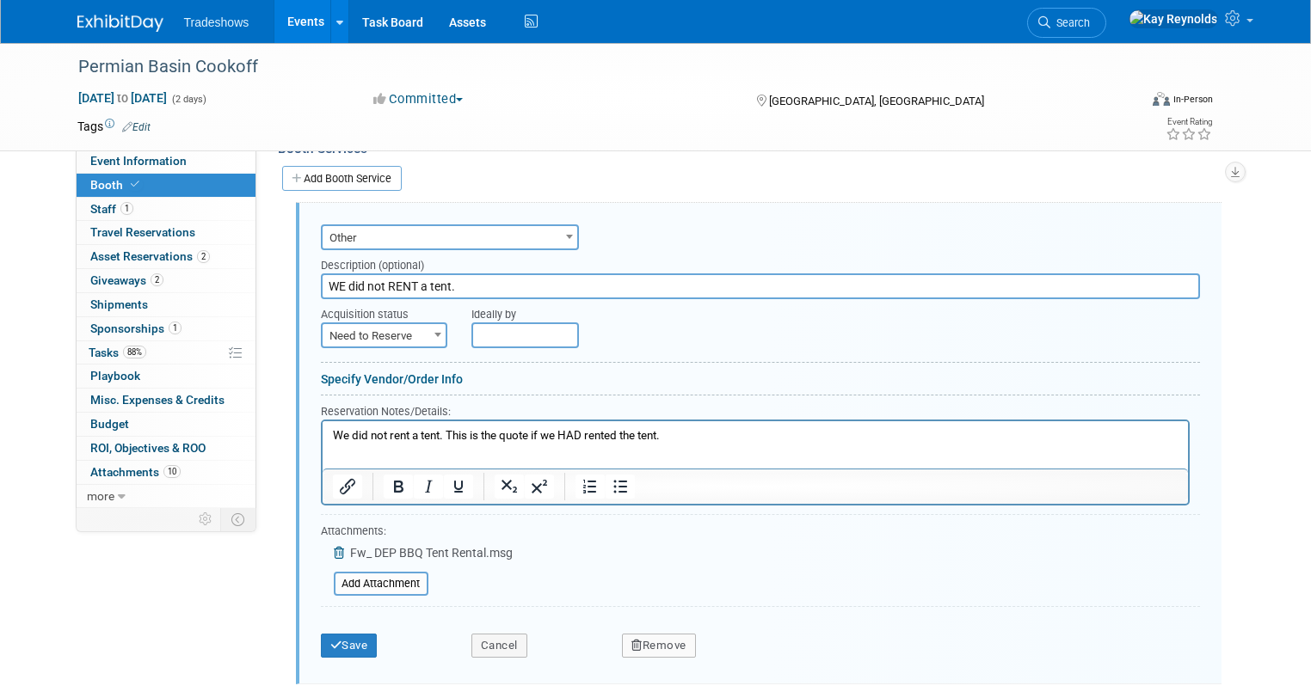
click at [454, 278] on input "WE did not RENT a tent." at bounding box center [760, 287] width 879 height 26
type input "WE did not RENT a tent. We ended up buying a tent."
click at [434, 333] on b at bounding box center [437, 335] width 7 height 4
click at [335, 642] on button "Save" at bounding box center [349, 646] width 57 height 24
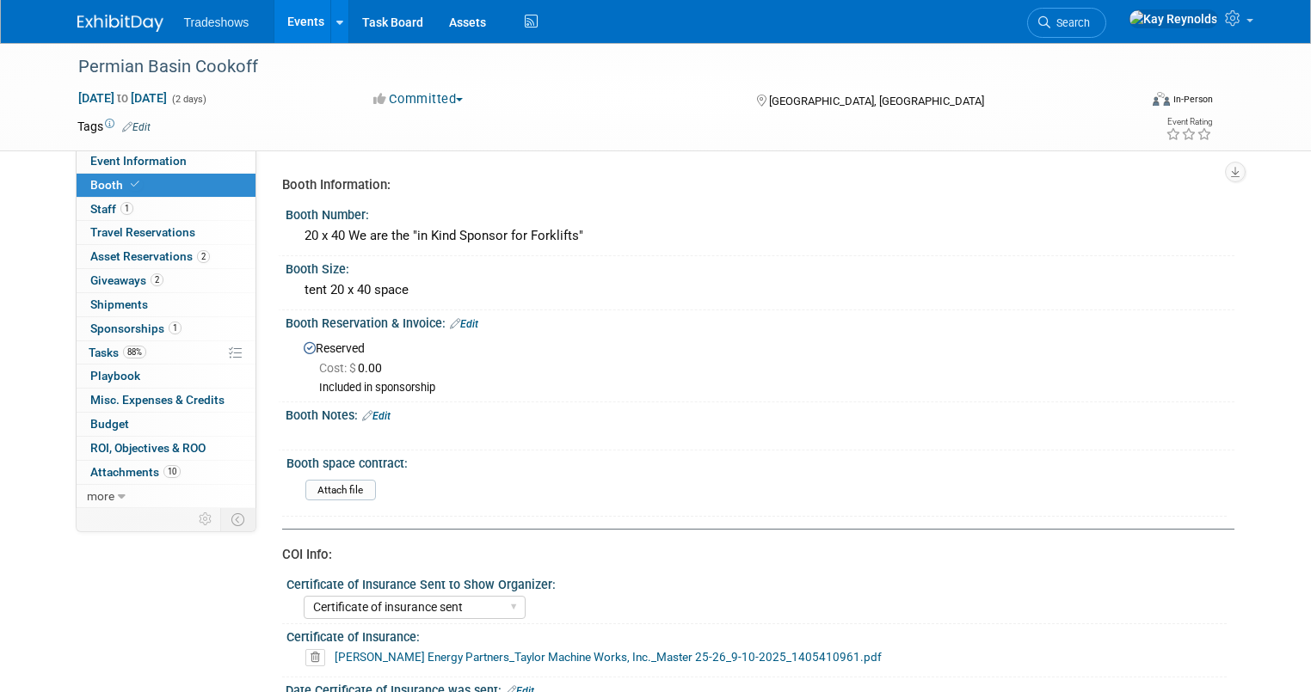
click at [181, 182] on link "Booth" at bounding box center [166, 185] width 179 height 23
select select "Certificate of insurance sent"
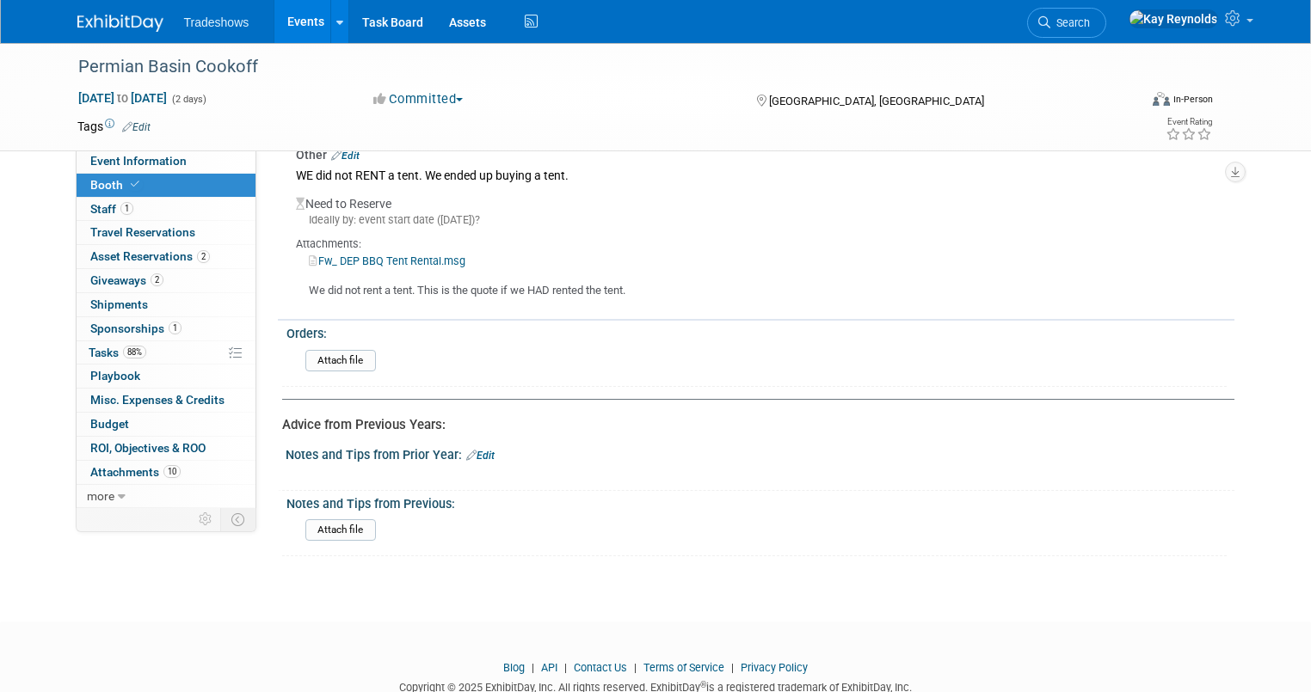
scroll to position [1073, 0]
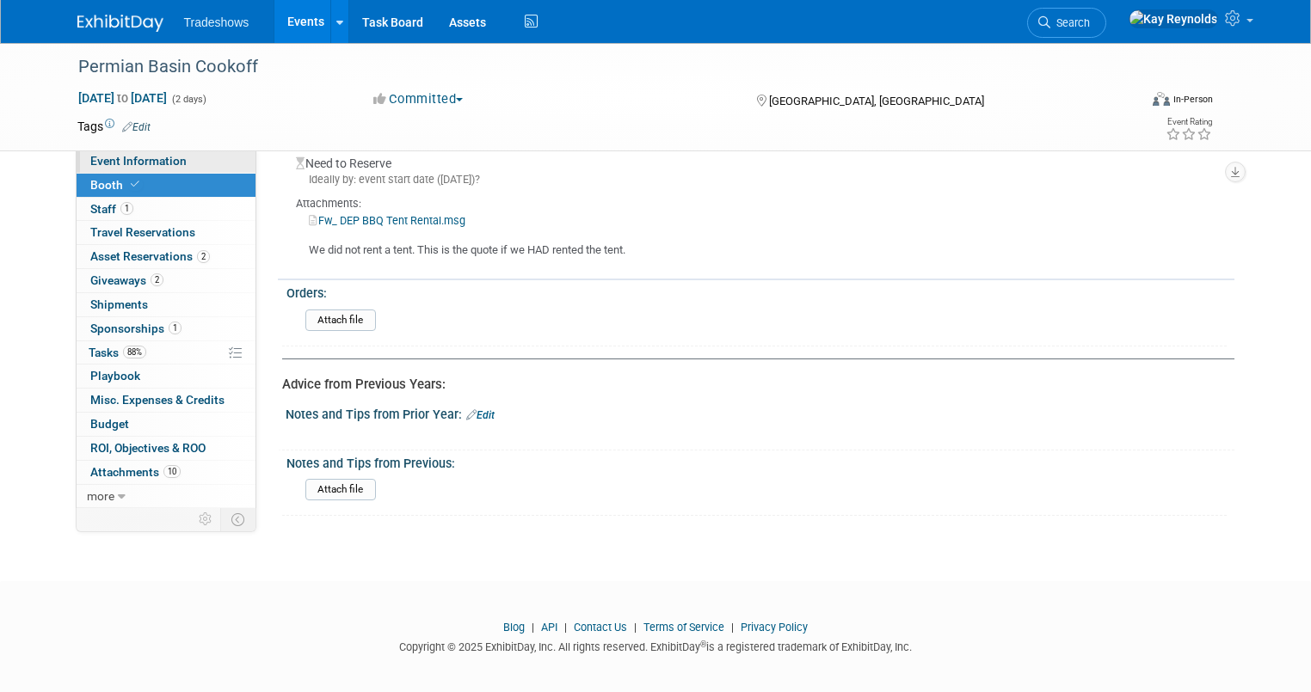
click at [169, 163] on link "Event Information" at bounding box center [166, 161] width 179 height 23
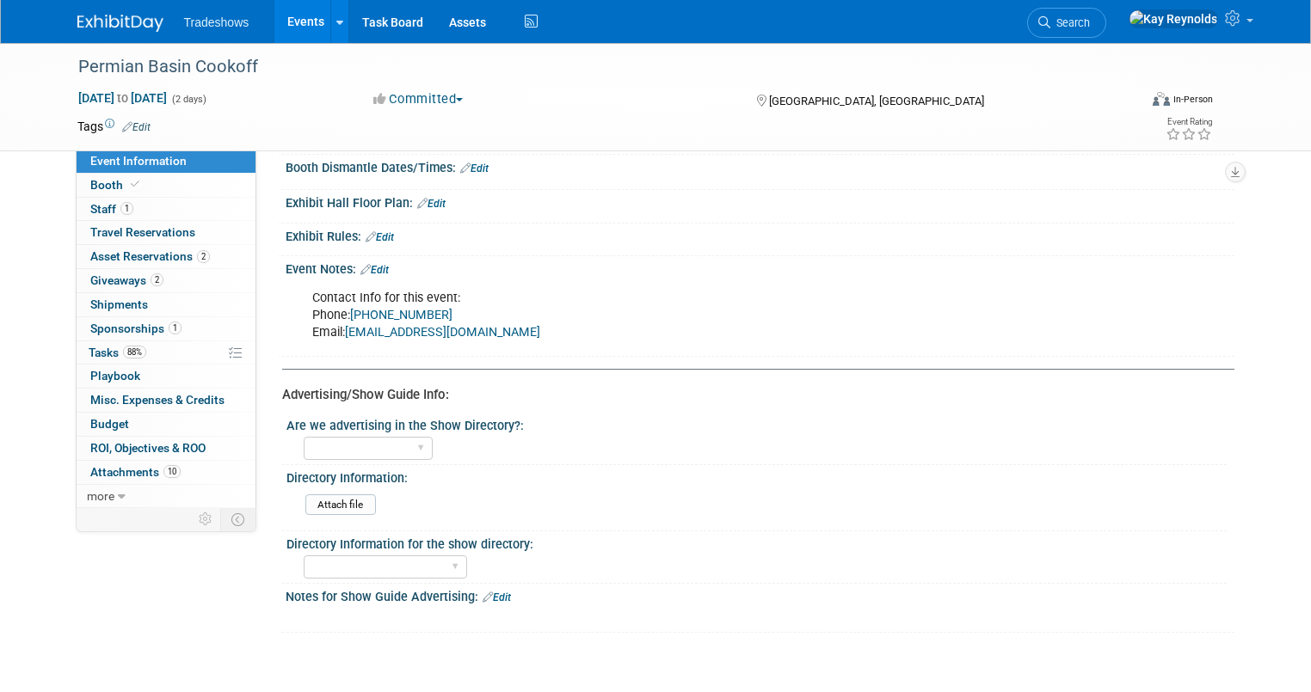
scroll to position [922, 0]
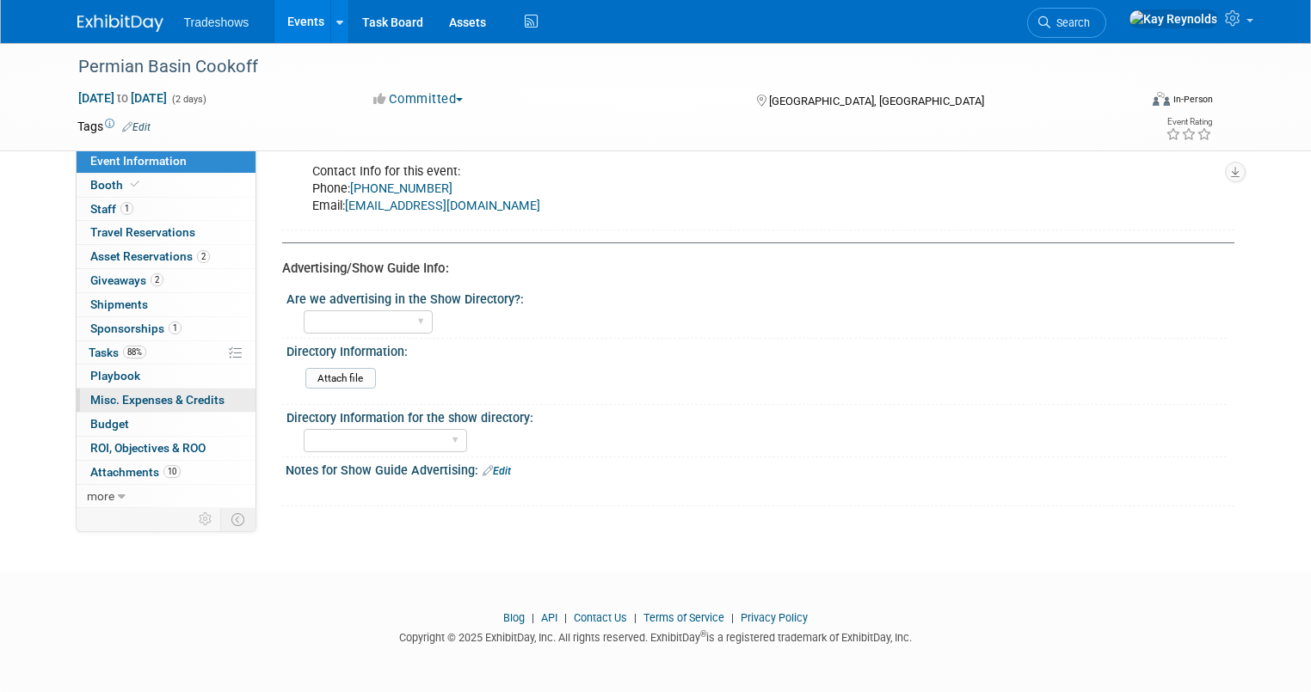
click at [147, 403] on span "Misc. Expenses & Credits 0" at bounding box center [157, 400] width 134 height 14
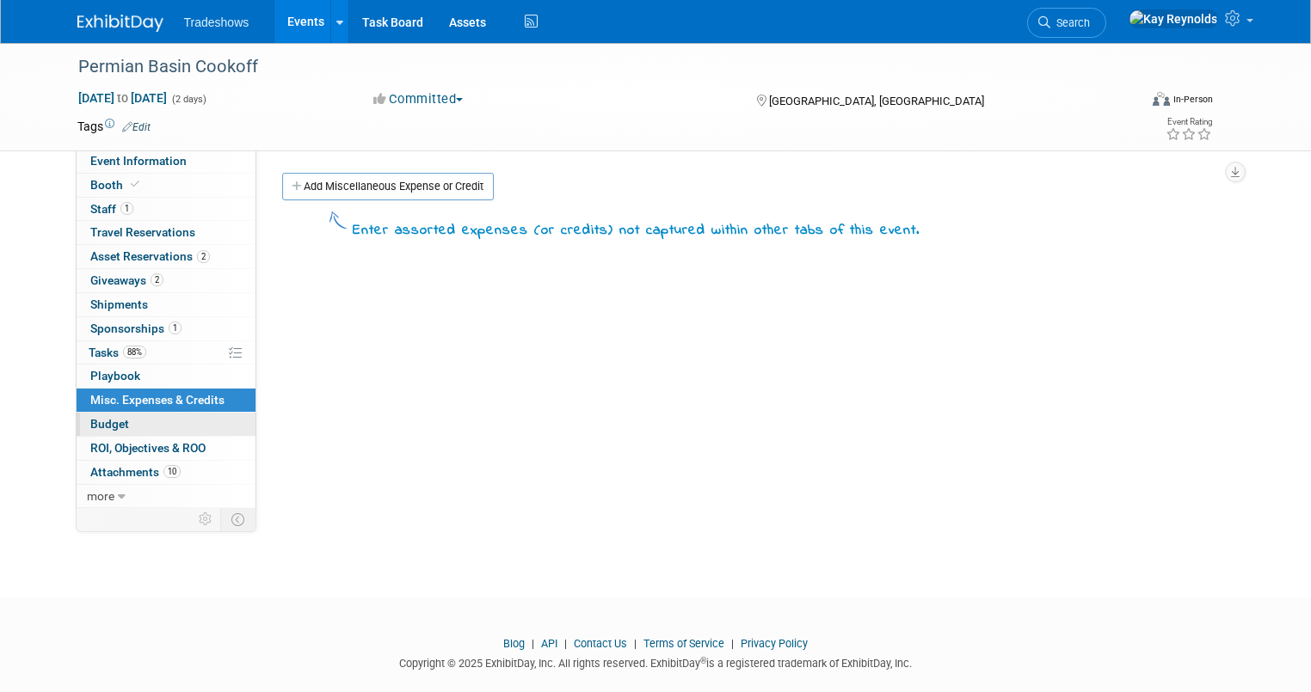
click at [139, 428] on link "Budget" at bounding box center [166, 424] width 179 height 23
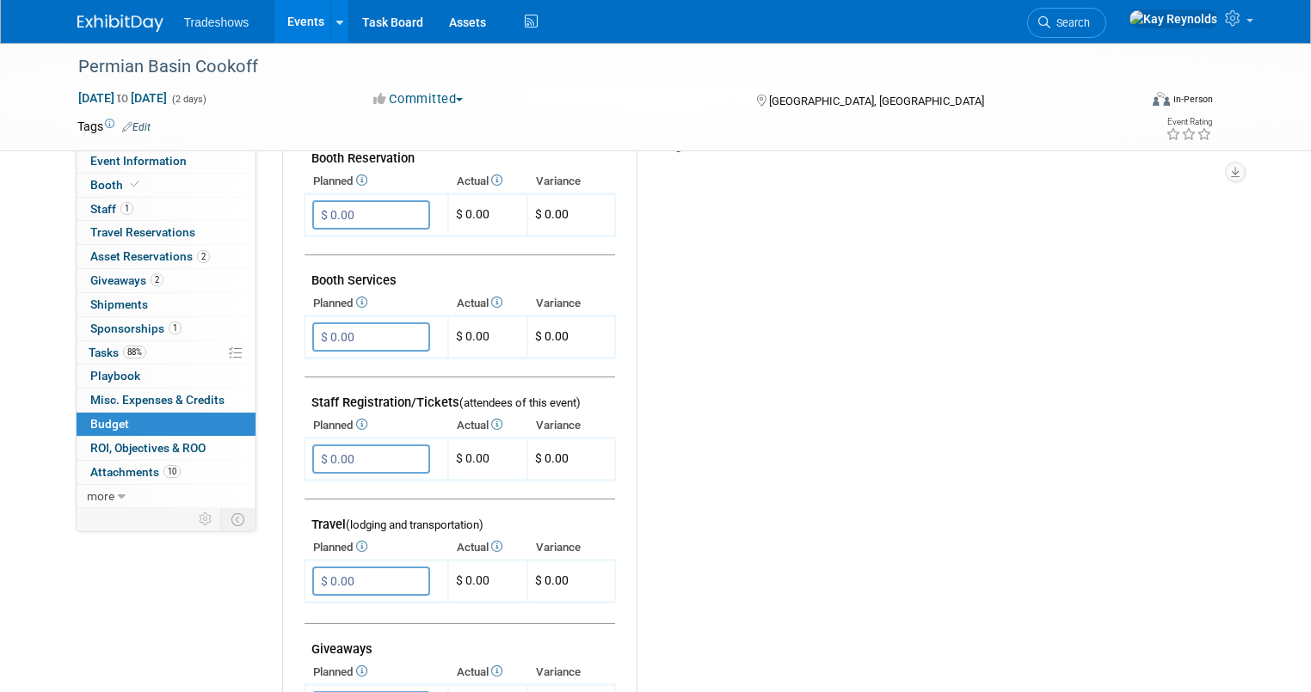
scroll to position [209, 0]
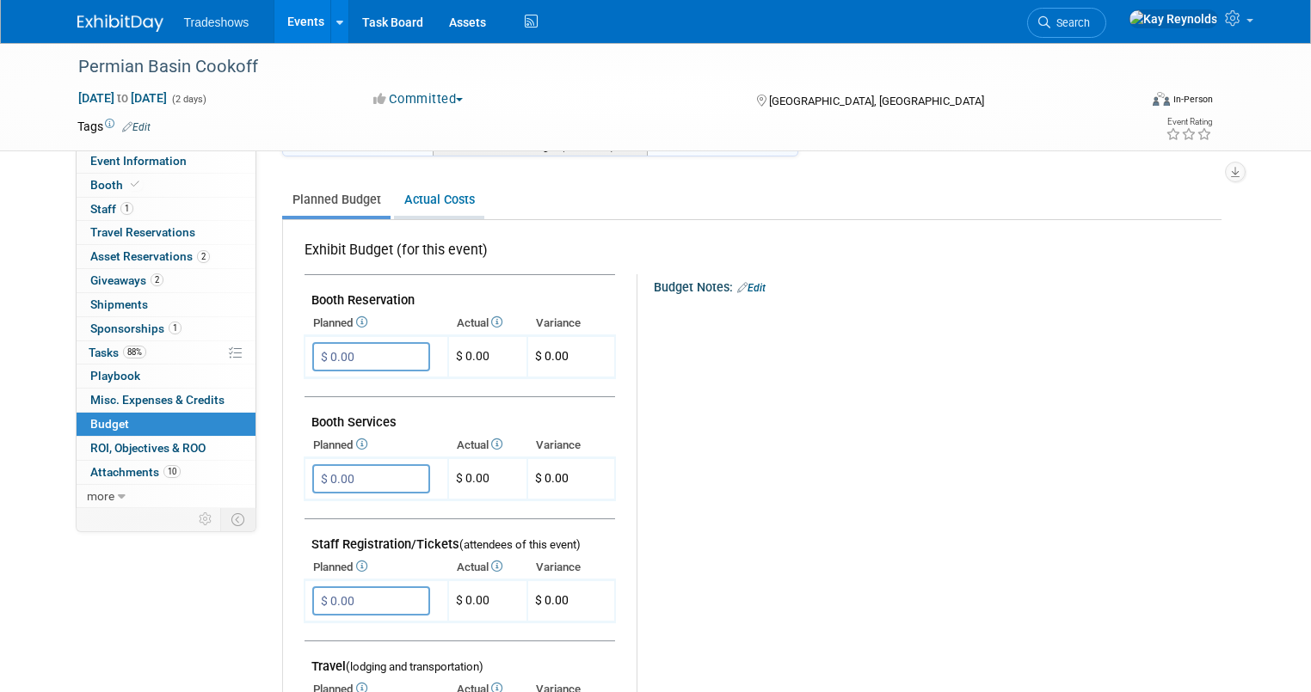
click at [431, 193] on link "Actual Costs" at bounding box center [439, 200] width 90 height 32
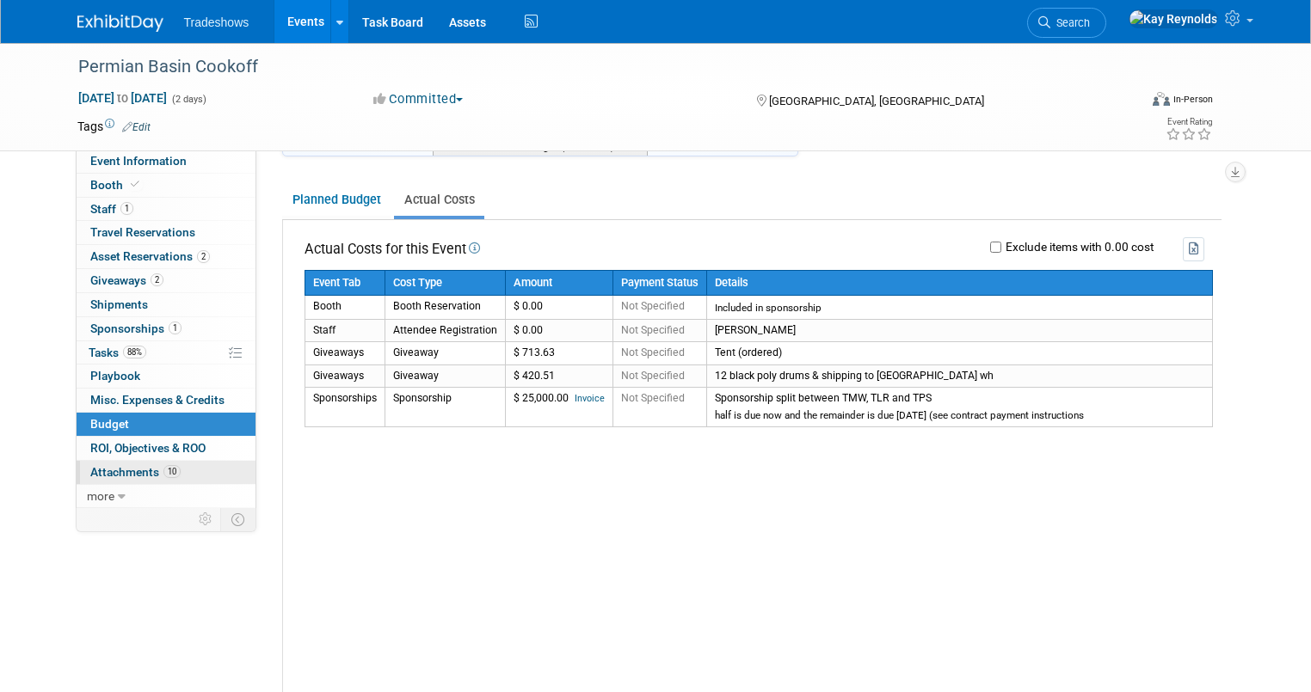
click at [138, 469] on span "Attachments 10" at bounding box center [135, 472] width 90 height 14
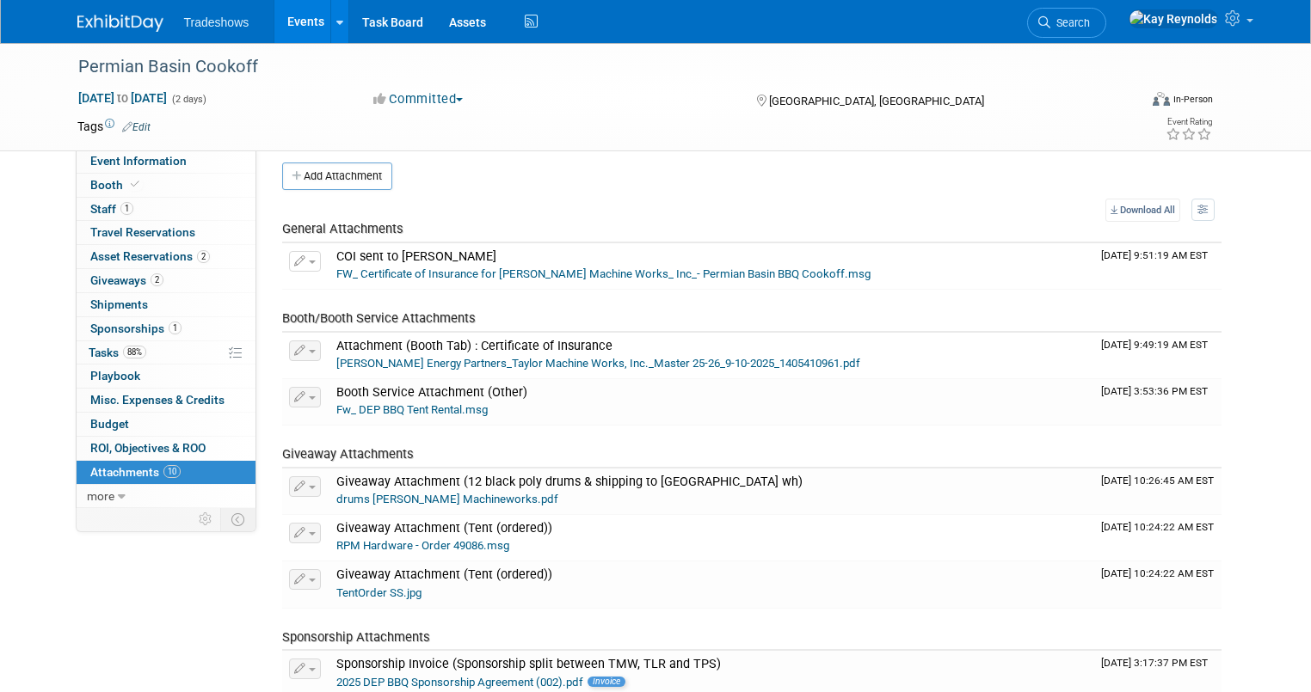
scroll to position [0, 0]
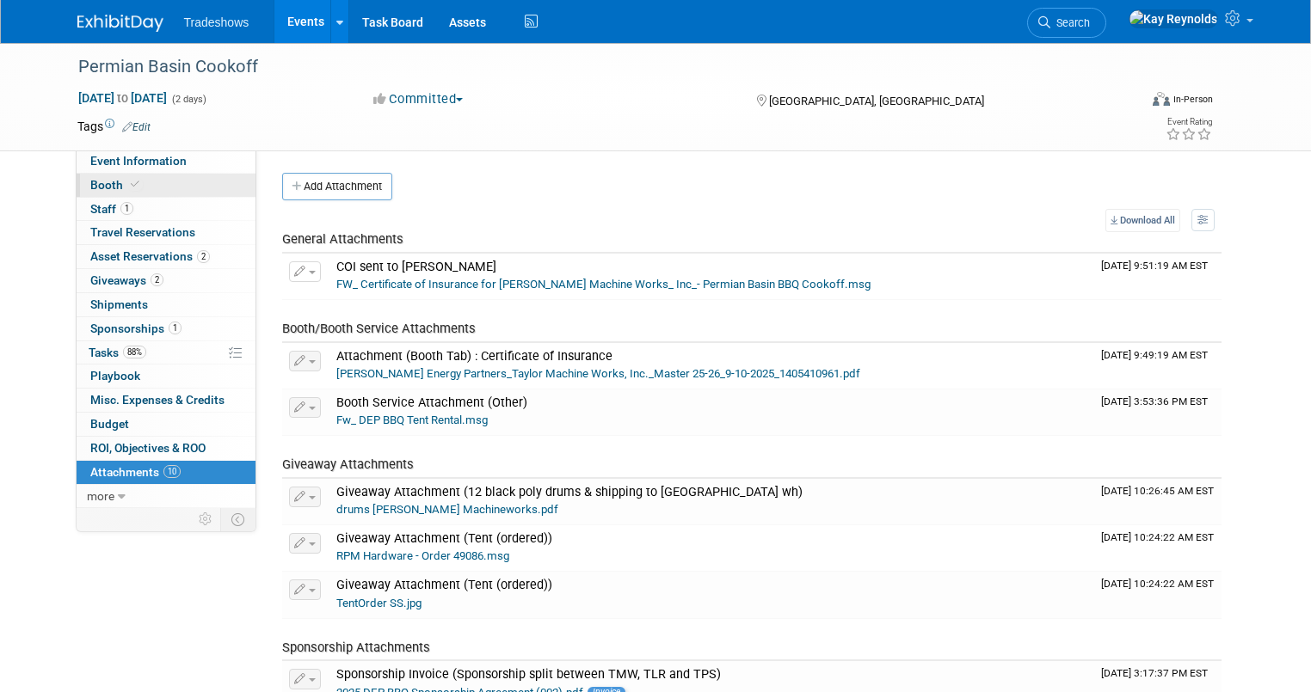
click at [167, 176] on link "Booth" at bounding box center [166, 185] width 179 height 23
select select "Certificate of insurance sent"
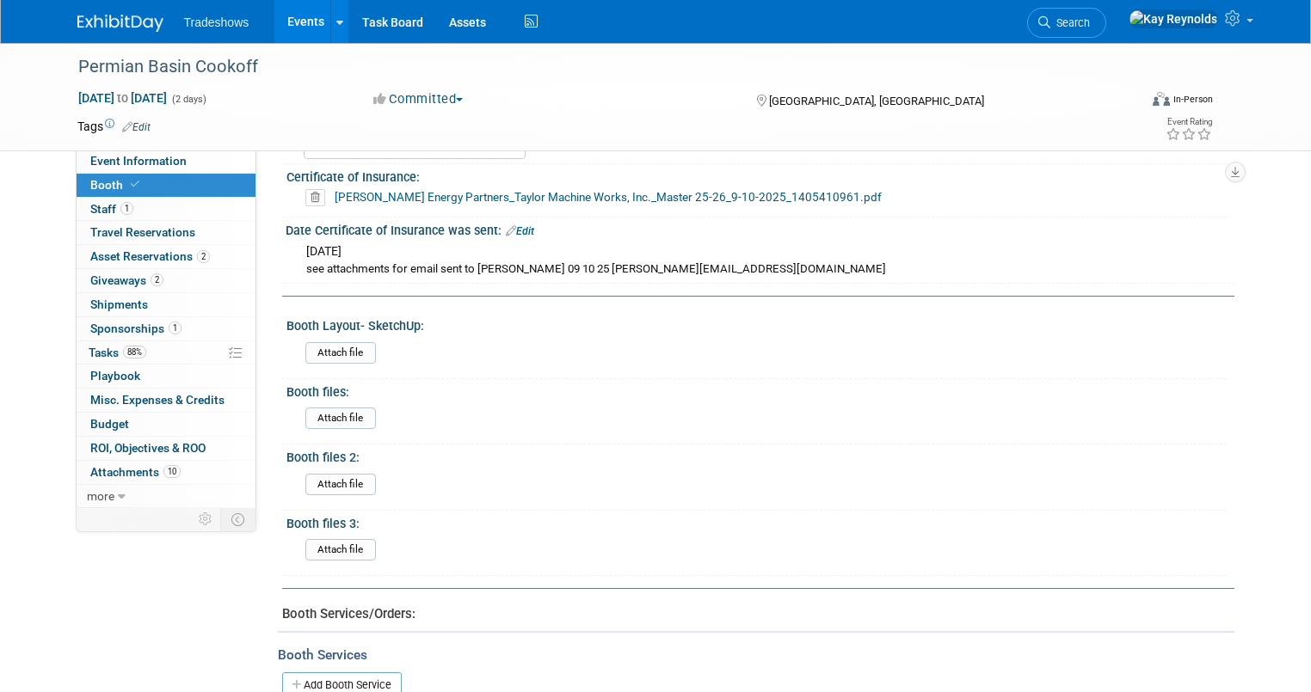
scroll to position [453, 0]
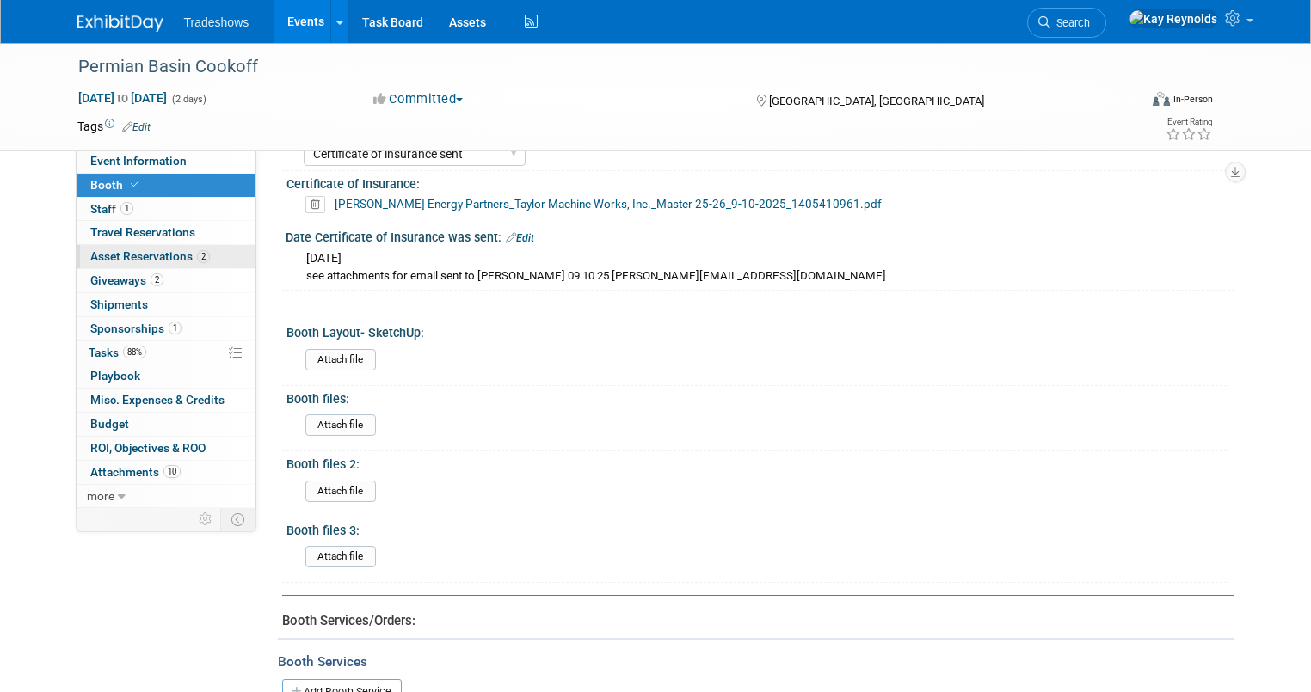
click at [151, 250] on span "Asset Reservations 2" at bounding box center [150, 256] width 120 height 14
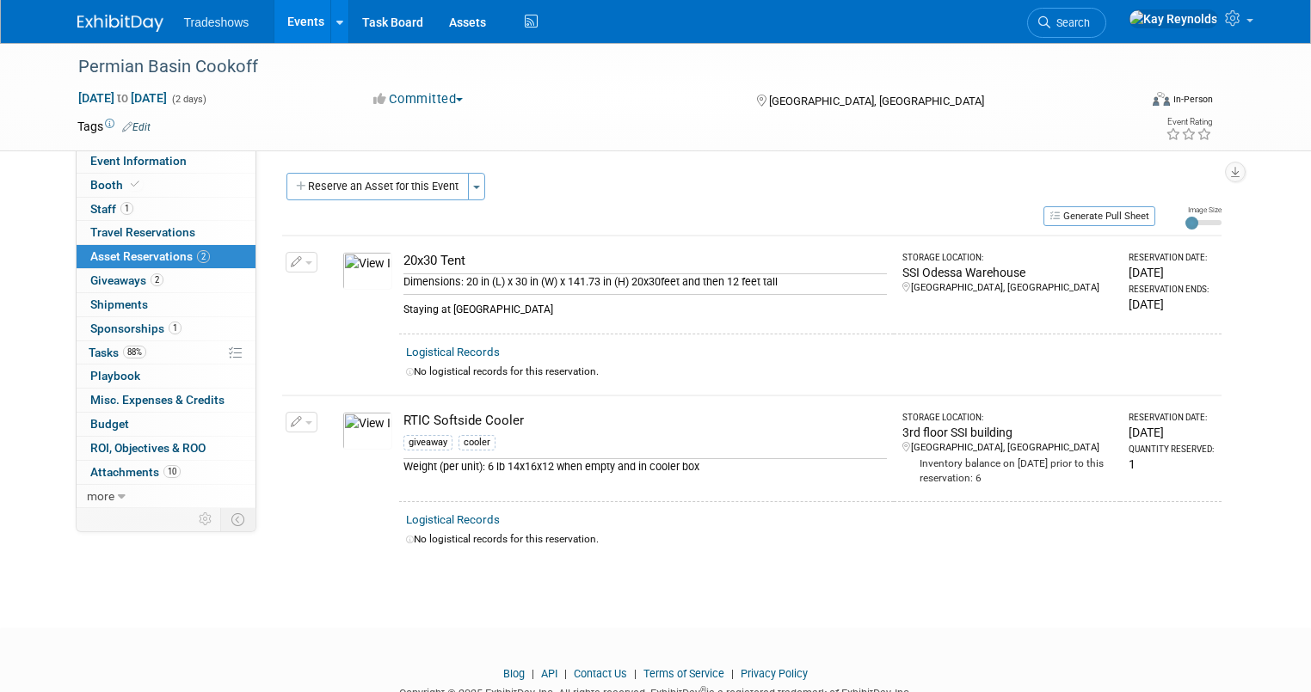
click at [291, 261] on icon "button" at bounding box center [297, 262] width 12 height 11
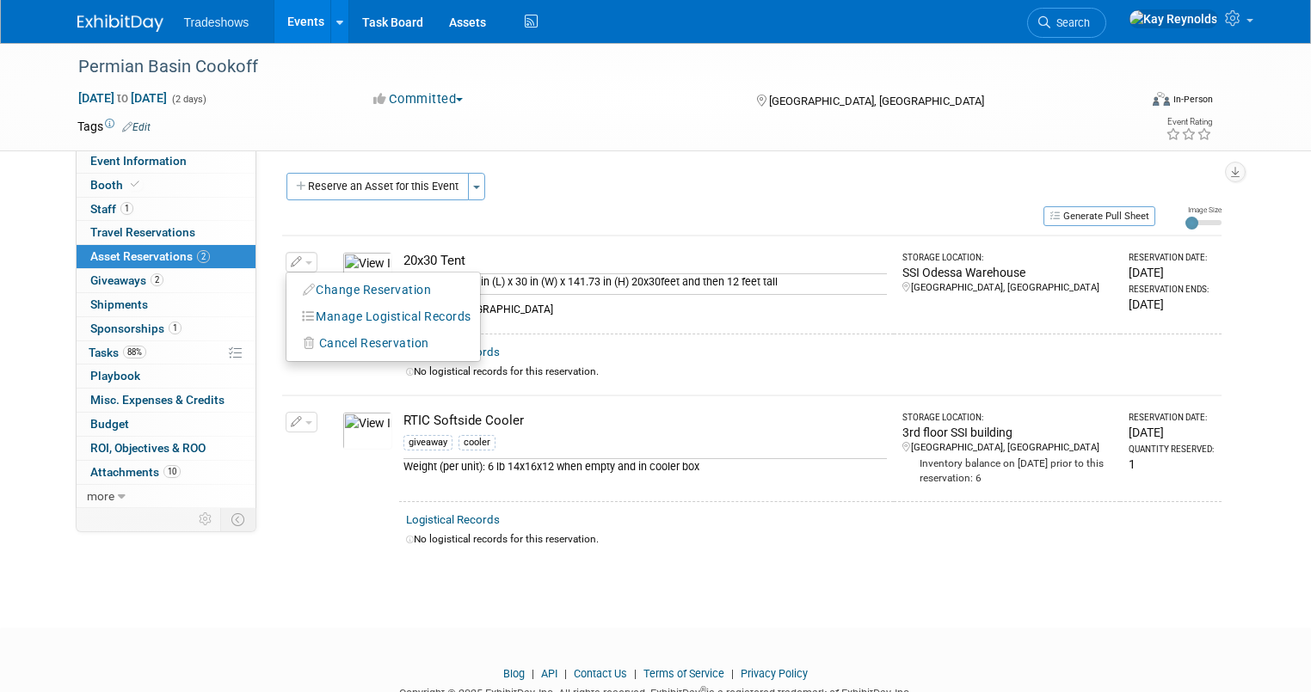
click at [291, 261] on icon "button" at bounding box center [297, 262] width 12 height 11
